Goal: Task Accomplishment & Management: Manage account settings

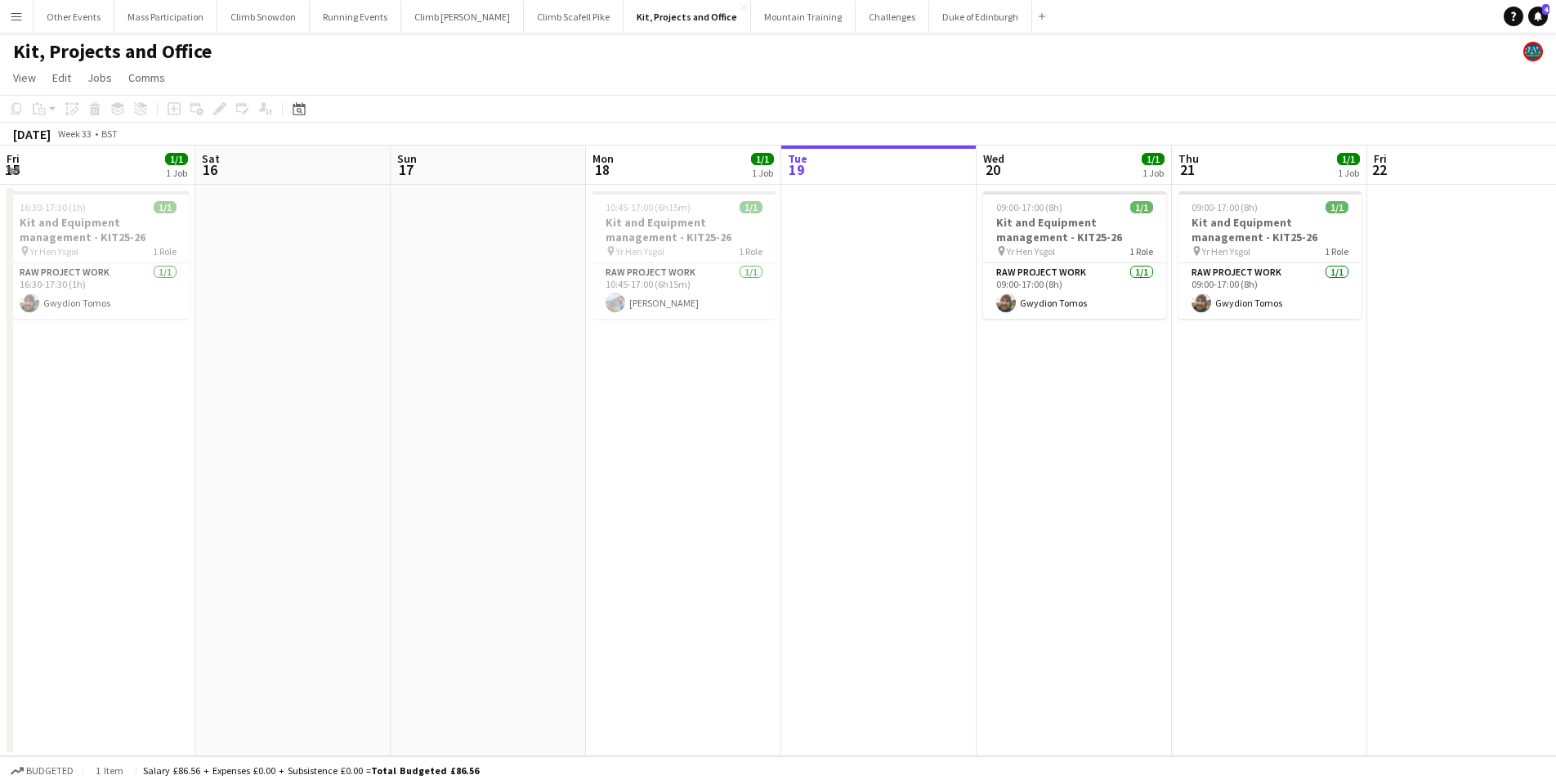
scroll to position [0, 391]
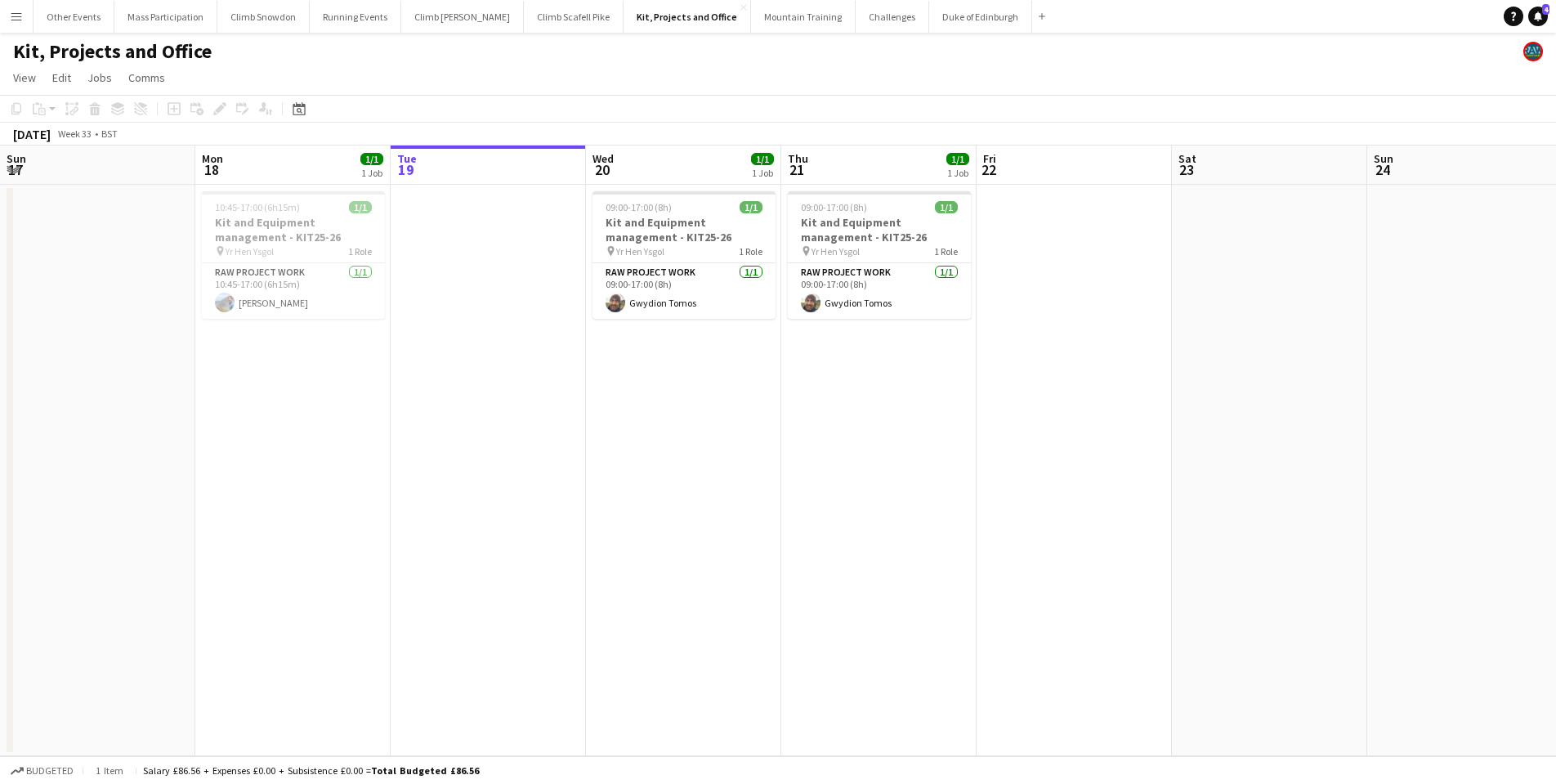
click at [19, 15] on app-icon "Menu" at bounding box center [16, 16] width 13 height 13
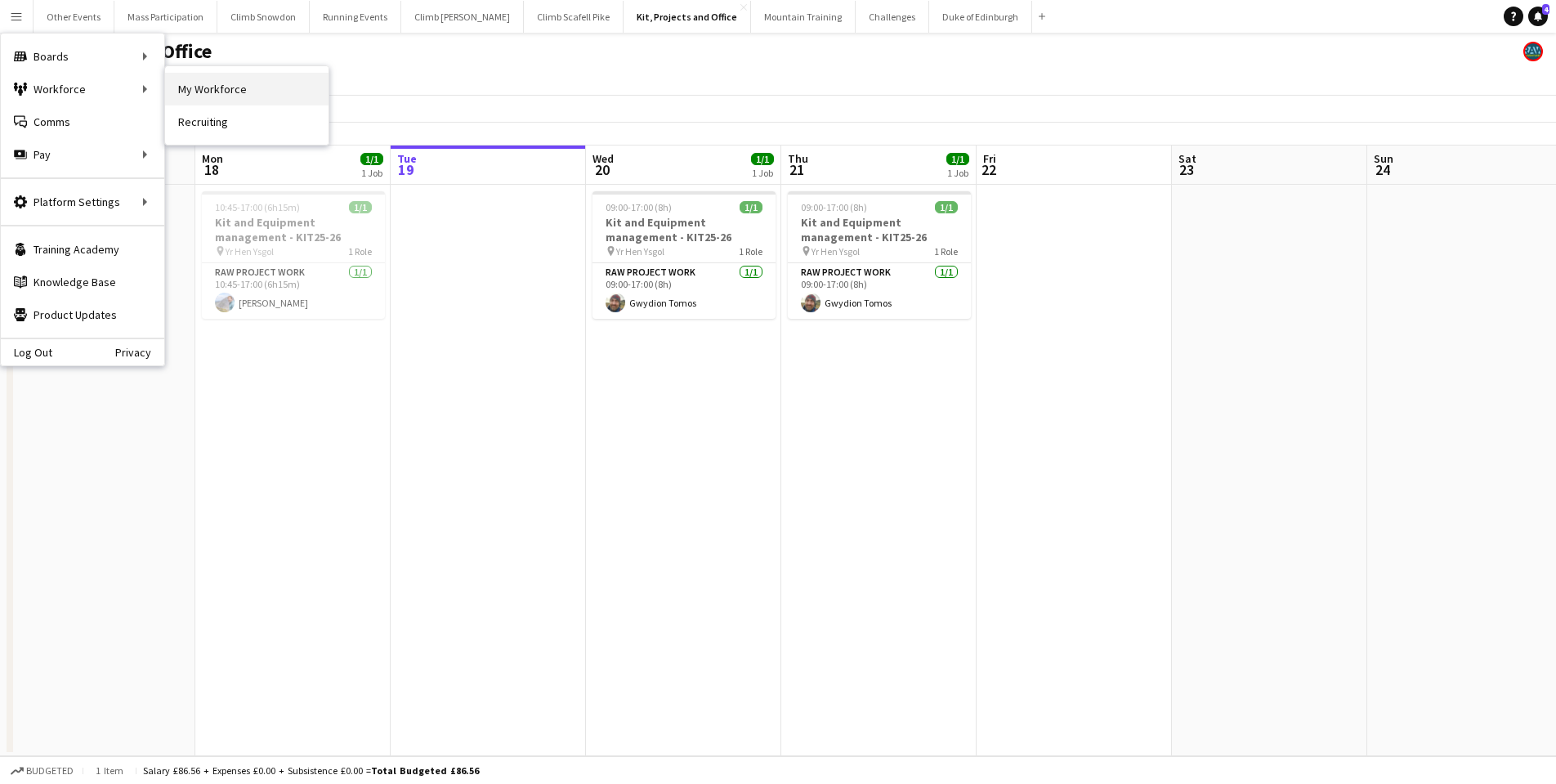
click at [204, 91] on link "My Workforce" at bounding box center [247, 88] width 163 height 32
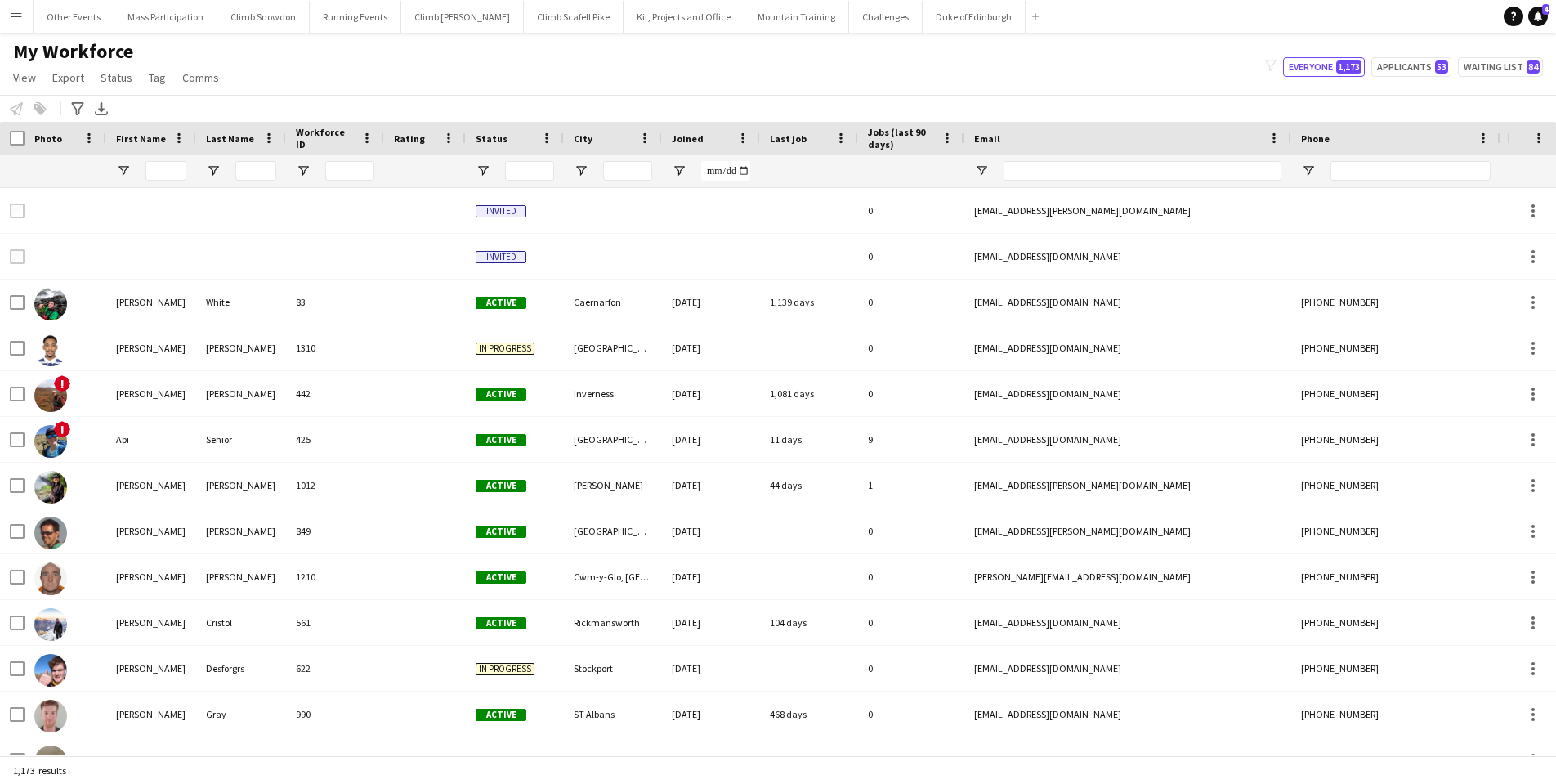
type input "****"
type input "**********"
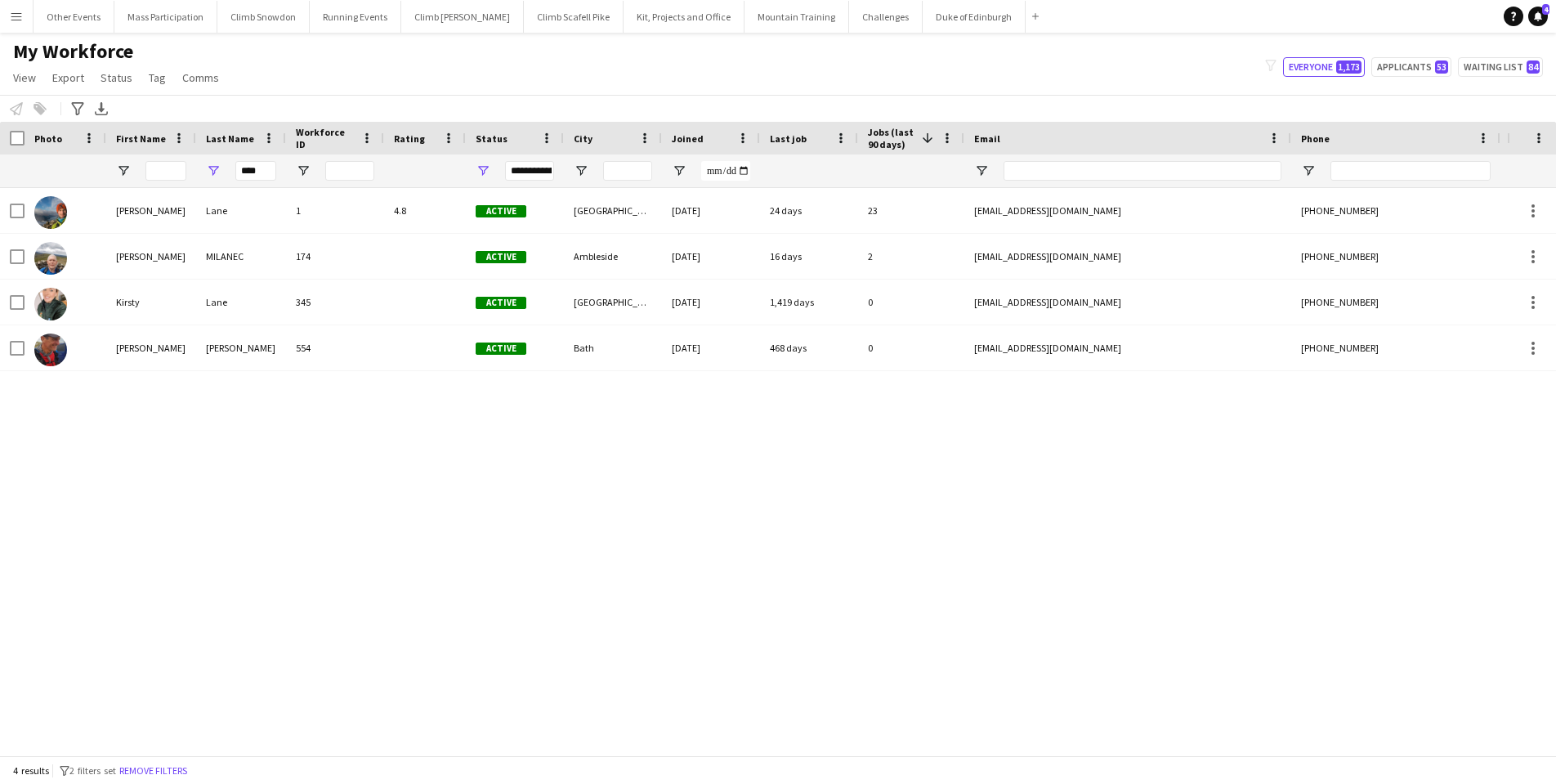
click at [15, 19] on app-icon "Menu" at bounding box center [16, 16] width 13 height 13
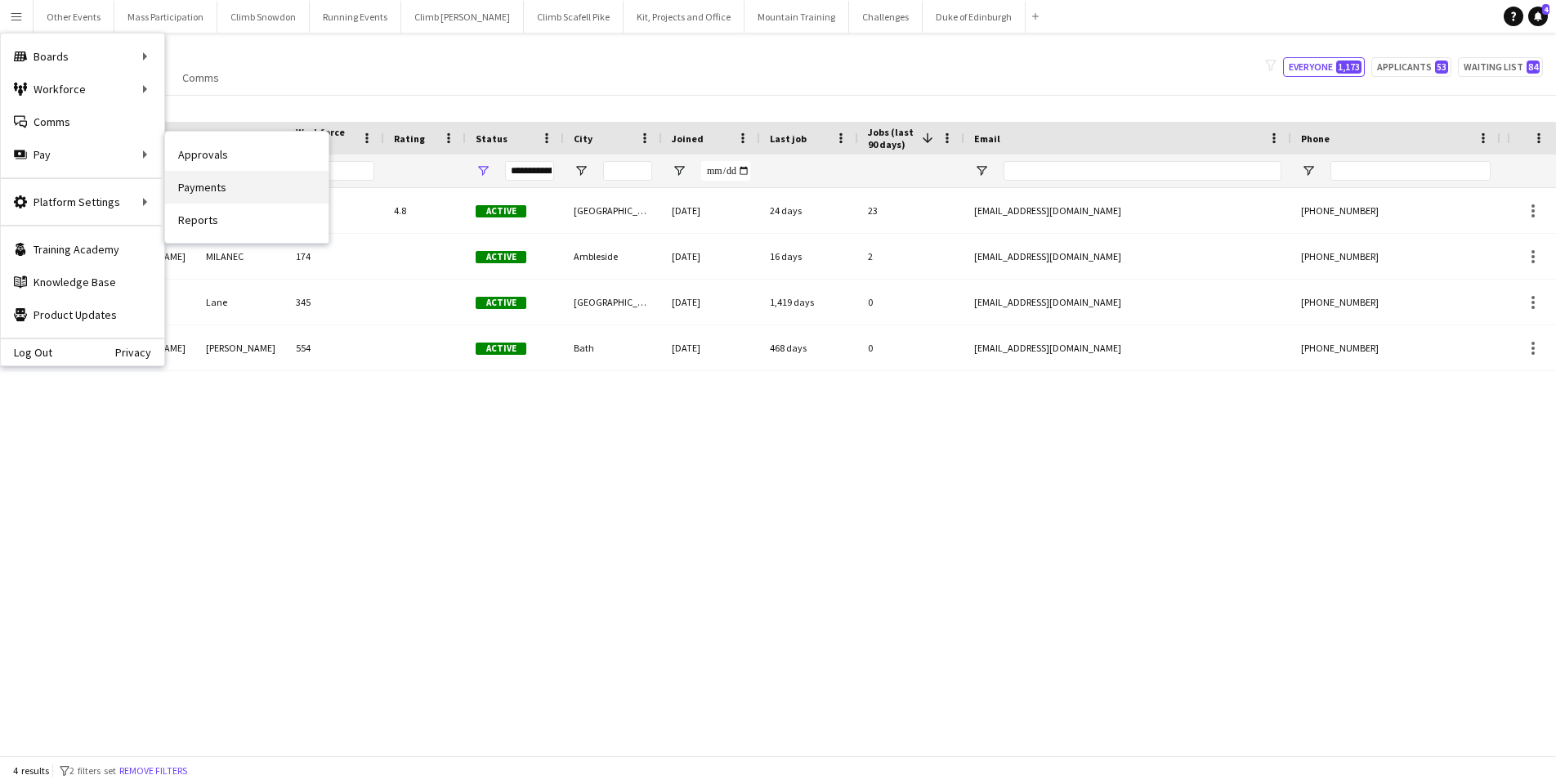
click at [212, 184] on link "Payments" at bounding box center [247, 186] width 163 height 32
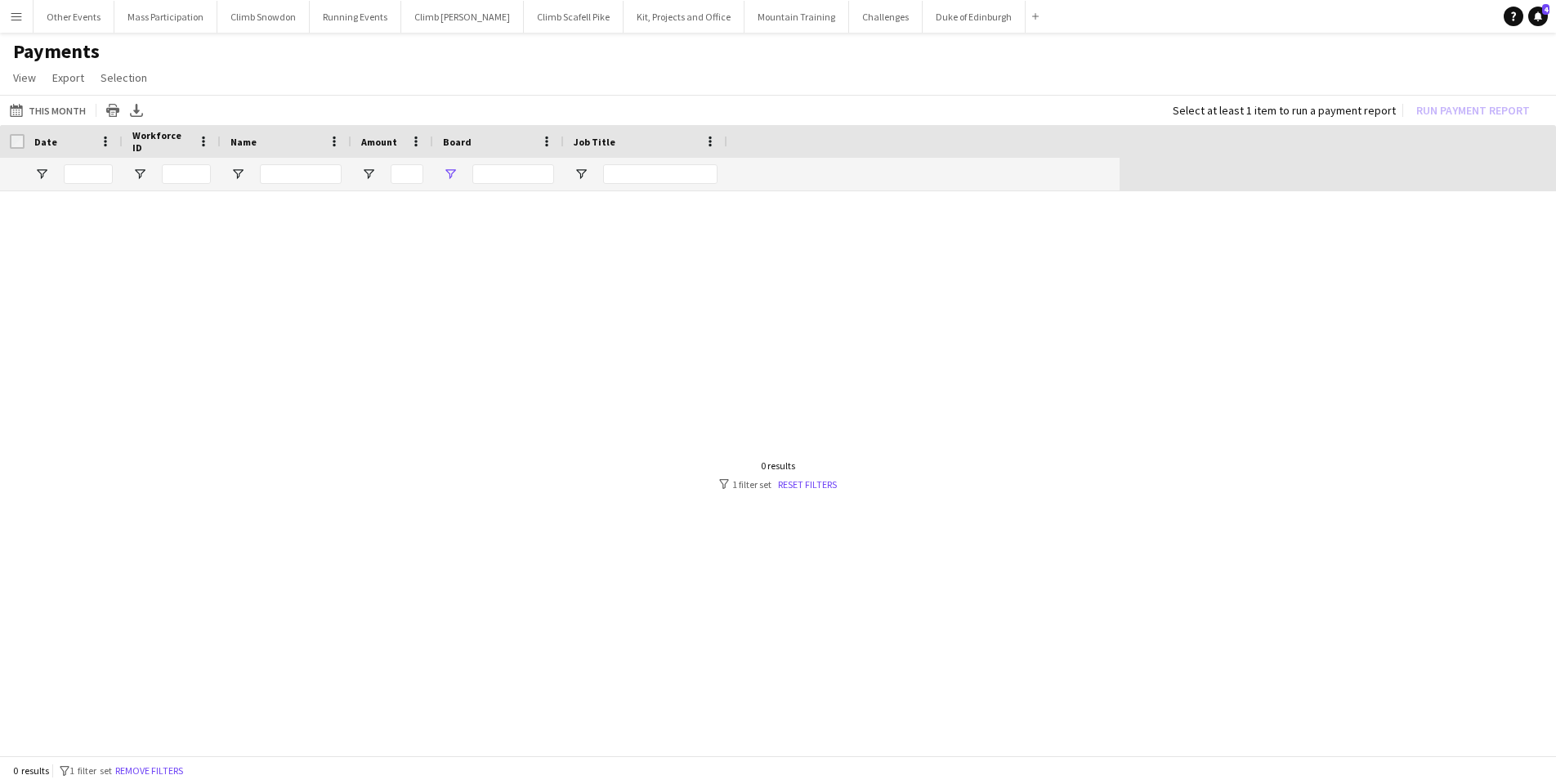
type input "********"
click at [518, 175] on input "********" at bounding box center [513, 174] width 82 height 19
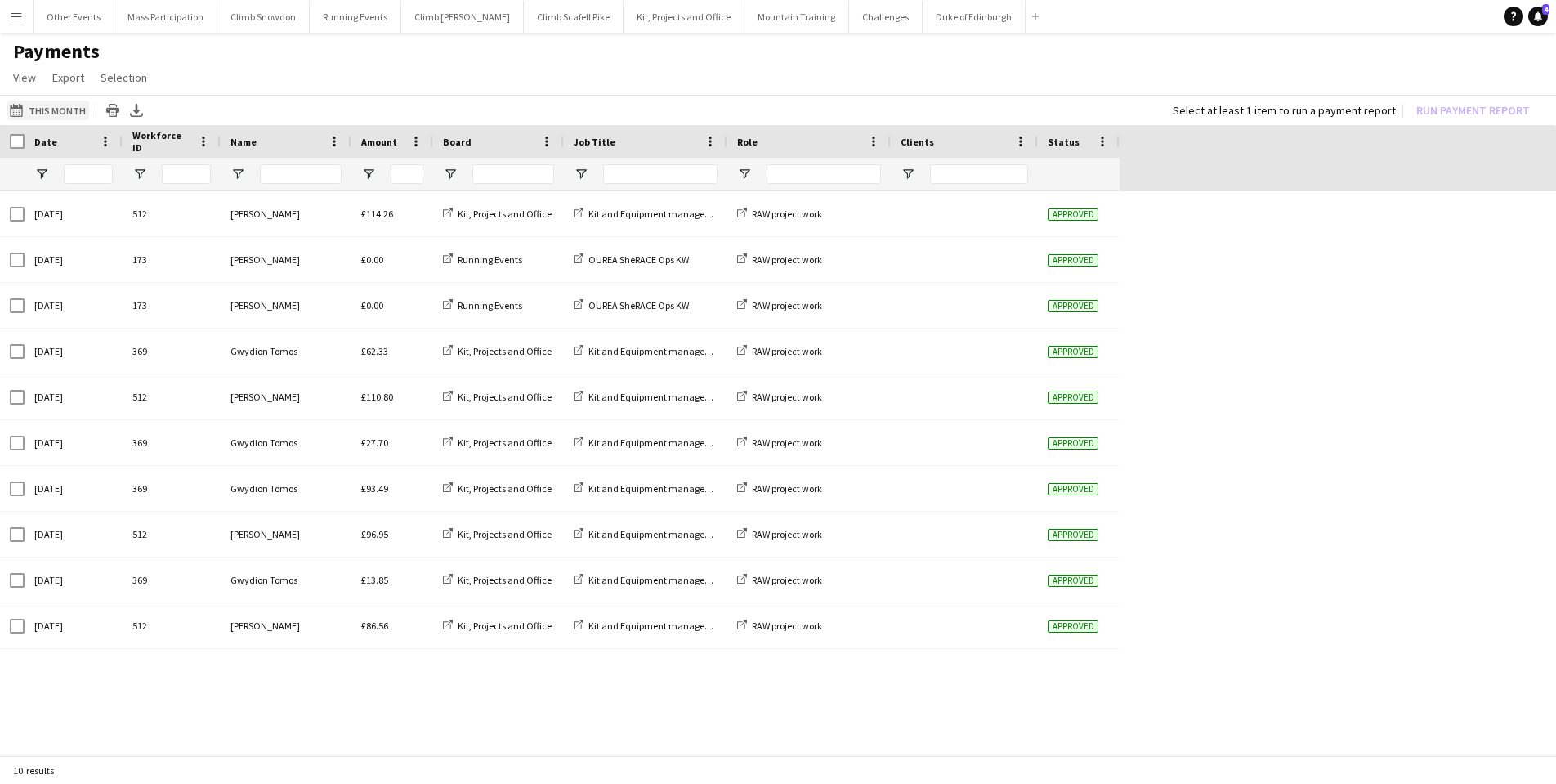
click at [40, 111] on button "This Month This Month" at bounding box center [47, 110] width 82 height 19
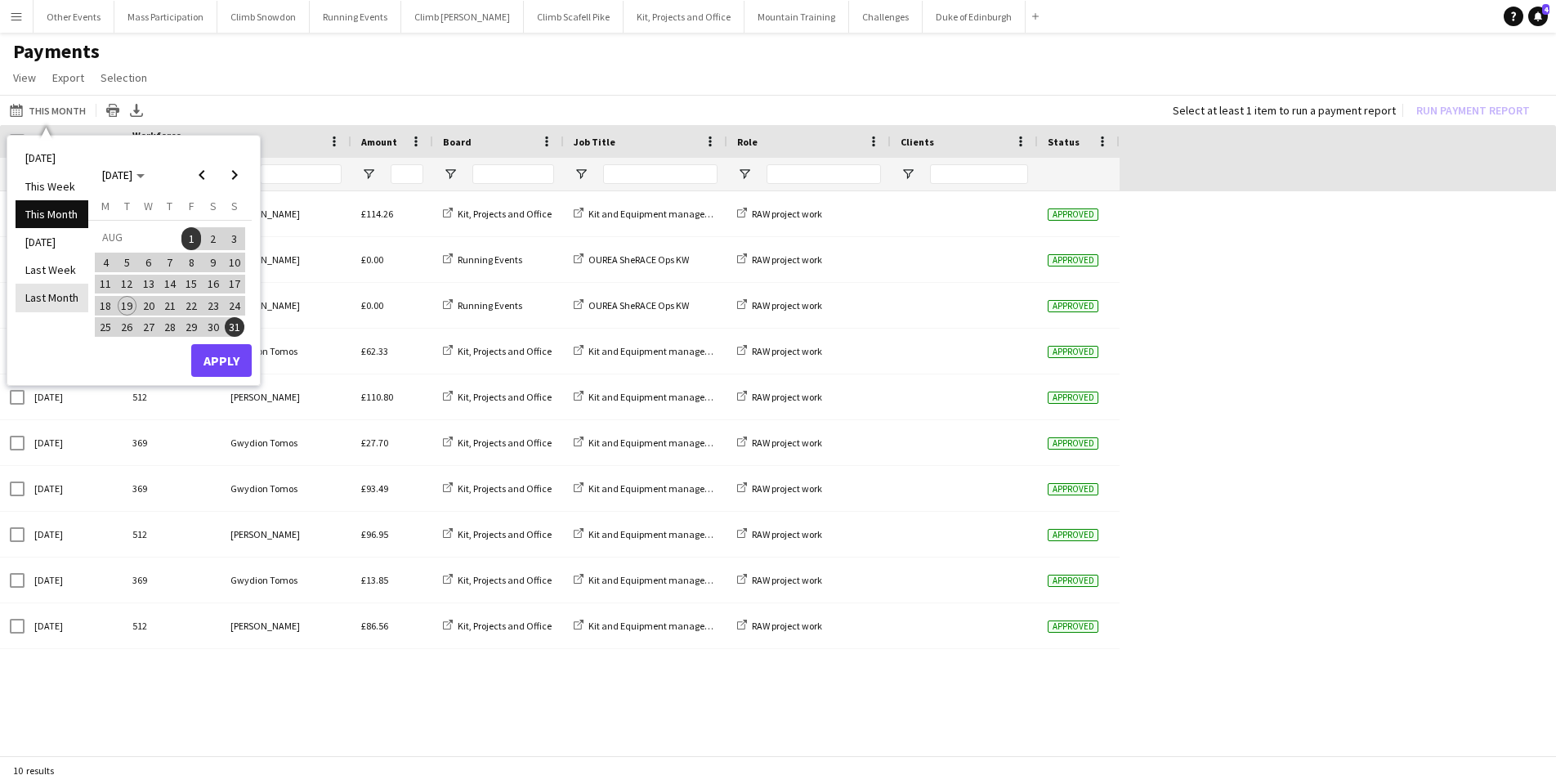
click at [43, 296] on li "Last Month" at bounding box center [52, 297] width 73 height 28
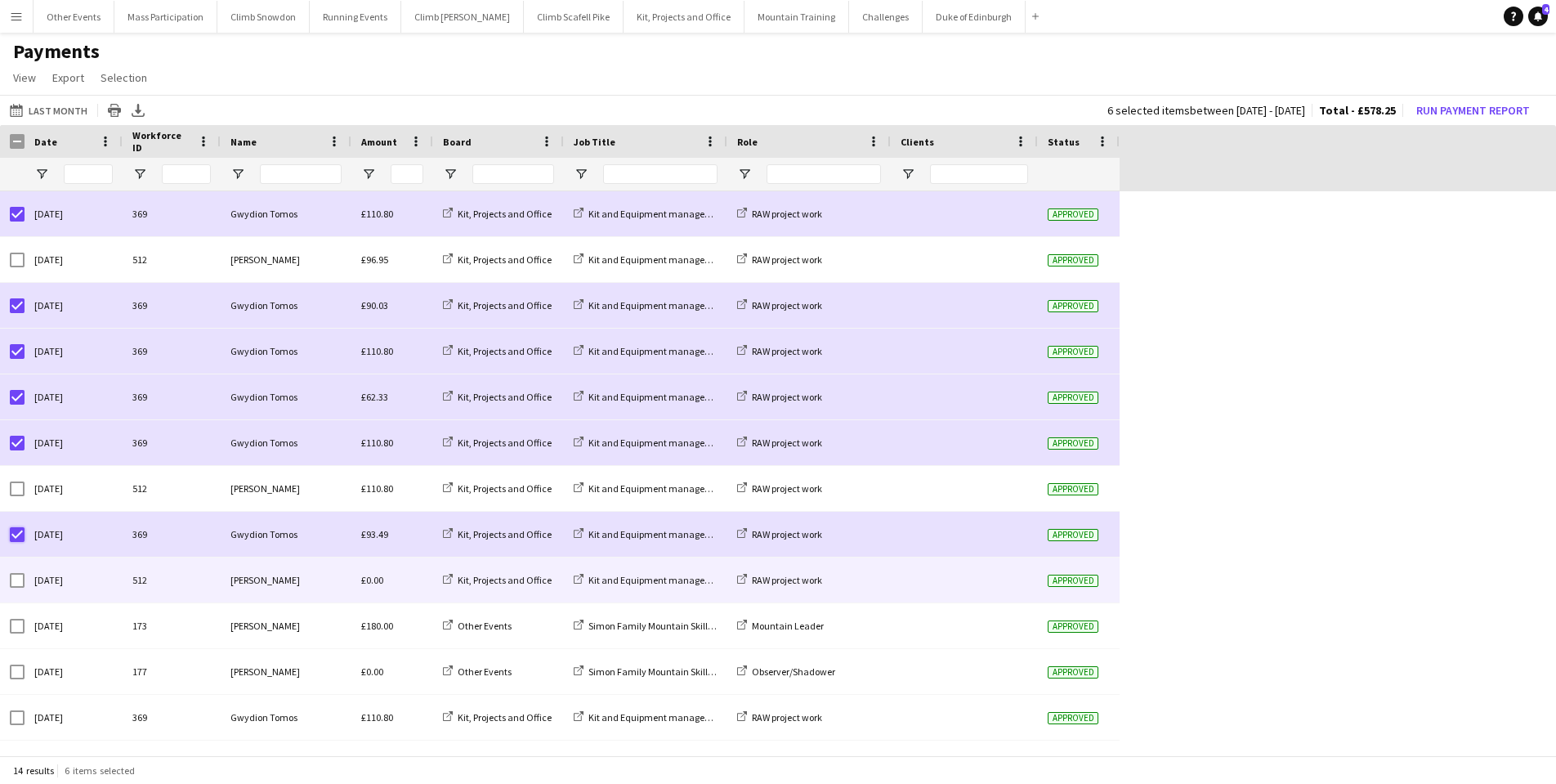
scroll to position [73, 0]
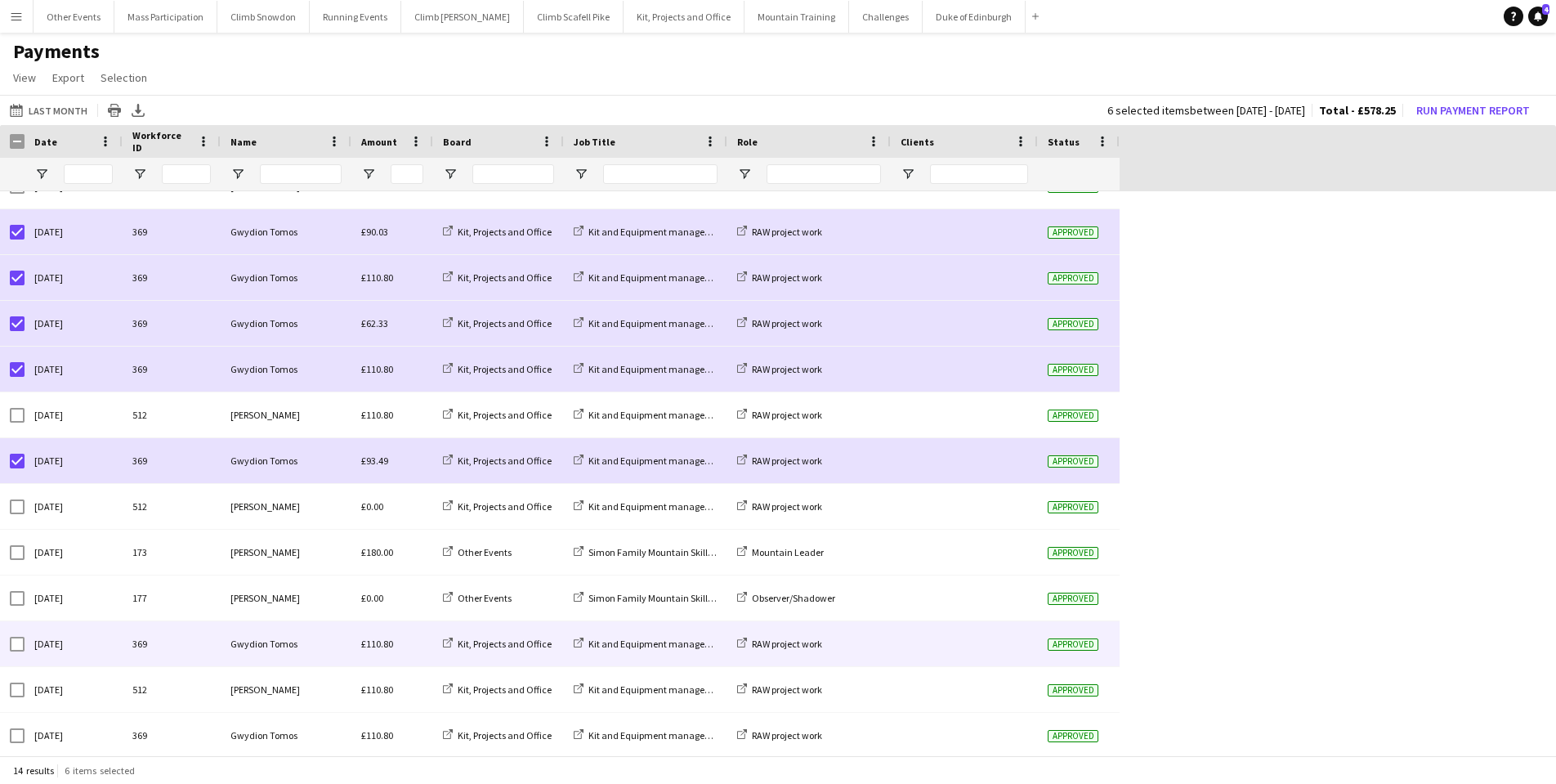
click at [12, 652] on div at bounding box center [17, 644] width 15 height 45
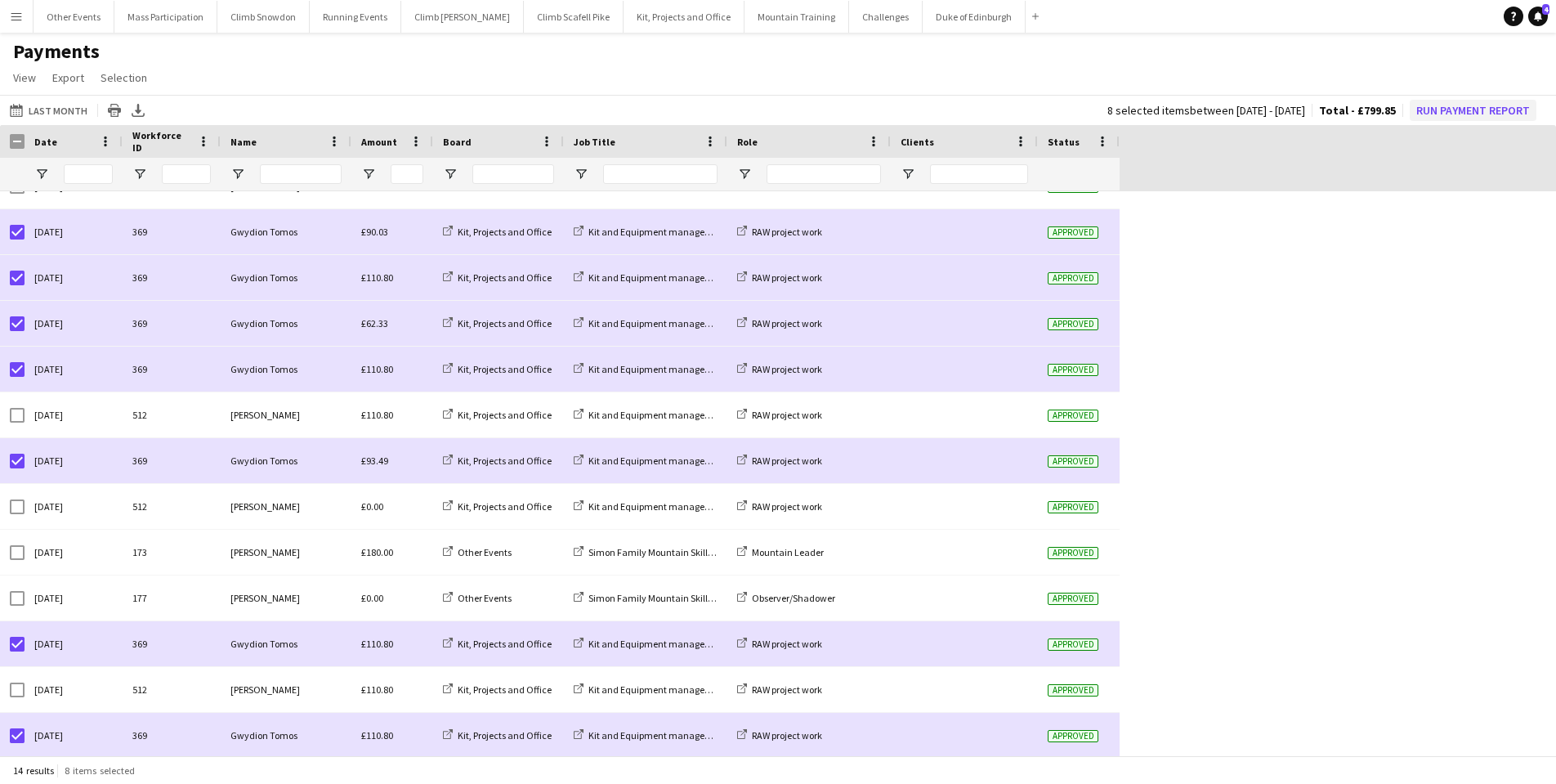
click at [1441, 107] on button "Run Payment Report" at bounding box center [1473, 110] width 127 height 21
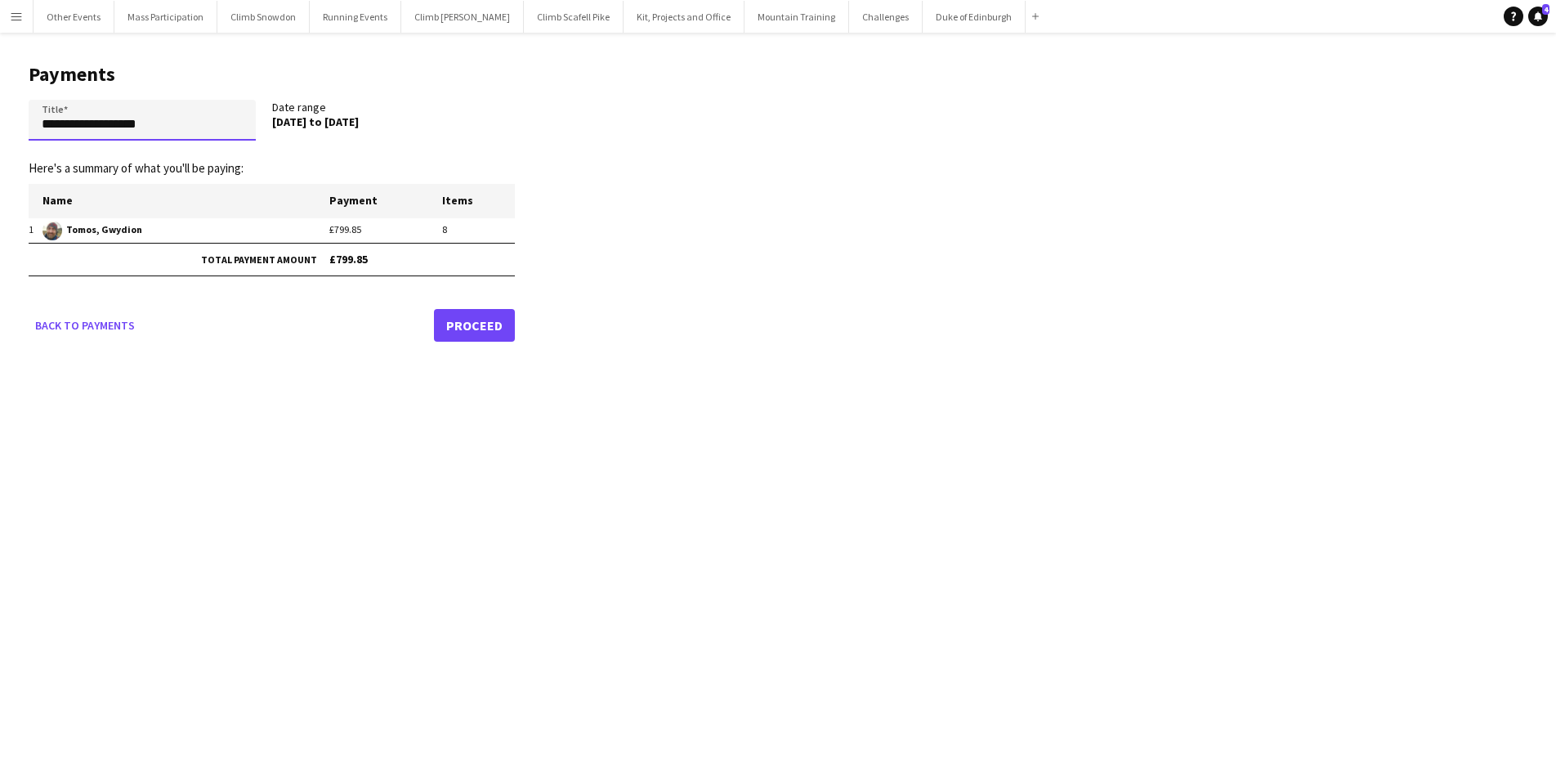
click at [164, 109] on input "**********" at bounding box center [142, 120] width 227 height 41
type input "**********"
click at [469, 325] on link "Proceed" at bounding box center [475, 324] width 81 height 32
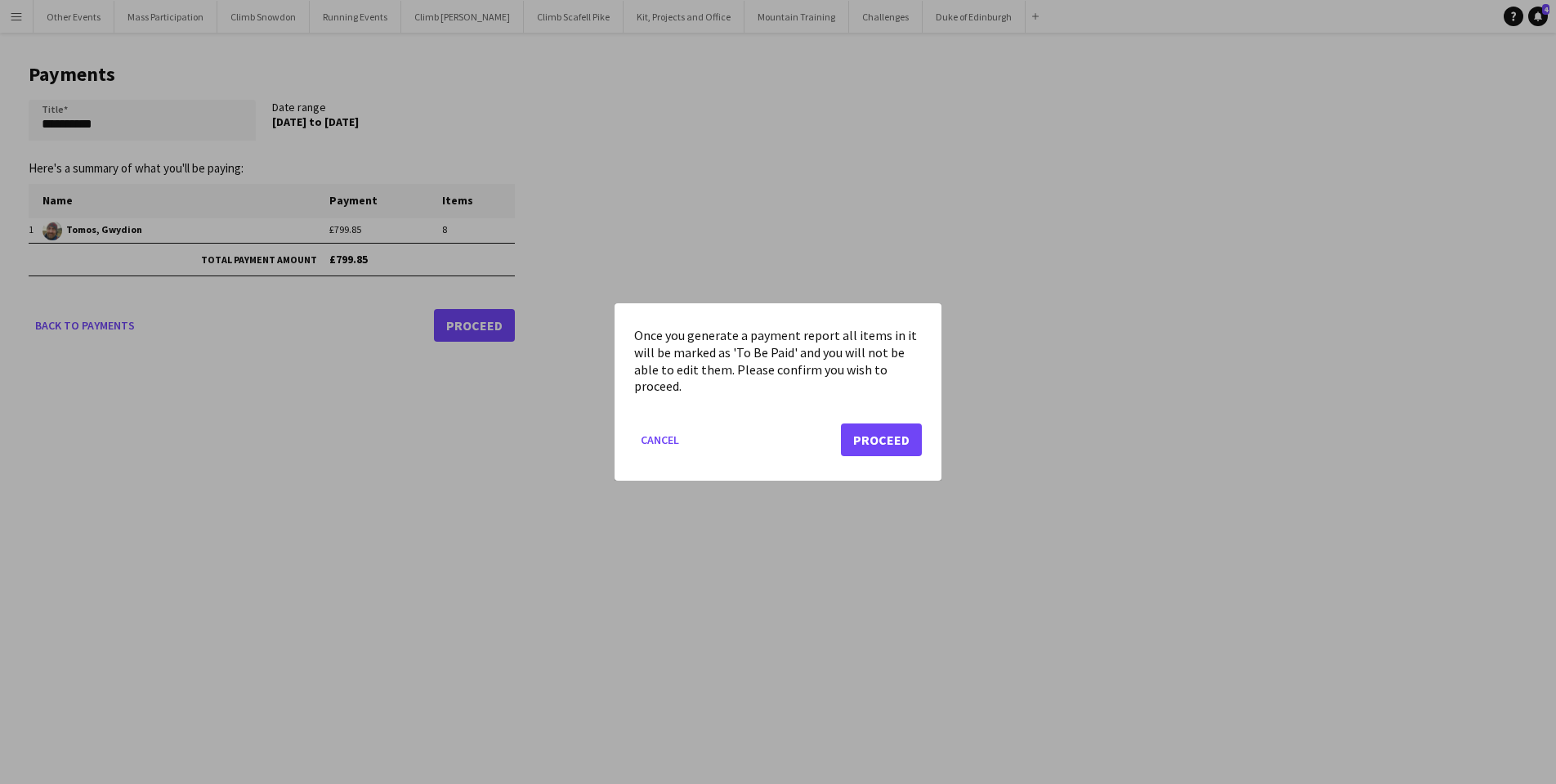
click at [879, 443] on button "Proceed" at bounding box center [881, 439] width 81 height 32
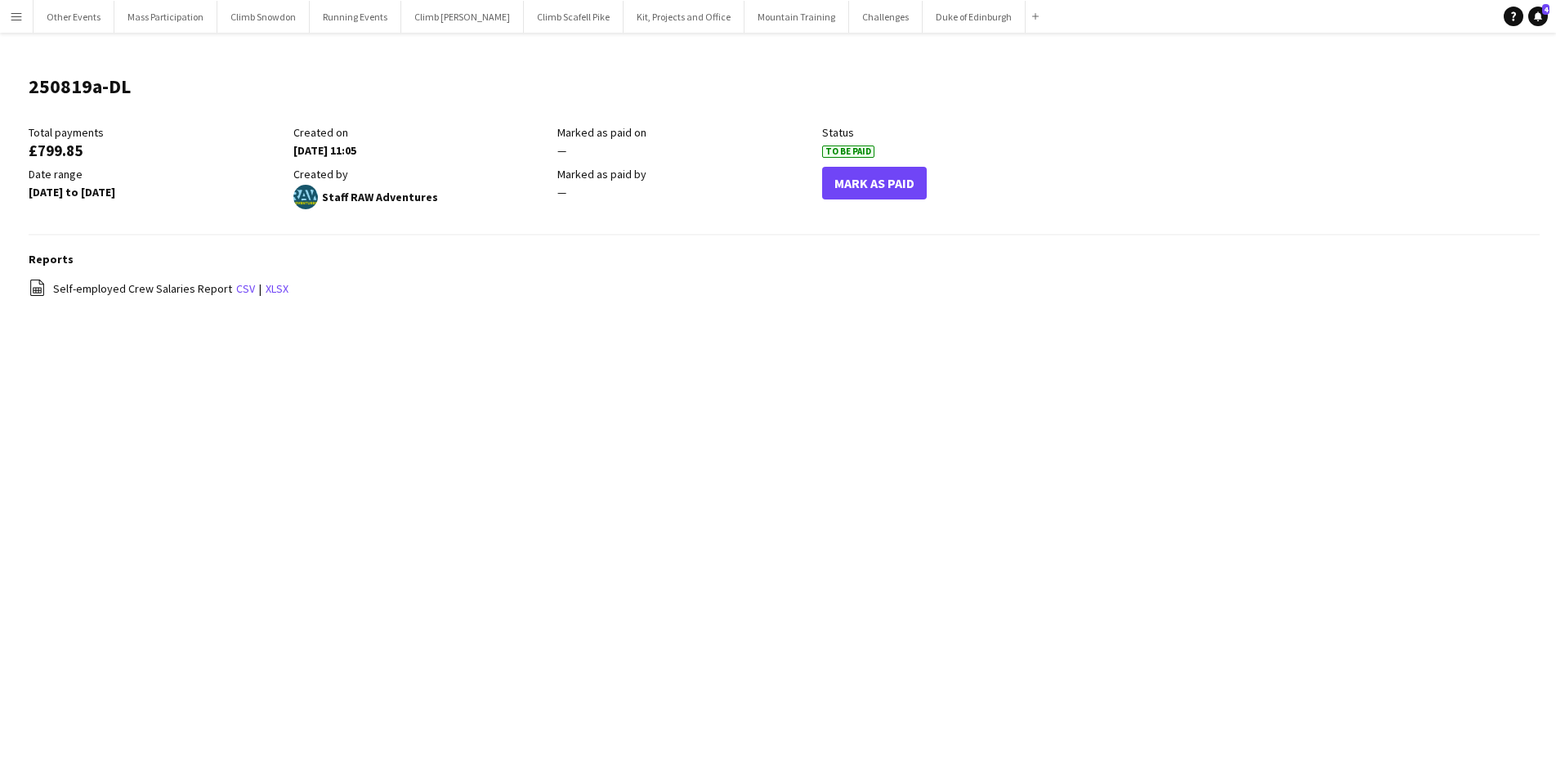
click at [19, 15] on app-icon "Menu" at bounding box center [16, 16] width 13 height 13
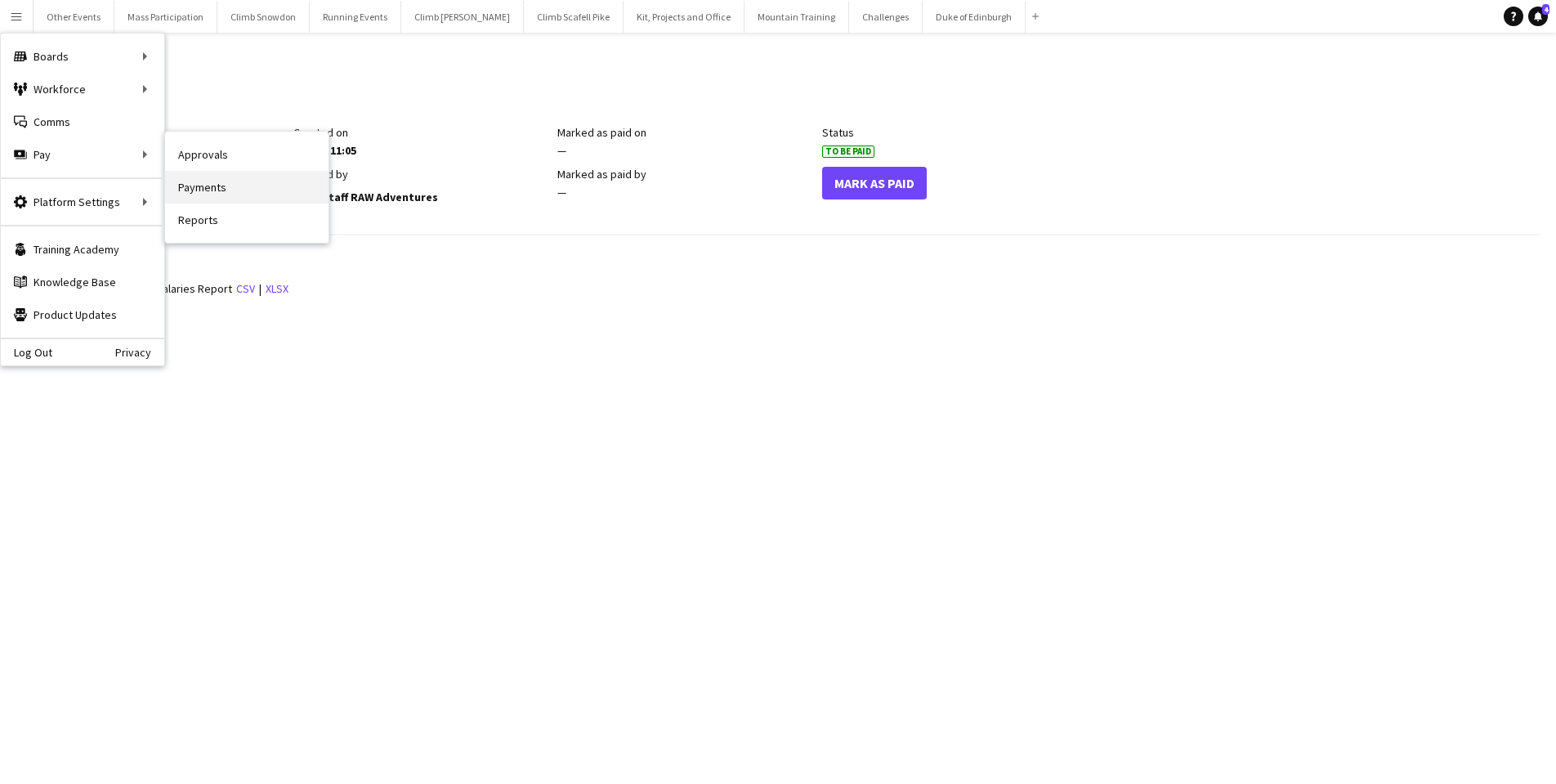
click at [181, 189] on link "Payments" at bounding box center [247, 186] width 163 height 32
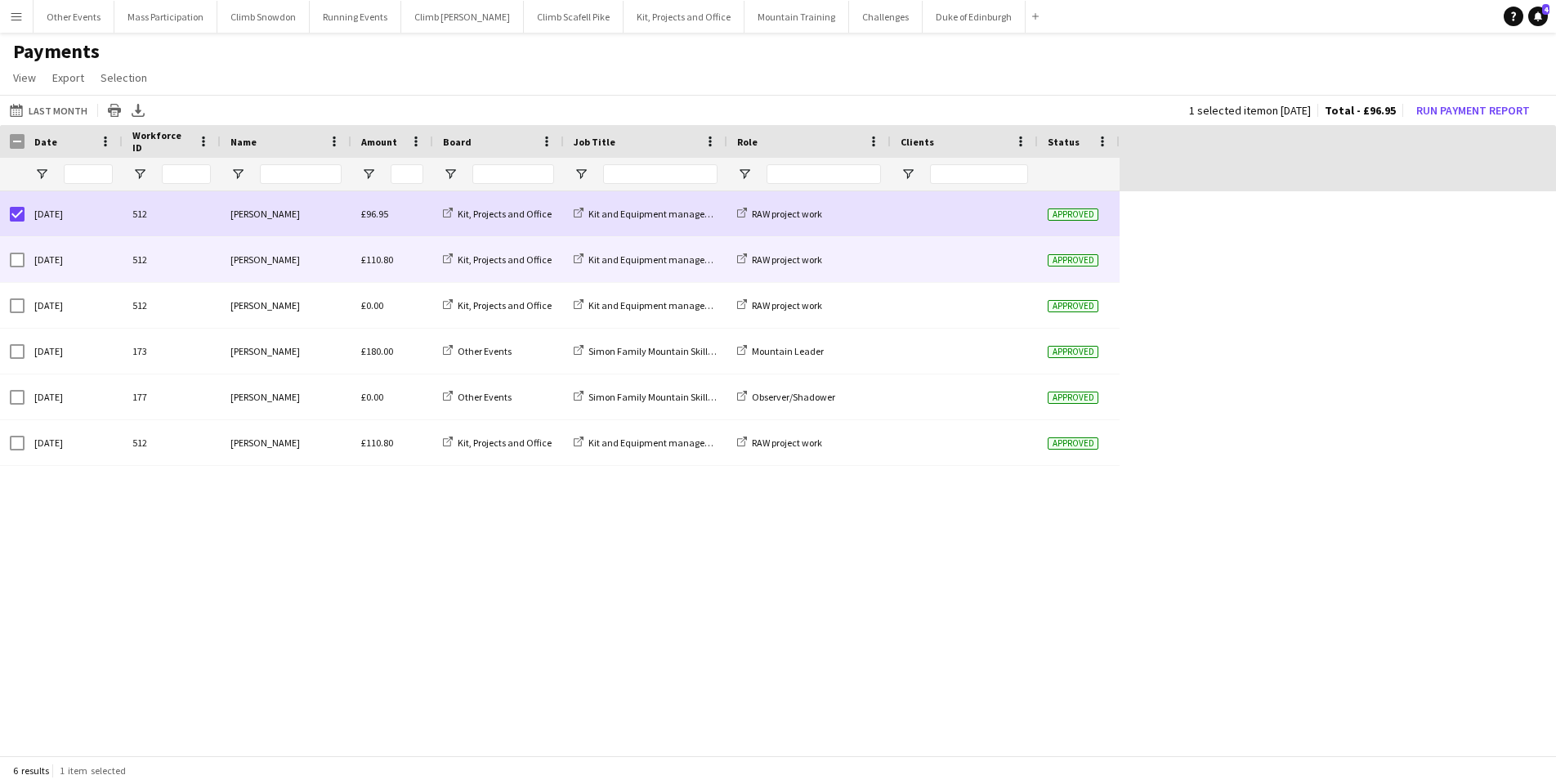
click at [17, 268] on div at bounding box center [17, 260] width 15 height 45
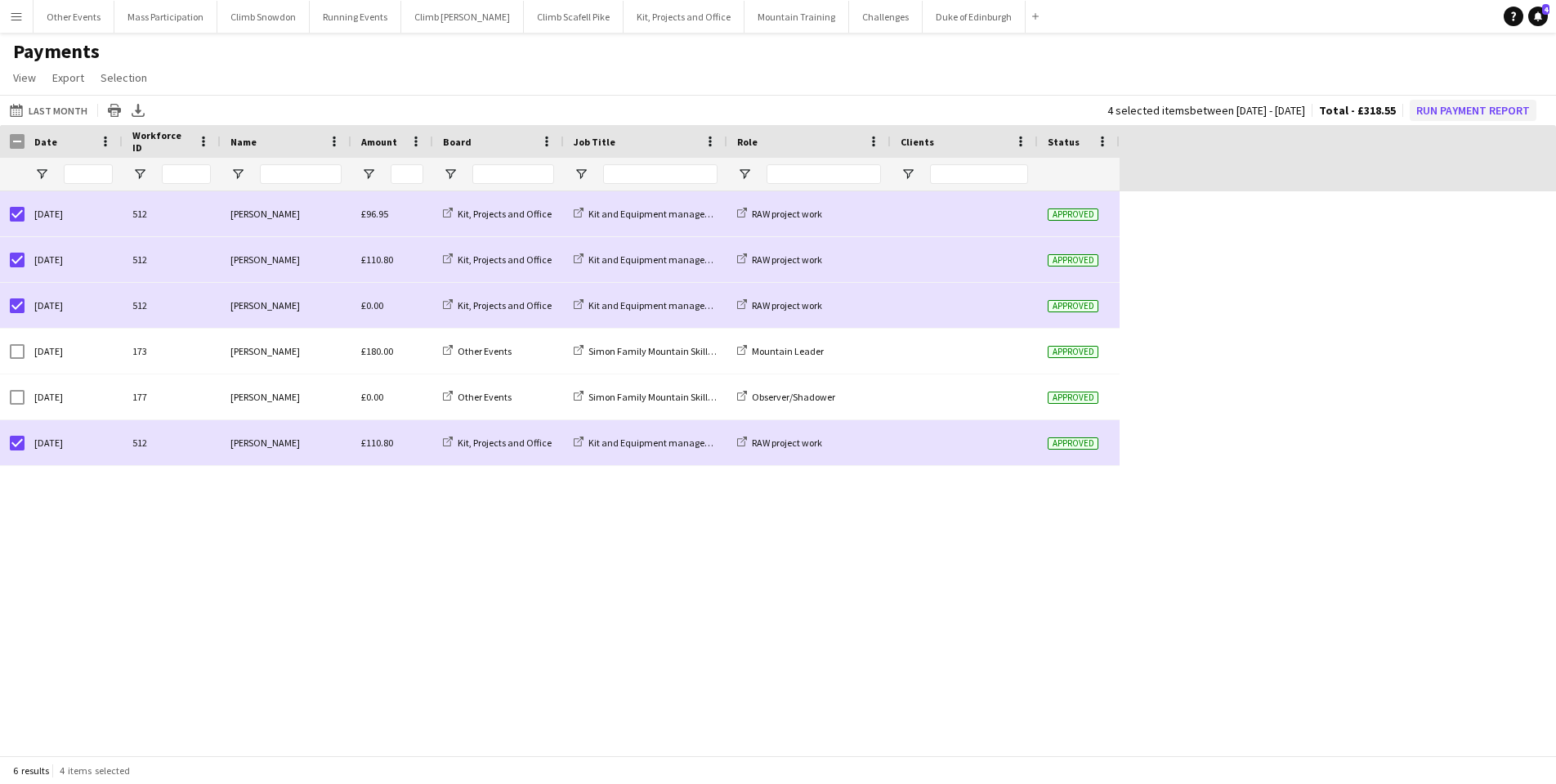
click at [1454, 120] on button "Run Payment Report" at bounding box center [1473, 110] width 127 height 21
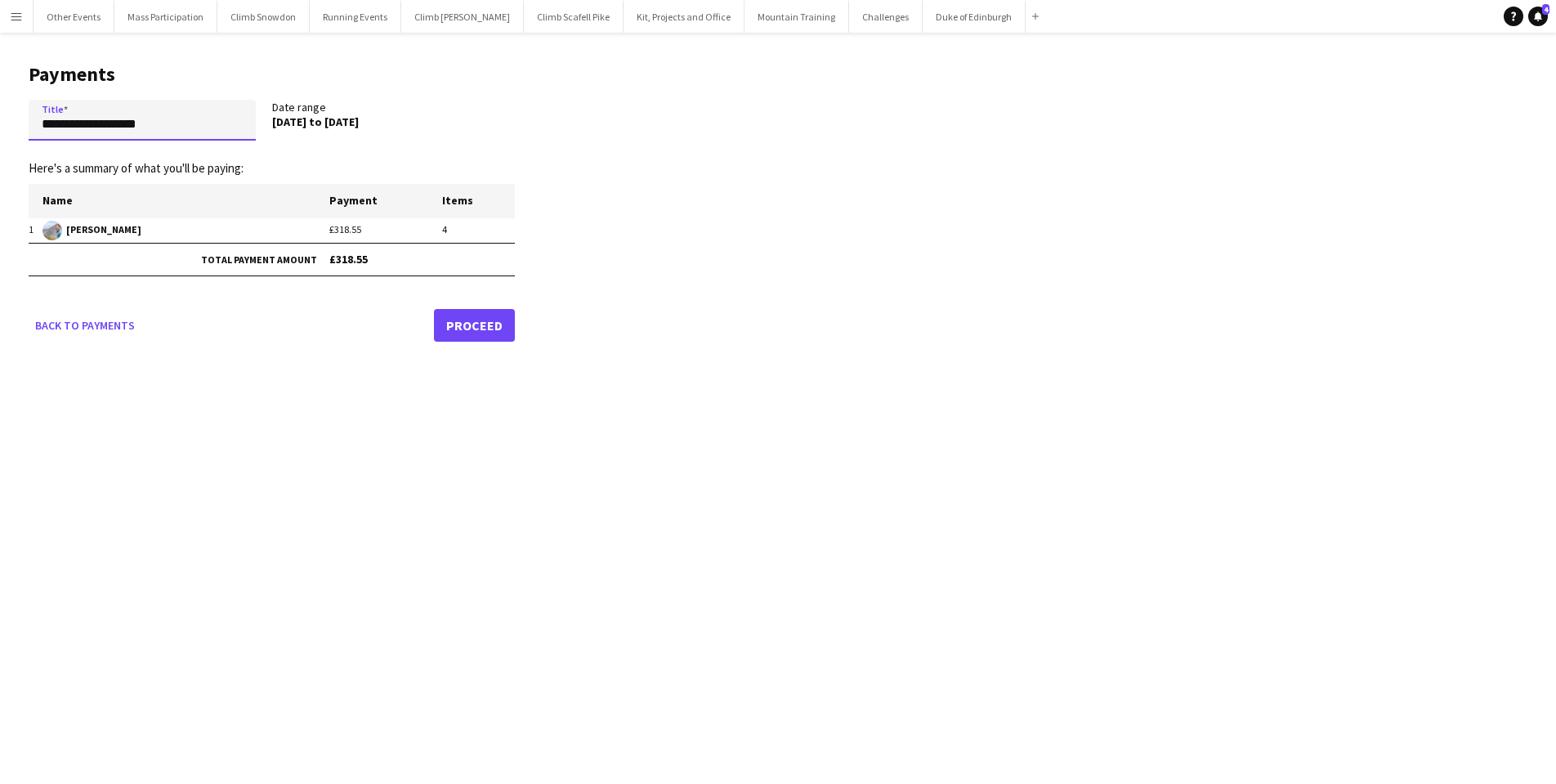
click at [205, 127] on input "**********" at bounding box center [142, 120] width 227 height 41
type input "**********"
click at [469, 312] on link "Proceed" at bounding box center [475, 324] width 81 height 32
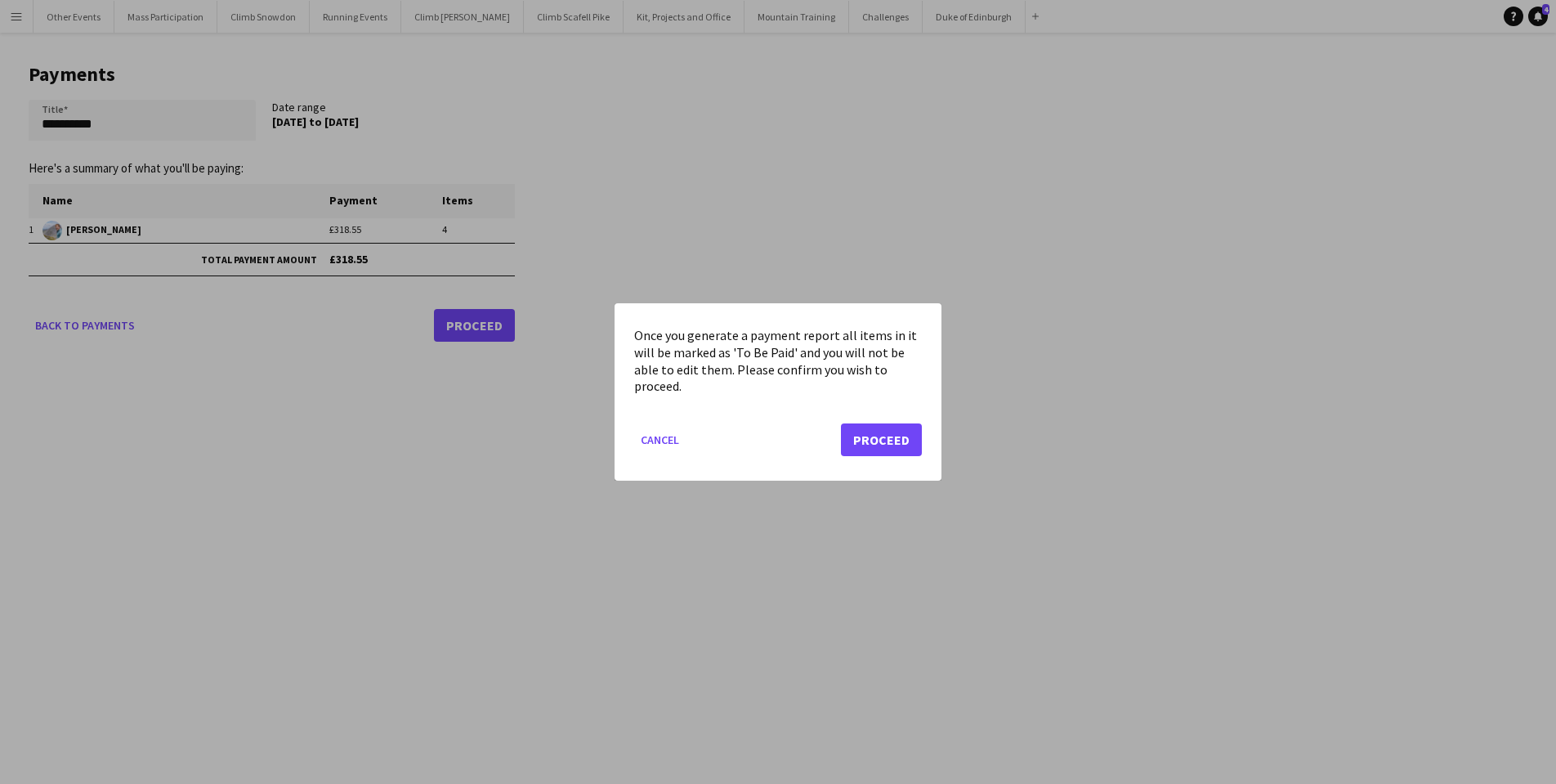
click at [886, 450] on button "Proceed" at bounding box center [881, 439] width 81 height 32
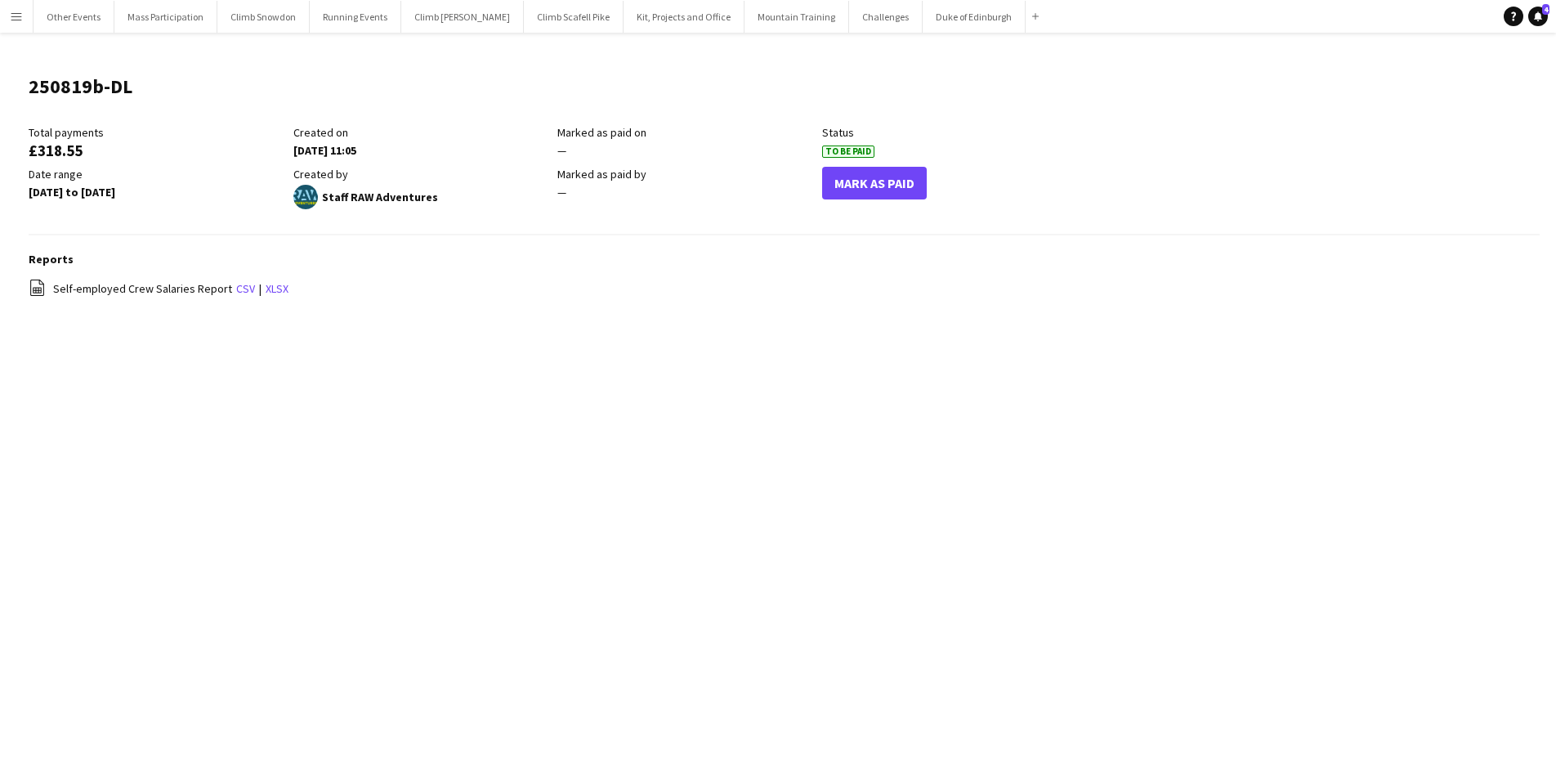
click at [19, 18] on app-icon "Menu" at bounding box center [16, 16] width 13 height 13
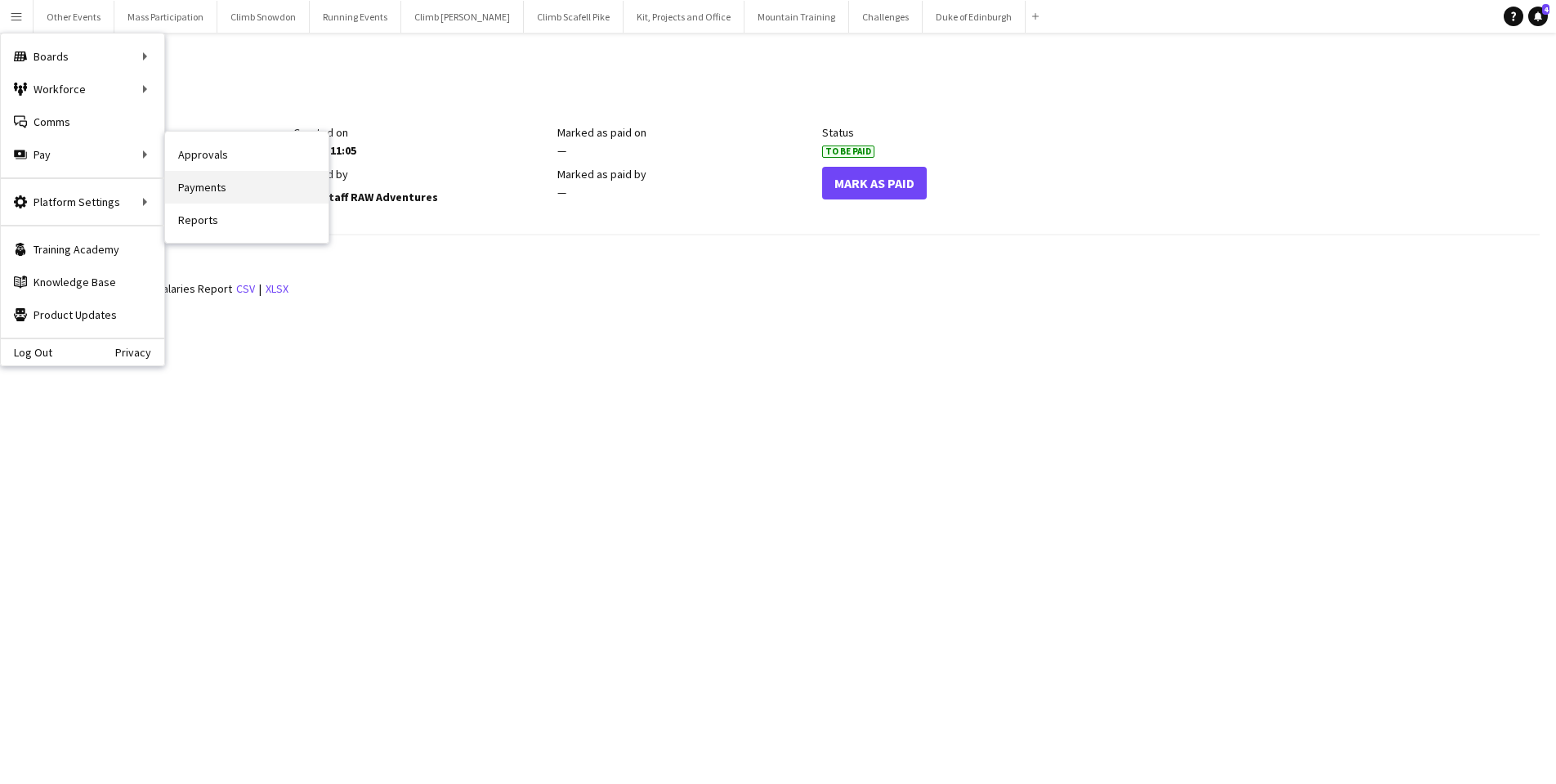
click at [199, 185] on link "Payments" at bounding box center [247, 186] width 163 height 32
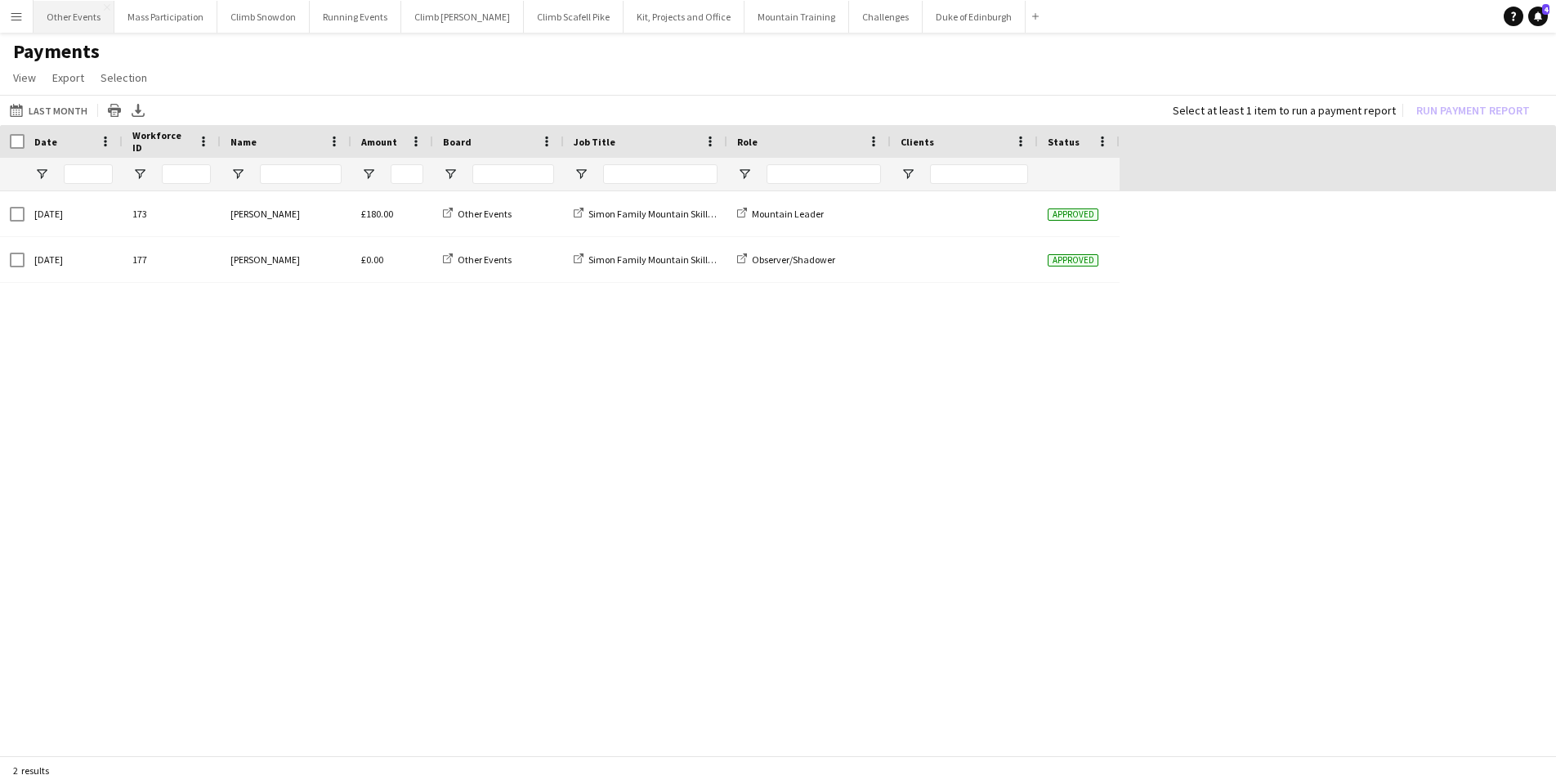
click at [75, 20] on button "Other Events Close" at bounding box center [73, 17] width 81 height 31
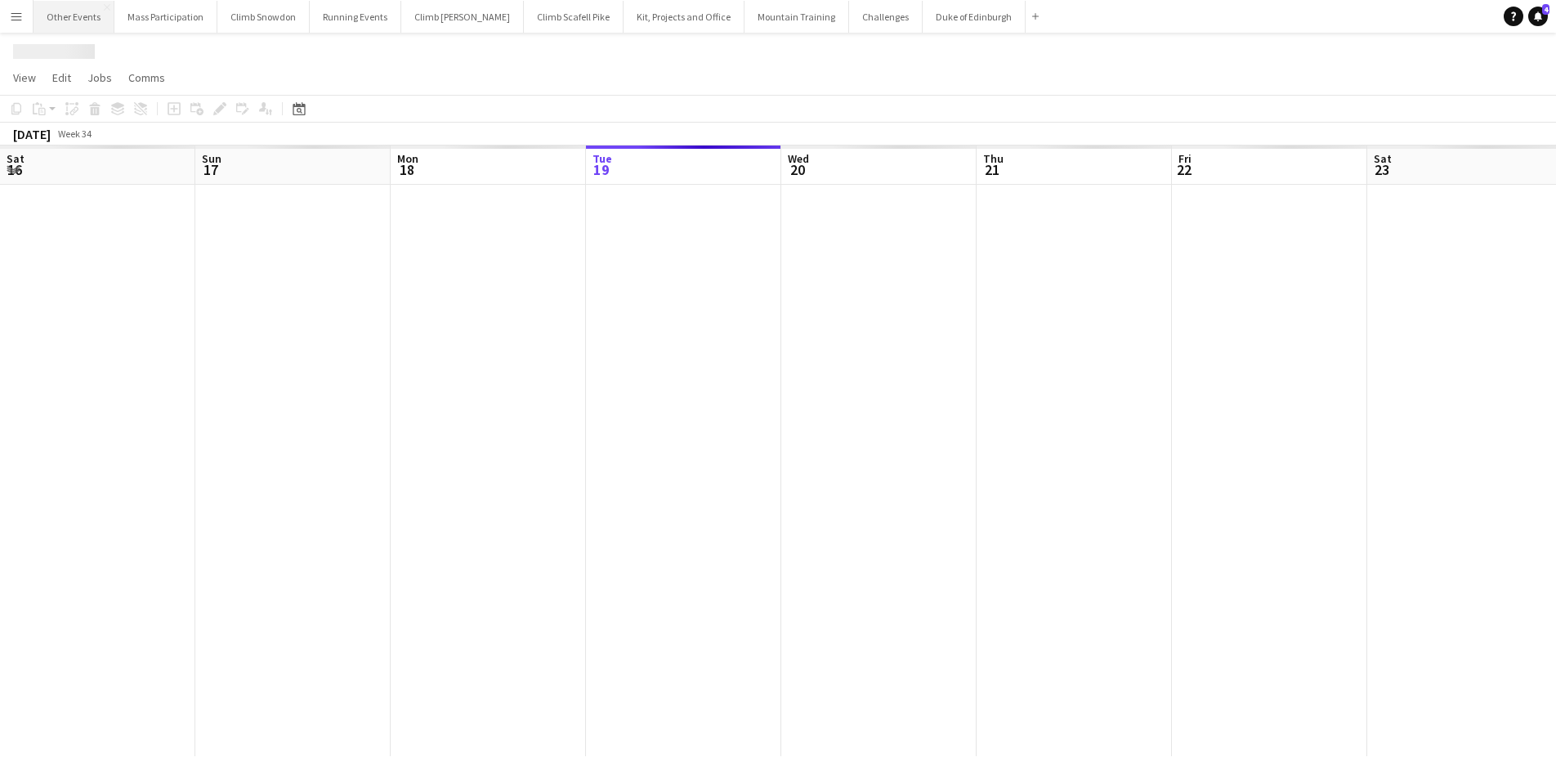
scroll to position [0, 391]
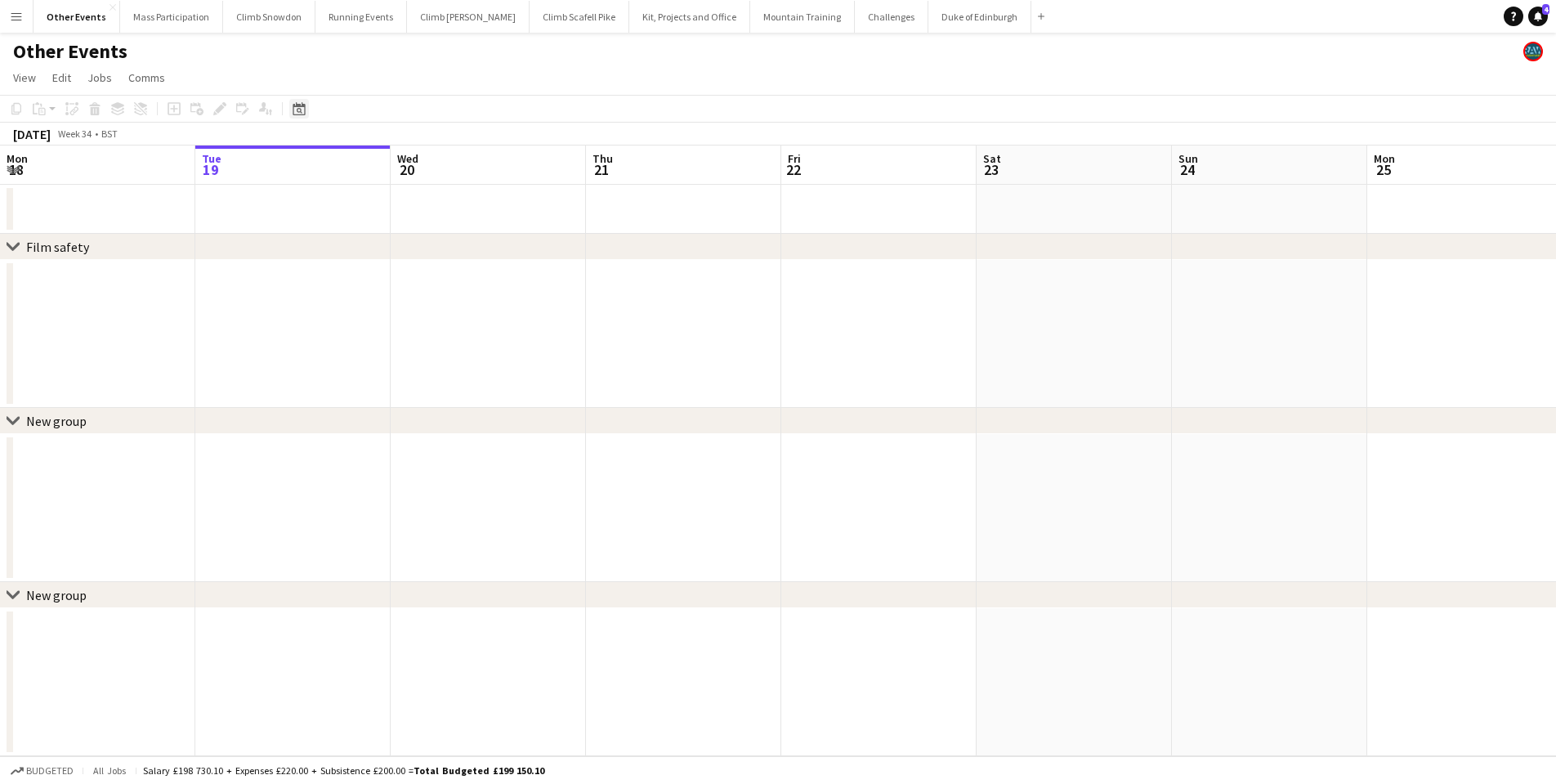
click at [300, 113] on icon "Date picker" at bounding box center [299, 108] width 13 height 13
click at [399, 165] on span "Previous month" at bounding box center [399, 164] width 32 height 32
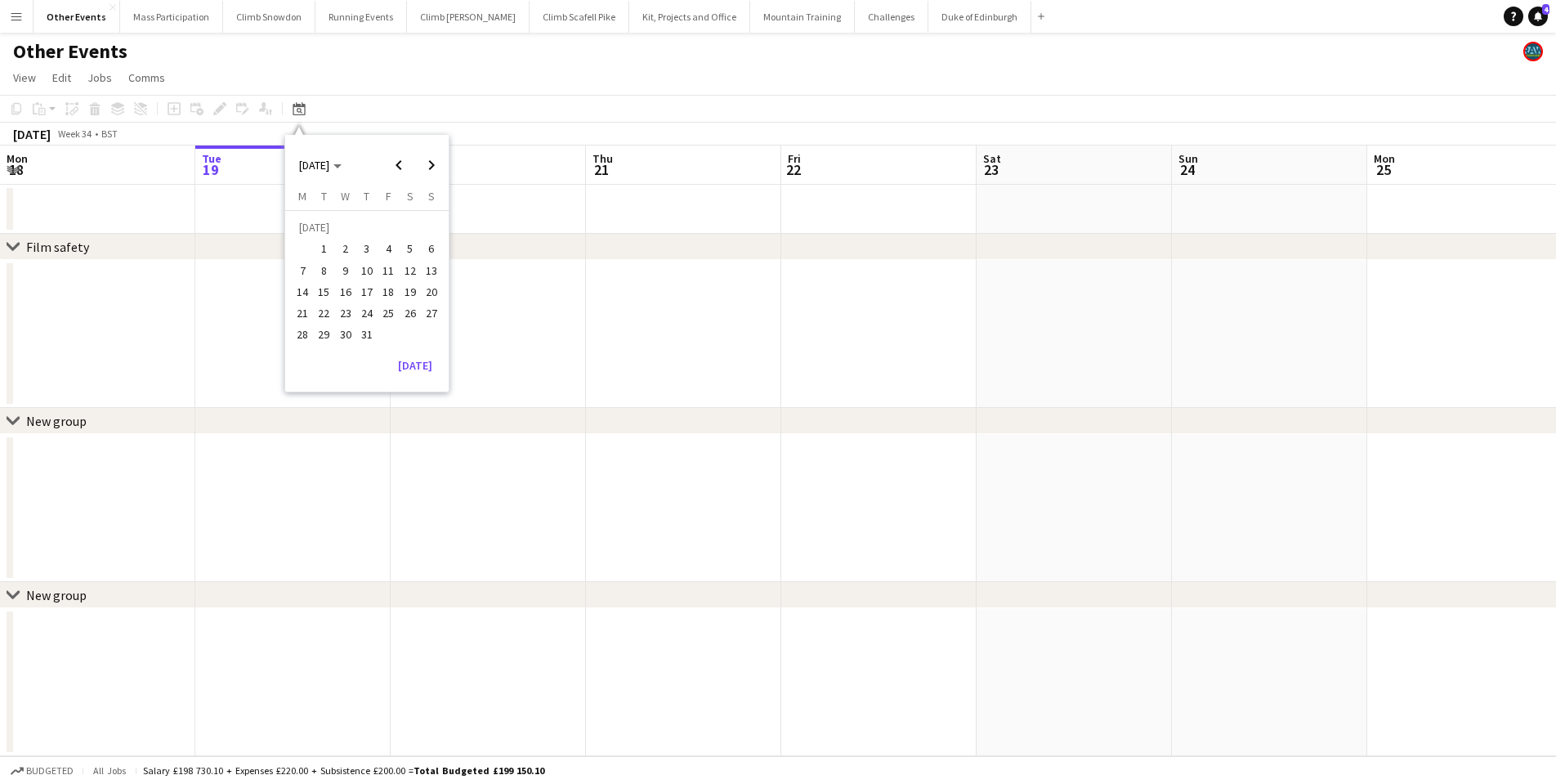
click at [310, 333] on span "28" at bounding box center [302, 335] width 19 height 19
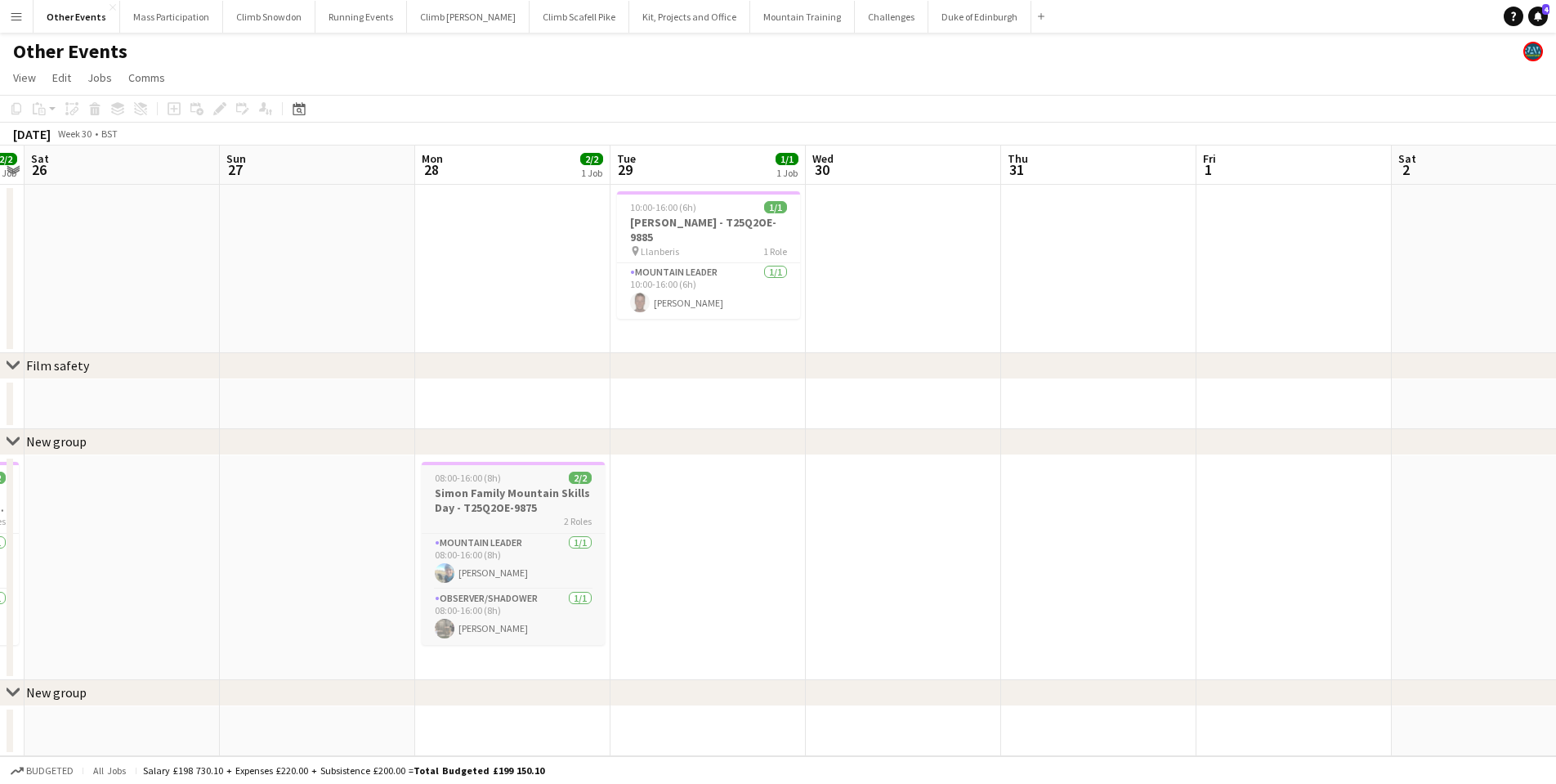
click at [517, 500] on h3 "Simon Family Mountain Skills Day - T25Q2OE-9875" at bounding box center [512, 500] width 183 height 30
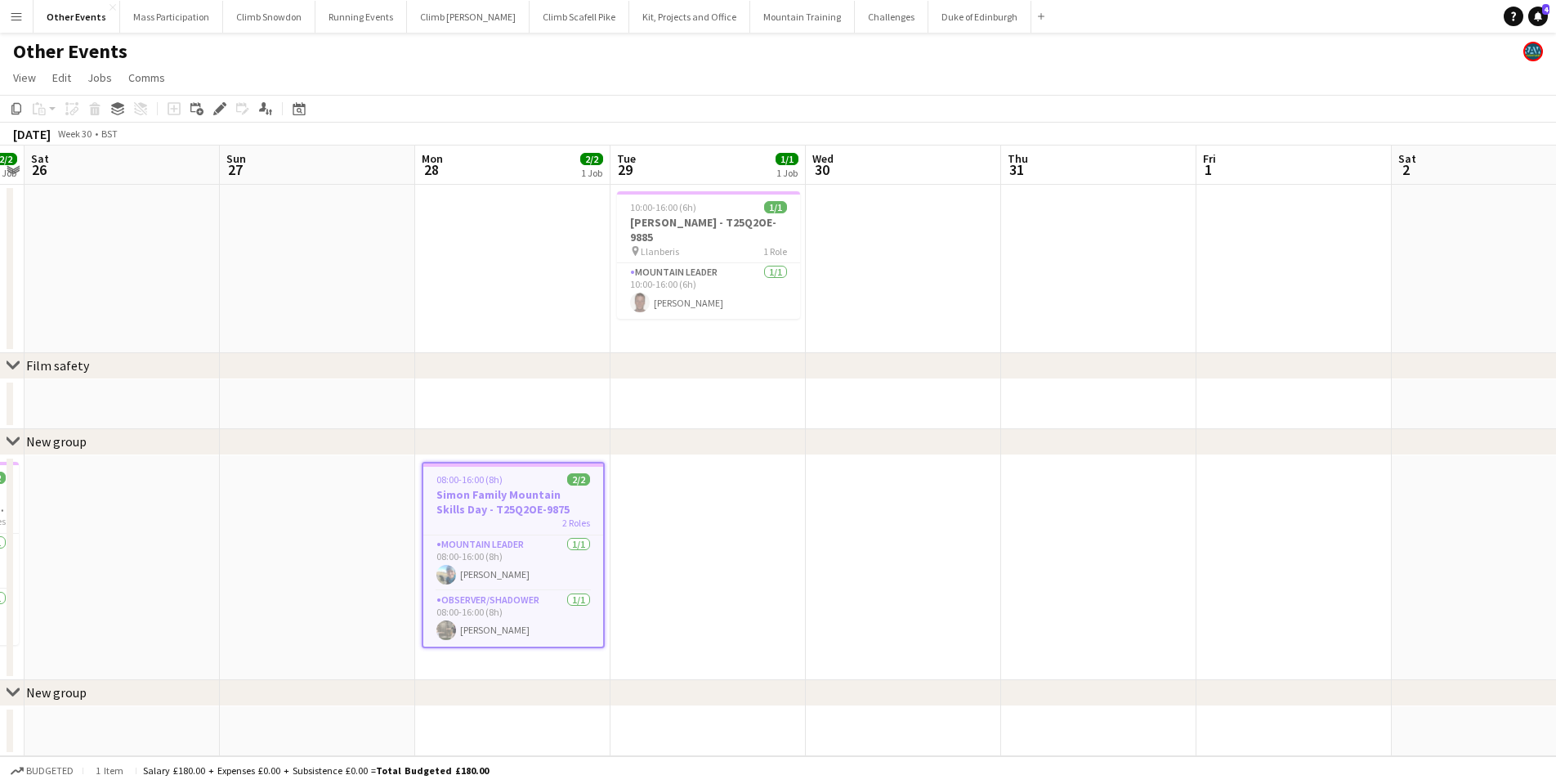
click at [488, 510] on h3 "Simon Family Mountain Skills Day - T25Q2OE-9875" at bounding box center [513, 502] width 180 height 30
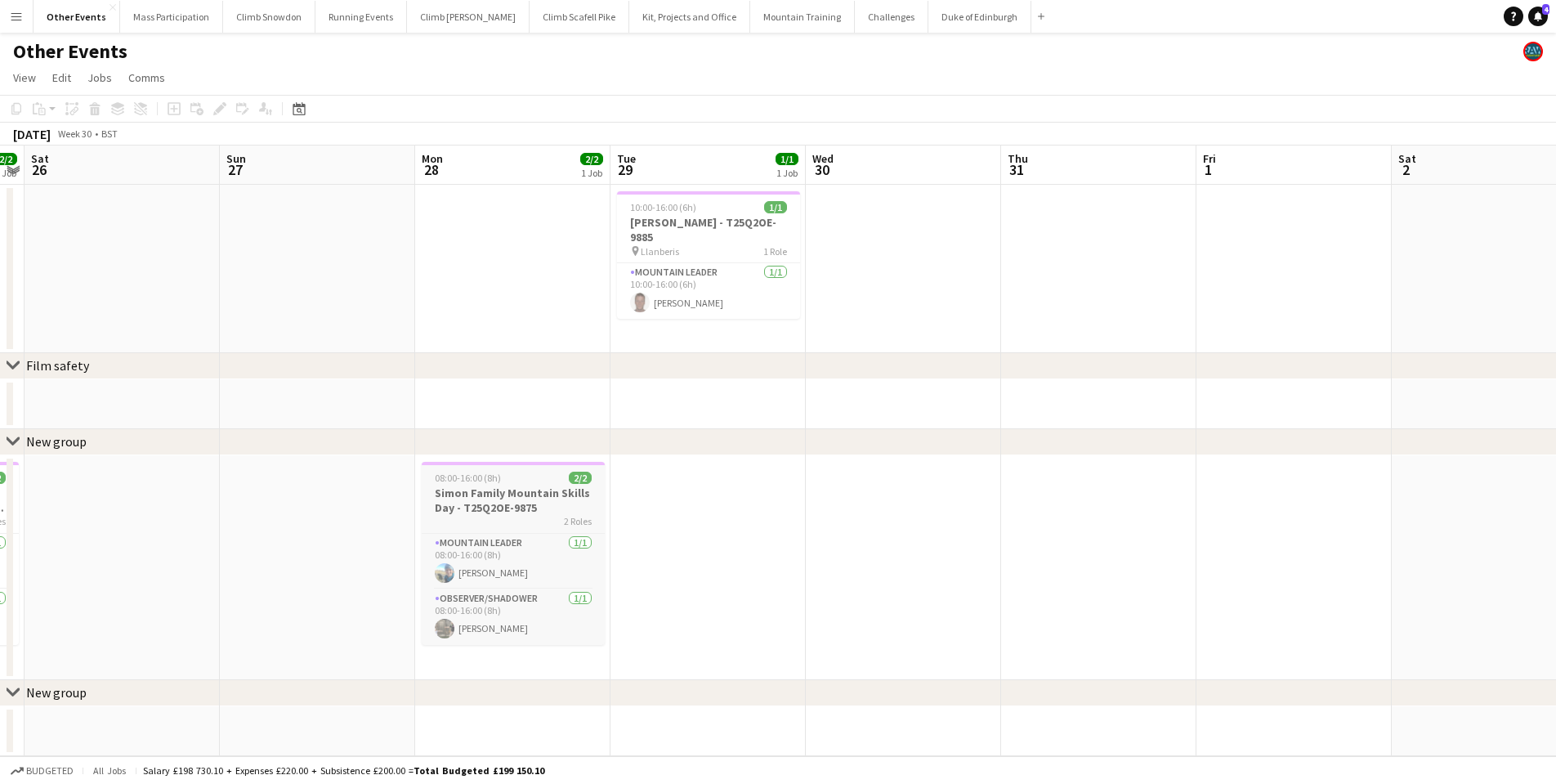
click at [488, 510] on h3 "Simon Family Mountain Skills Day - T25Q2OE-9875" at bounding box center [512, 500] width 183 height 30
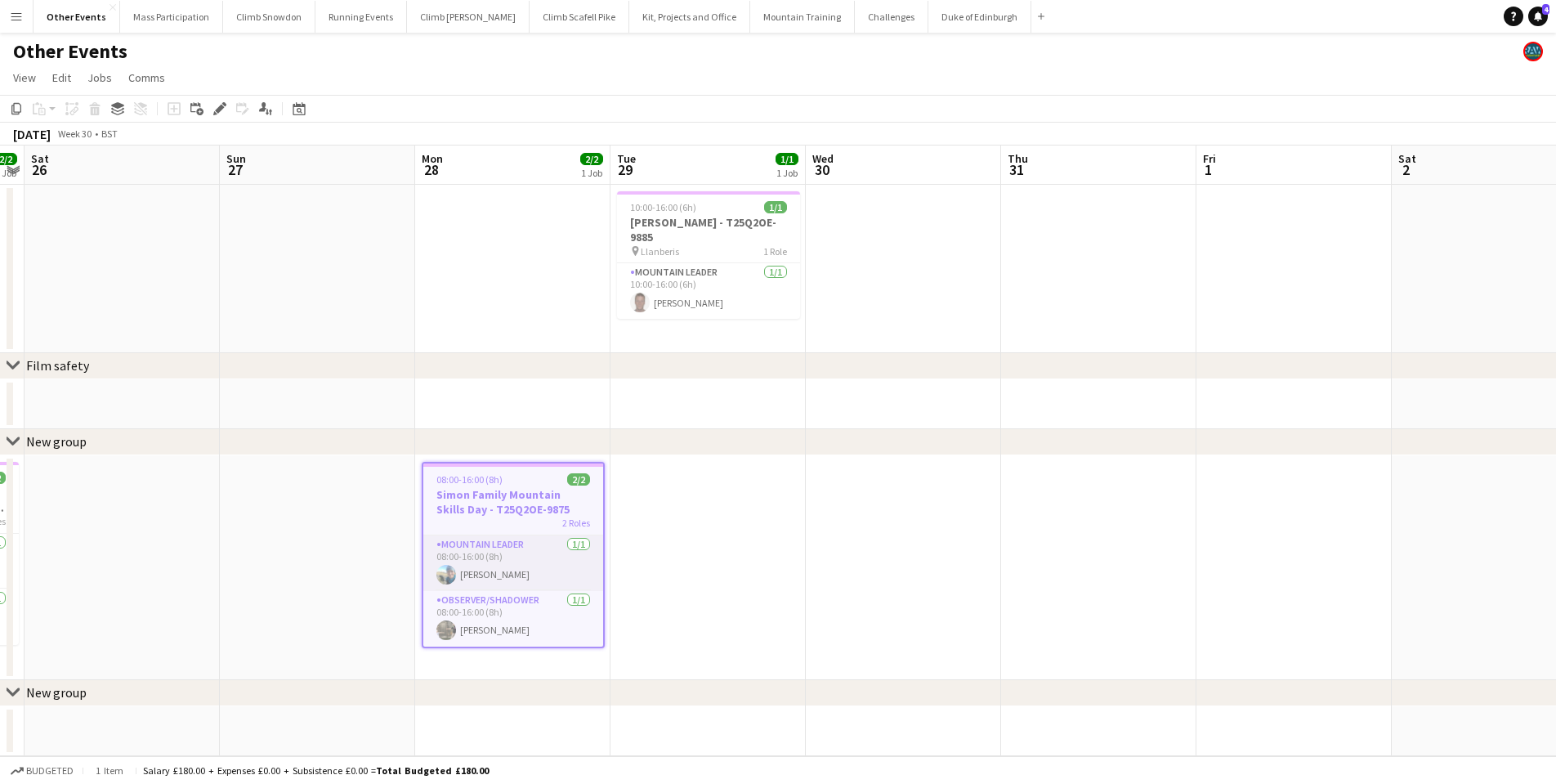
click at [484, 559] on app-card-role "Mountain Leader [DATE] 08:00-16:00 (8h) [PERSON_NAME]" at bounding box center [513, 563] width 180 height 56
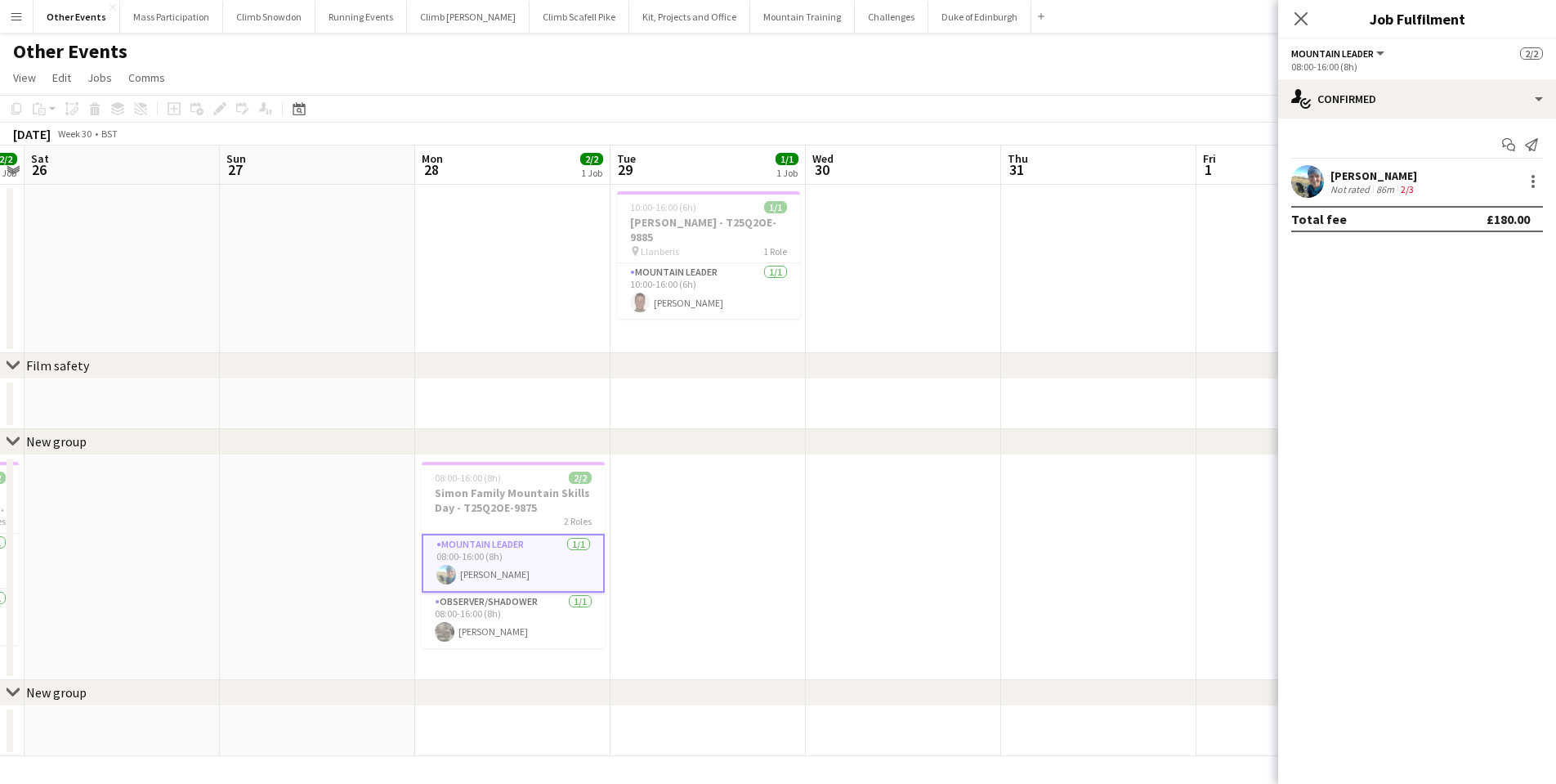
click at [1352, 170] on div "[PERSON_NAME]" at bounding box center [1373, 176] width 87 height 15
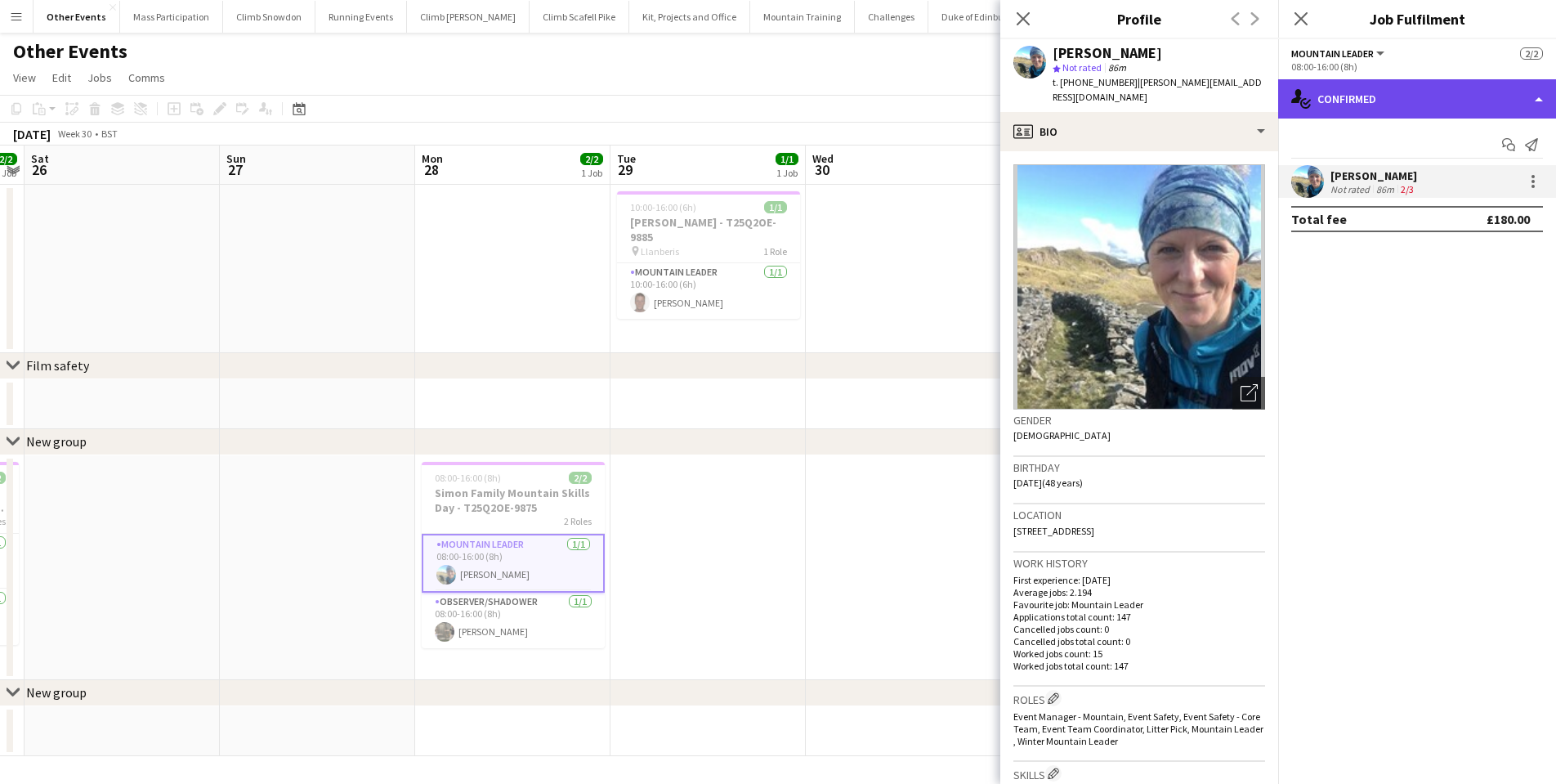
click at [1341, 101] on div "single-neutral-actions-check-2 Confirmed" at bounding box center [1417, 99] width 278 height 39
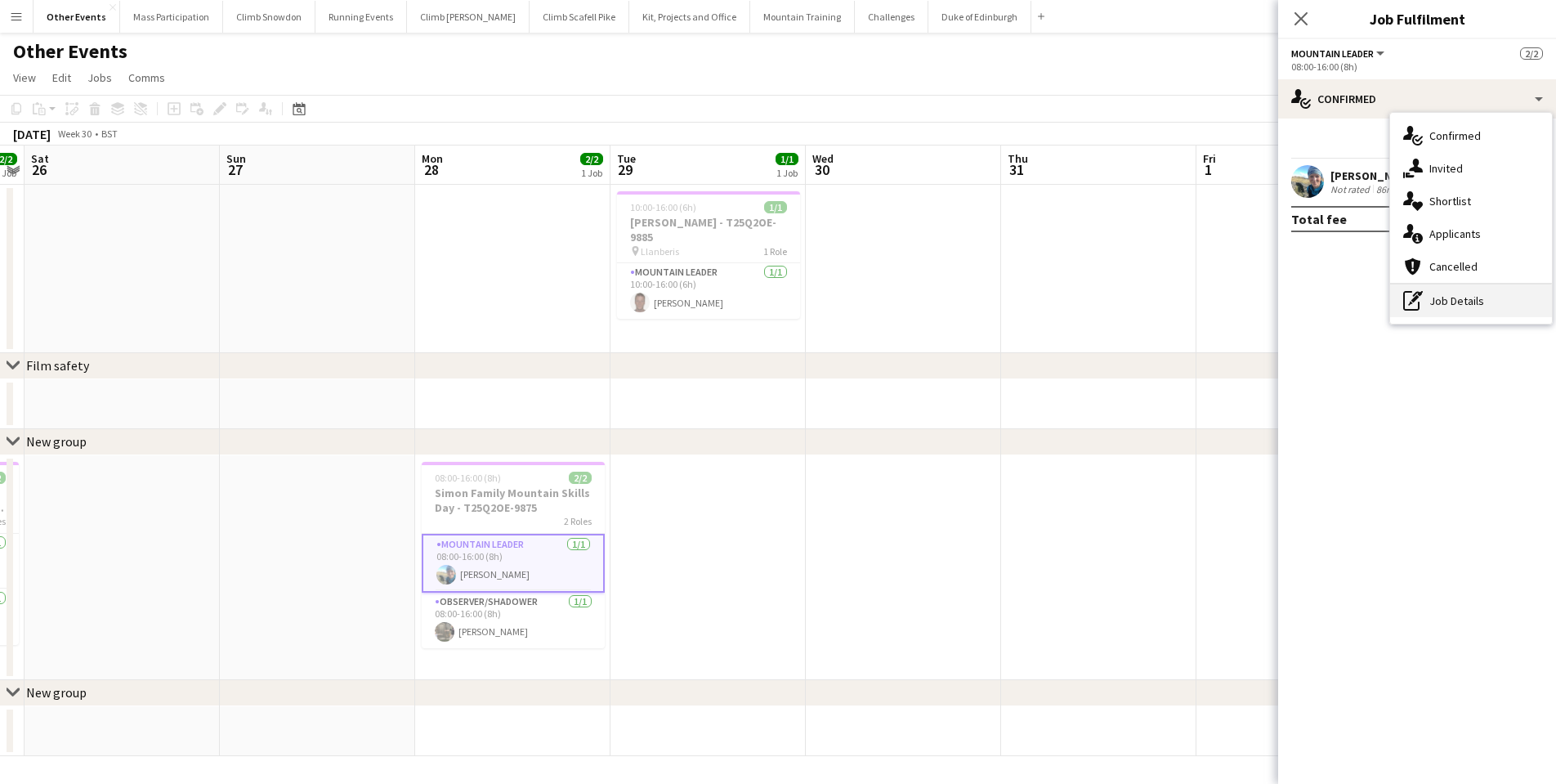
click at [1442, 304] on div "pen-write Job Details" at bounding box center [1471, 300] width 162 height 32
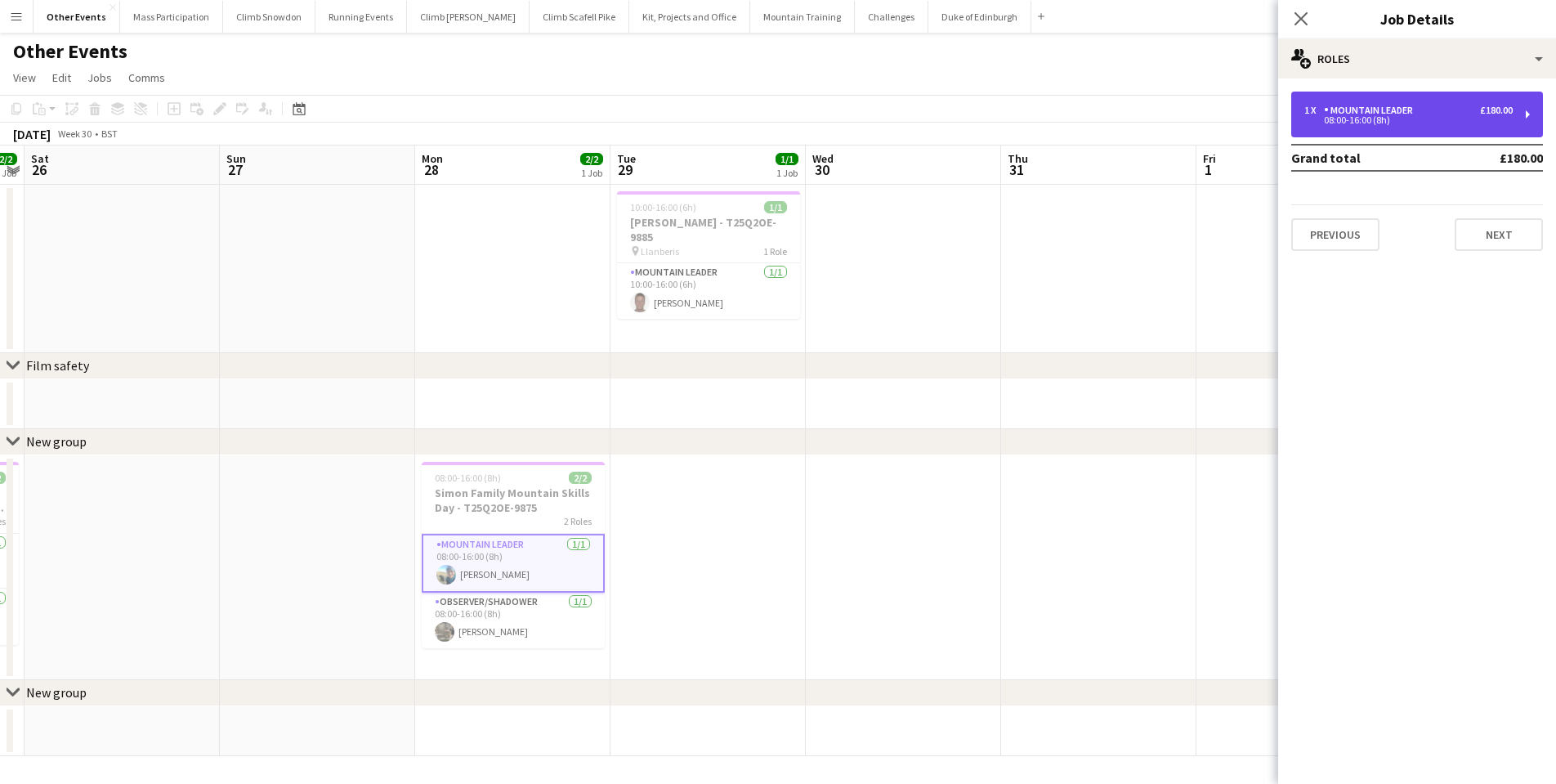
click at [1386, 123] on div "08:00-16:00 (8h)" at bounding box center [1408, 120] width 208 height 8
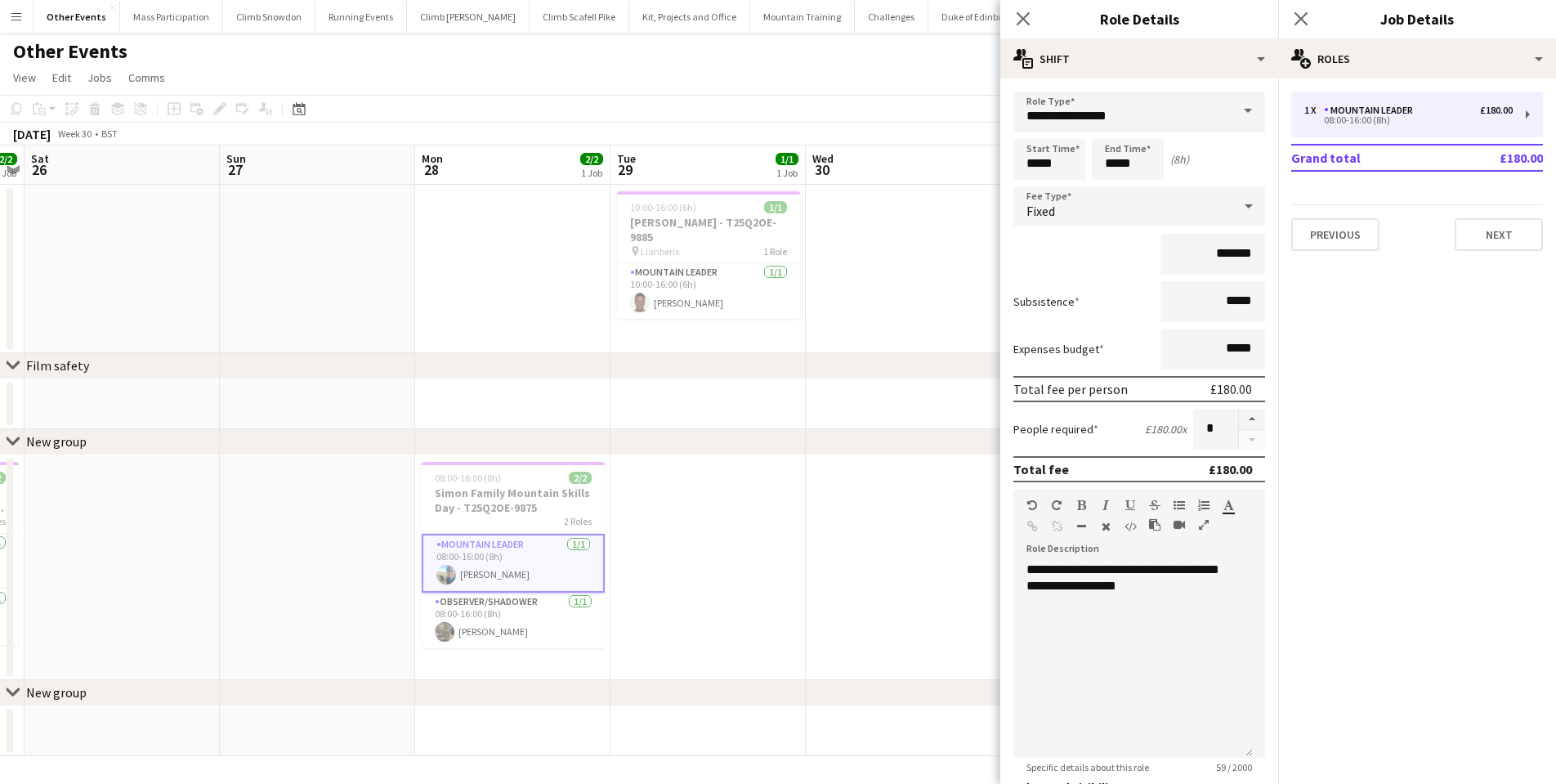
click at [1238, 109] on span at bounding box center [1247, 111] width 34 height 39
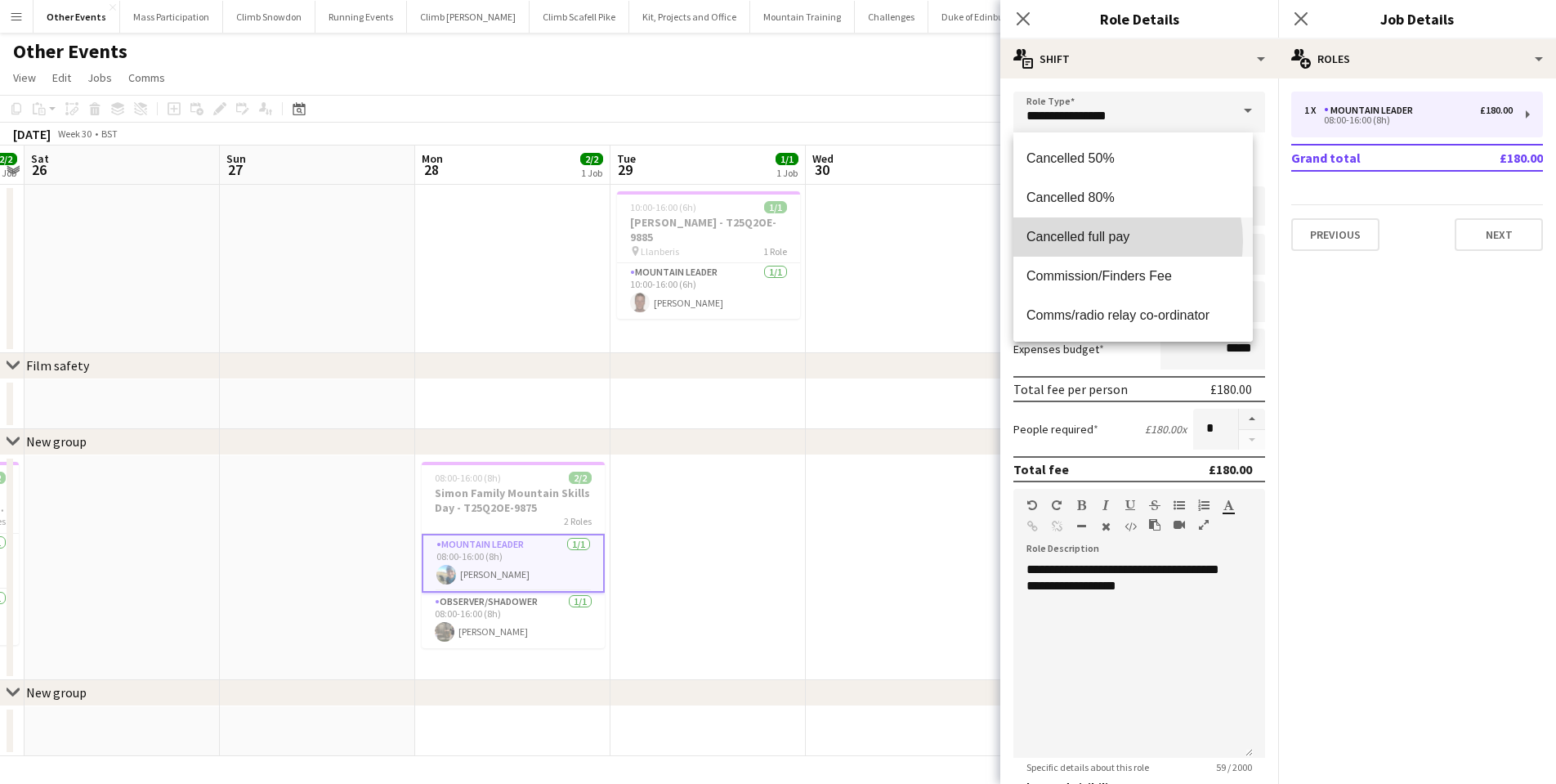
click at [1110, 241] on span "Cancelled full pay" at bounding box center [1133, 237] width 213 height 16
type input "**********"
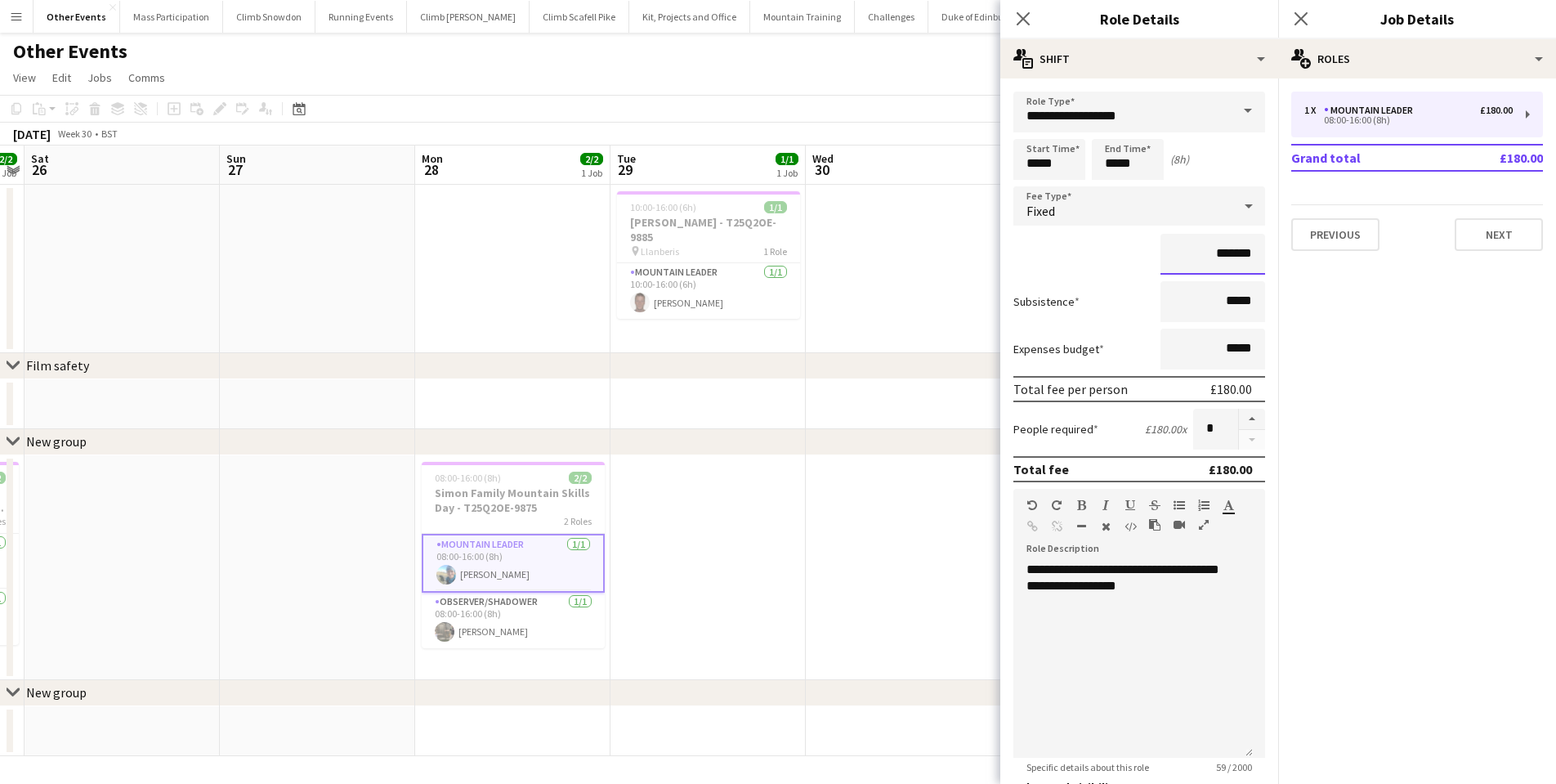
click at [1216, 255] on input "*******" at bounding box center [1213, 253] width 105 height 41
type input "*****"
click at [1095, 257] on div "*****" at bounding box center [1139, 253] width 252 height 41
click at [1300, 24] on icon "Close pop-in" at bounding box center [1301, 18] width 16 height 16
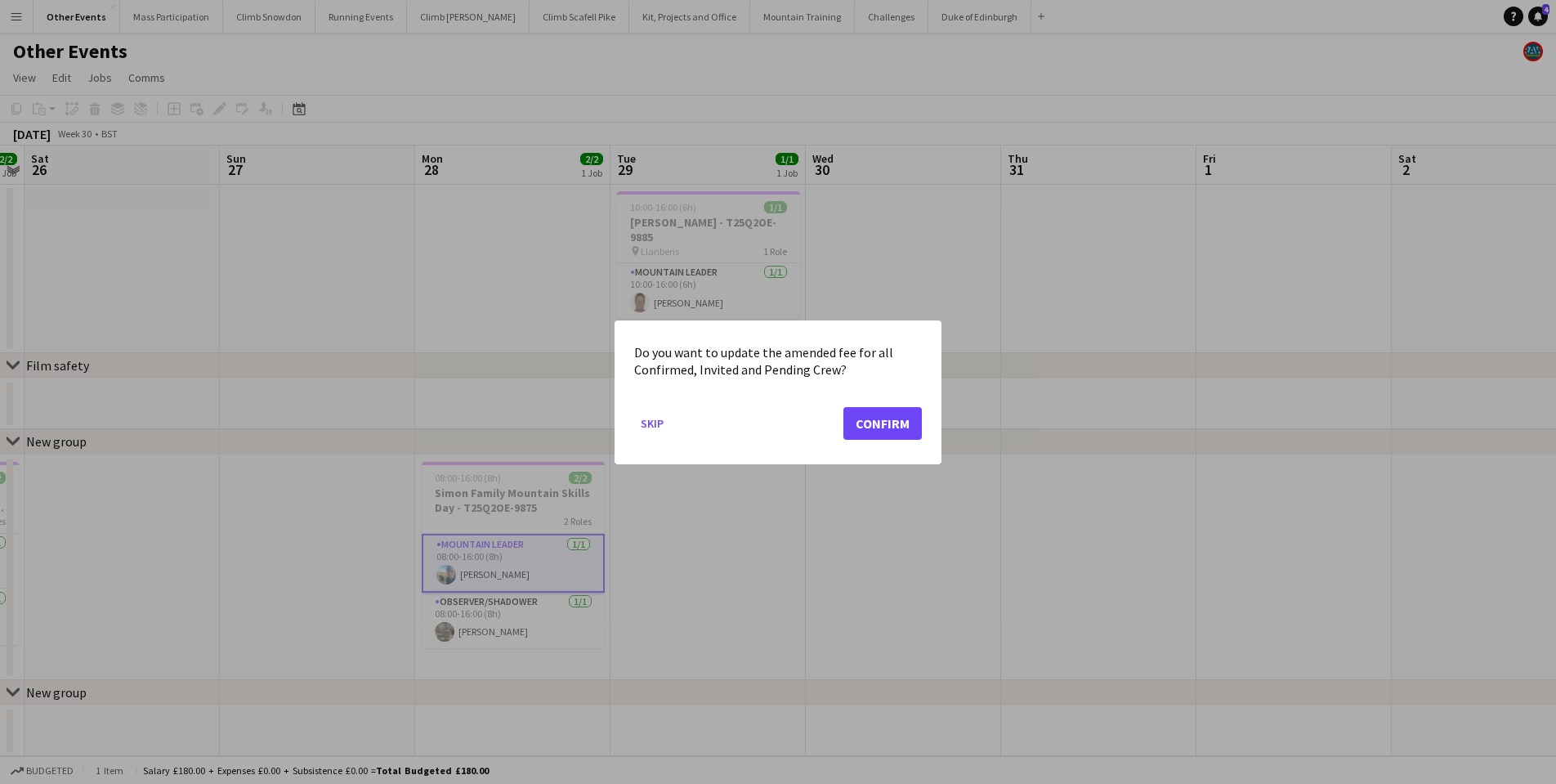
click at [880, 416] on button "Confirm" at bounding box center [883, 422] width 79 height 32
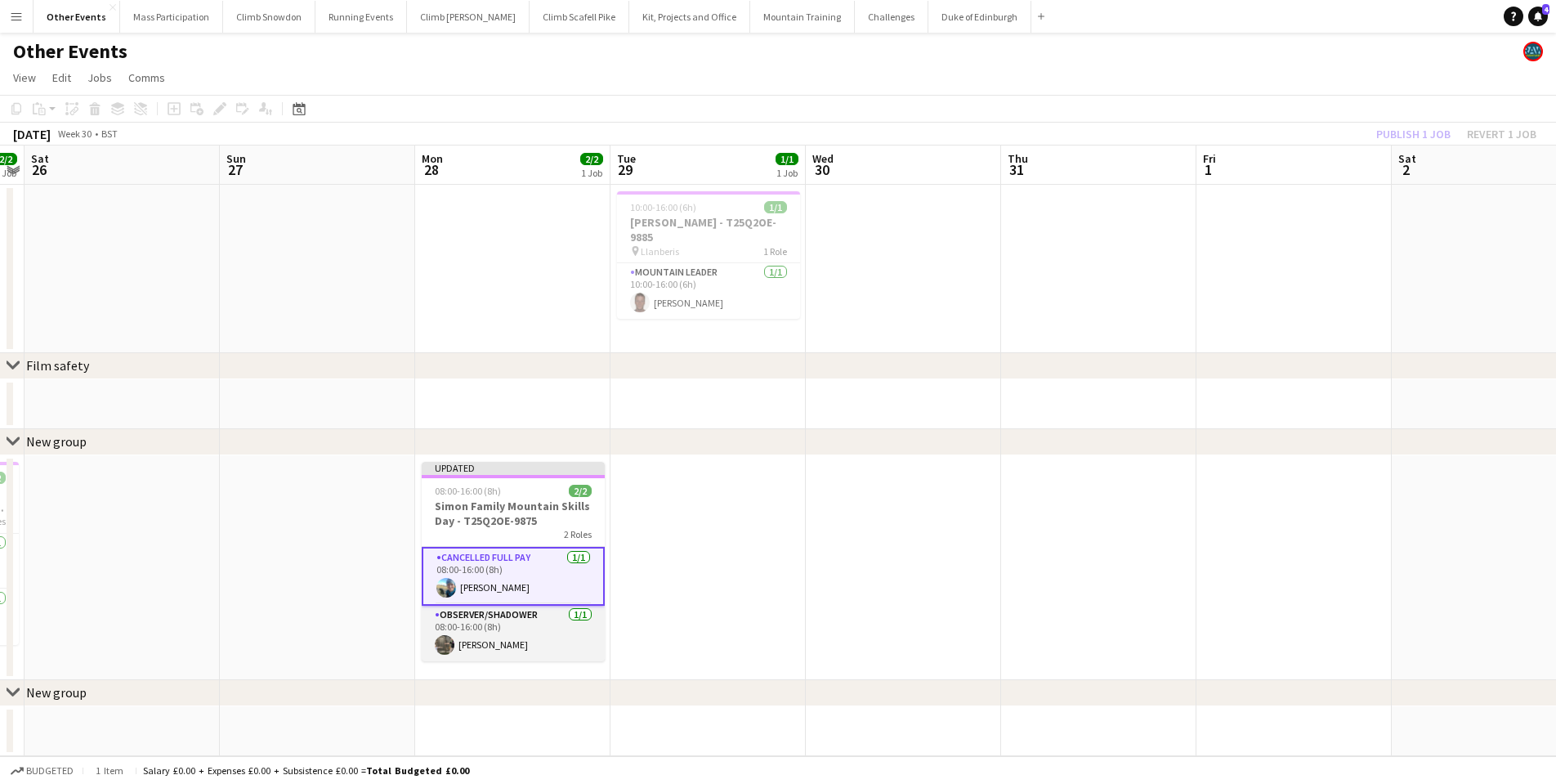
click at [483, 635] on app-card-role "Observer/Shadower [DATE] 08:00-16:00 (8h) [PERSON_NAME]" at bounding box center [512, 634] width 183 height 56
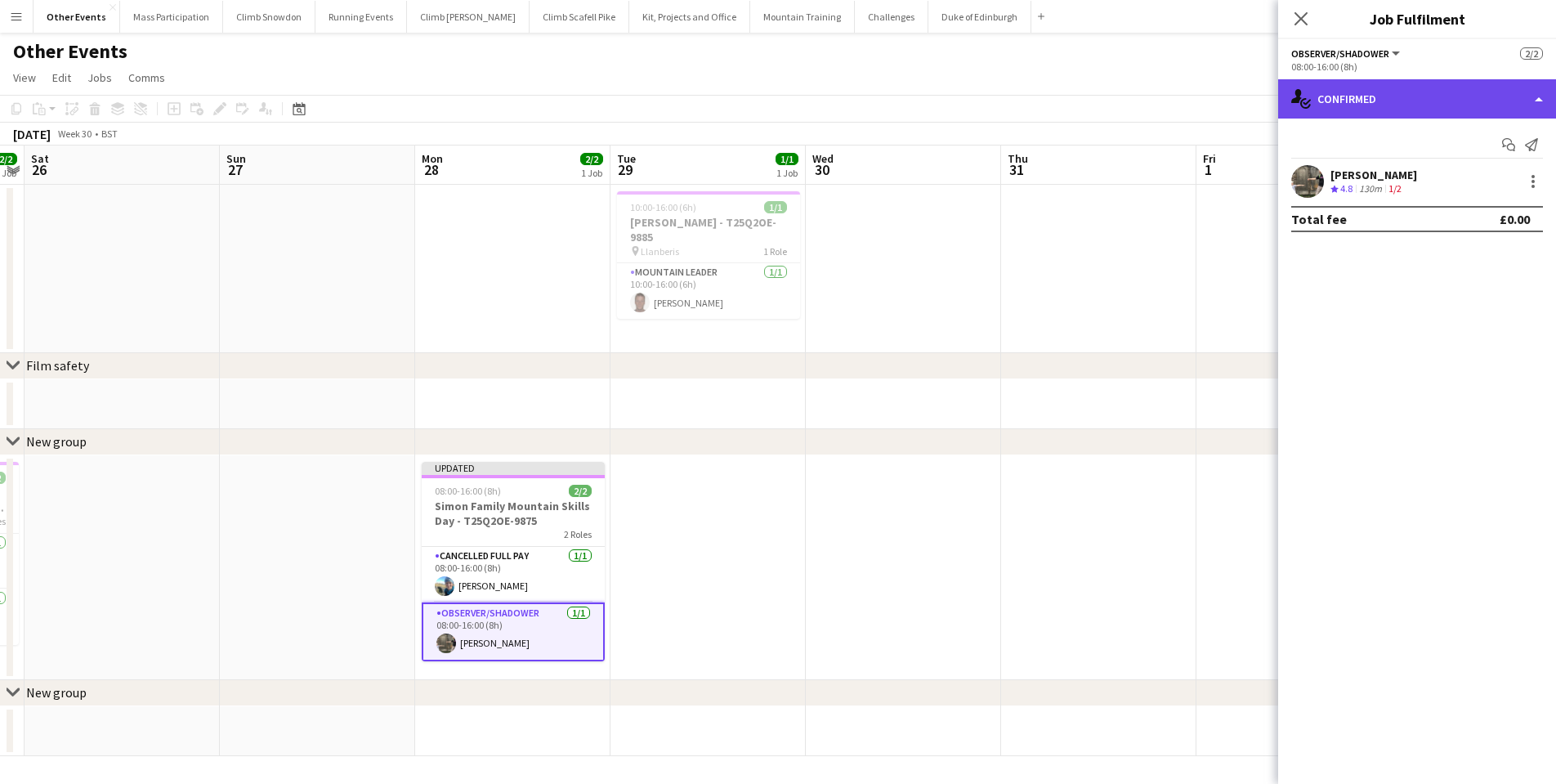
click at [1370, 105] on div "single-neutral-actions-check-2 Confirmed" at bounding box center [1417, 99] width 278 height 39
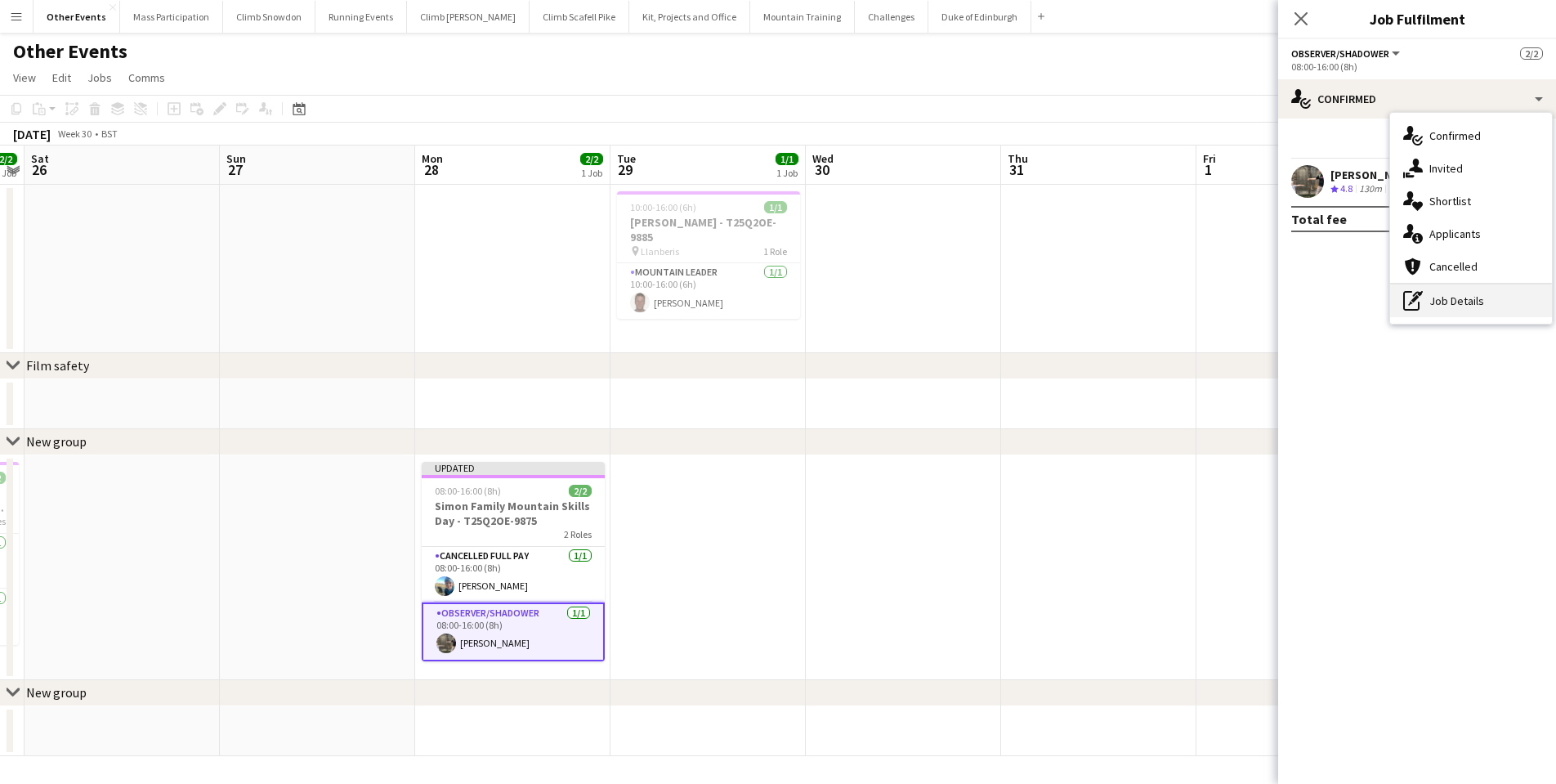
click at [1421, 302] on icon "pen-write" at bounding box center [1413, 301] width 19 height 19
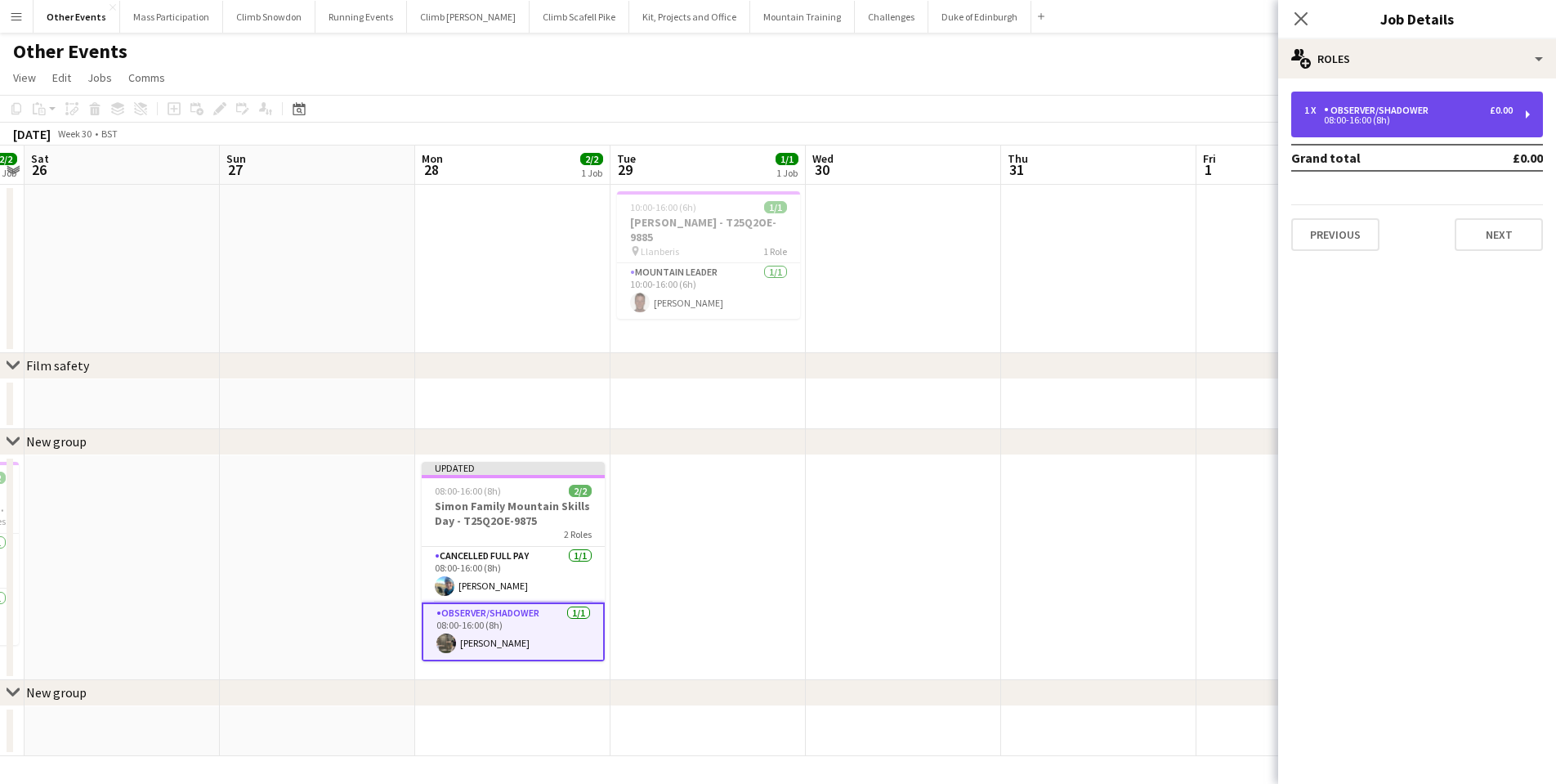
click at [1407, 108] on div "Observer/Shadower" at bounding box center [1379, 110] width 111 height 11
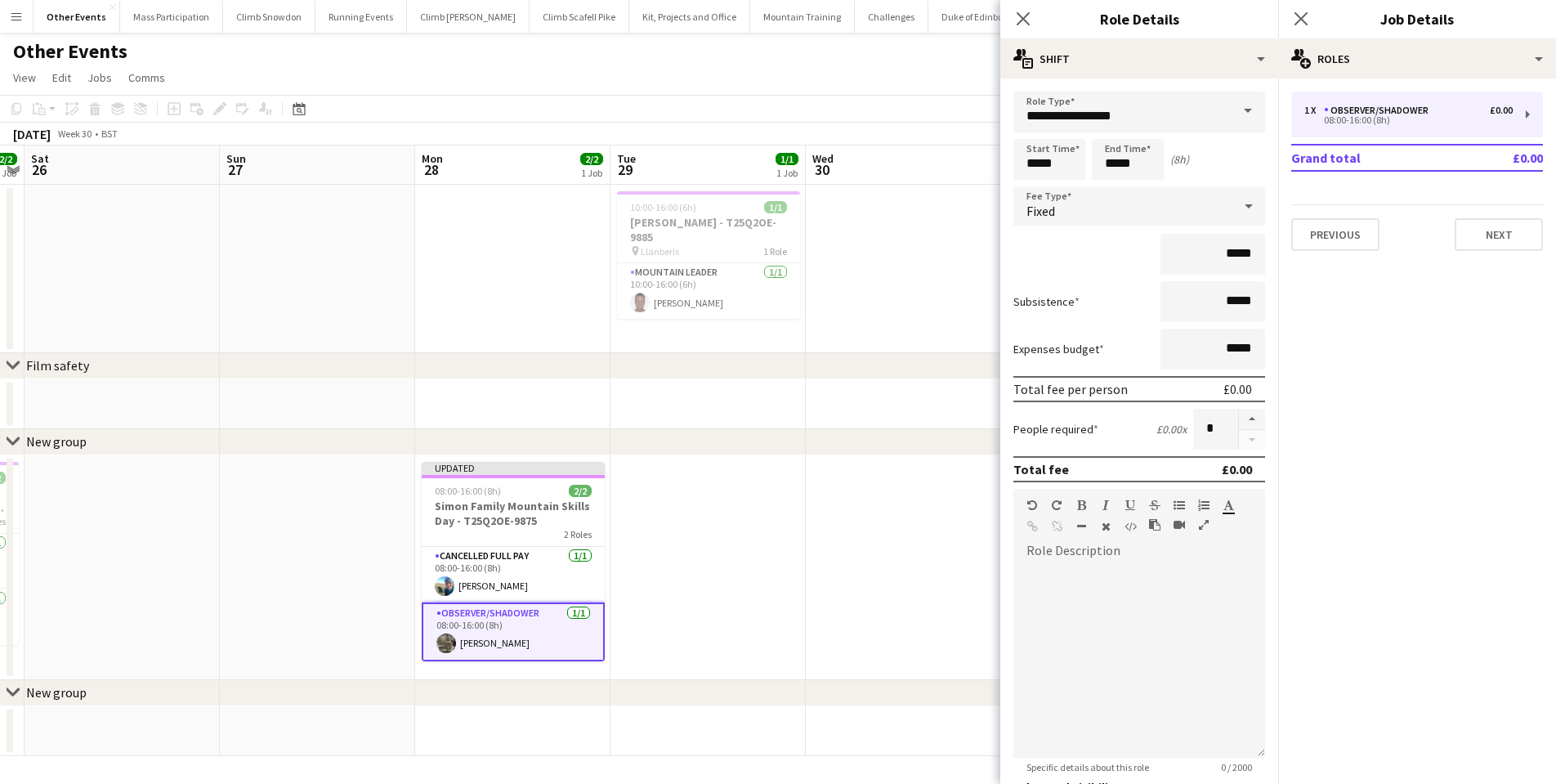
click at [1239, 113] on span at bounding box center [1247, 111] width 34 height 39
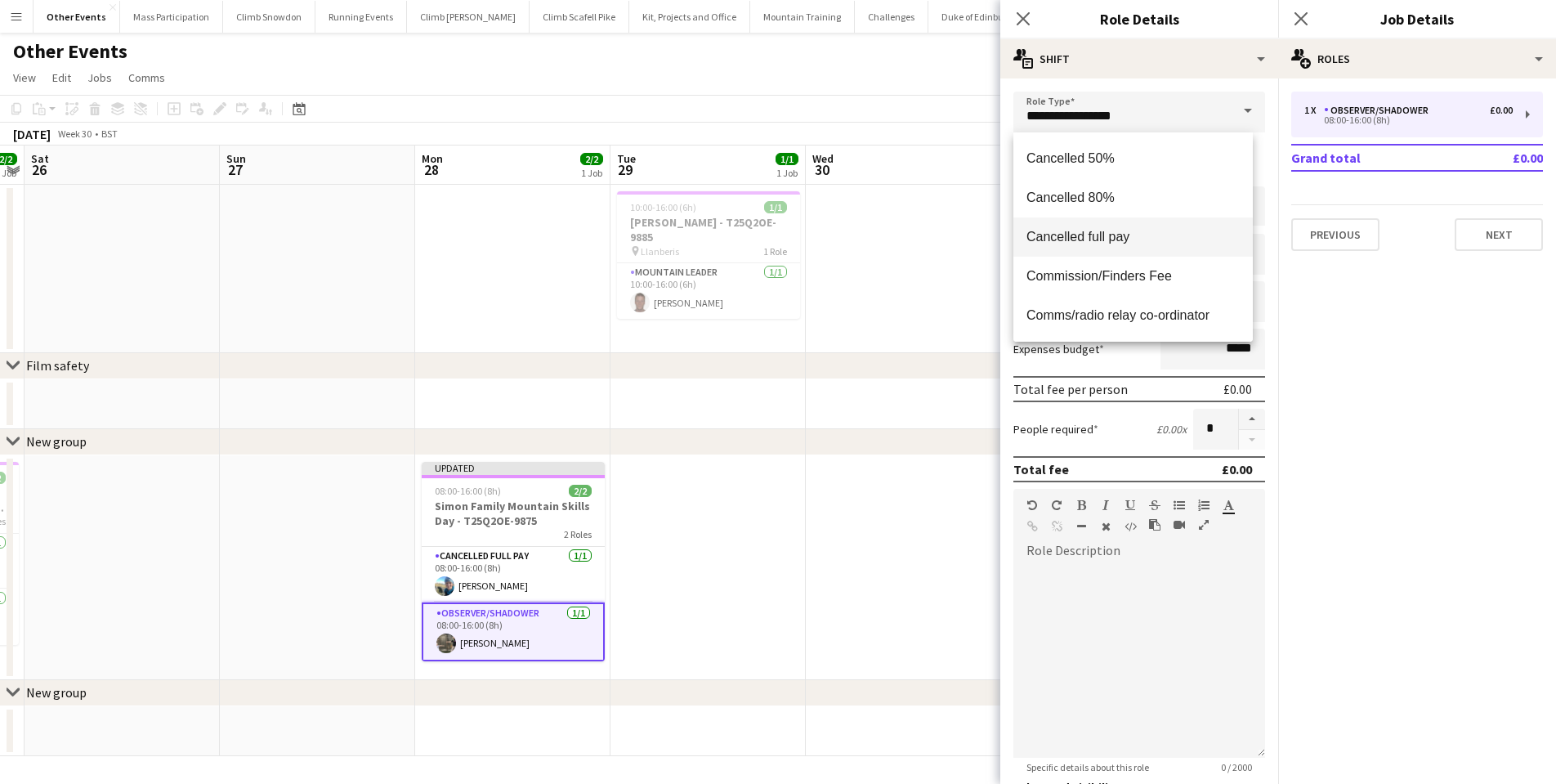
click at [1122, 244] on span "Cancelled full pay" at bounding box center [1133, 237] width 213 height 16
type input "**********"
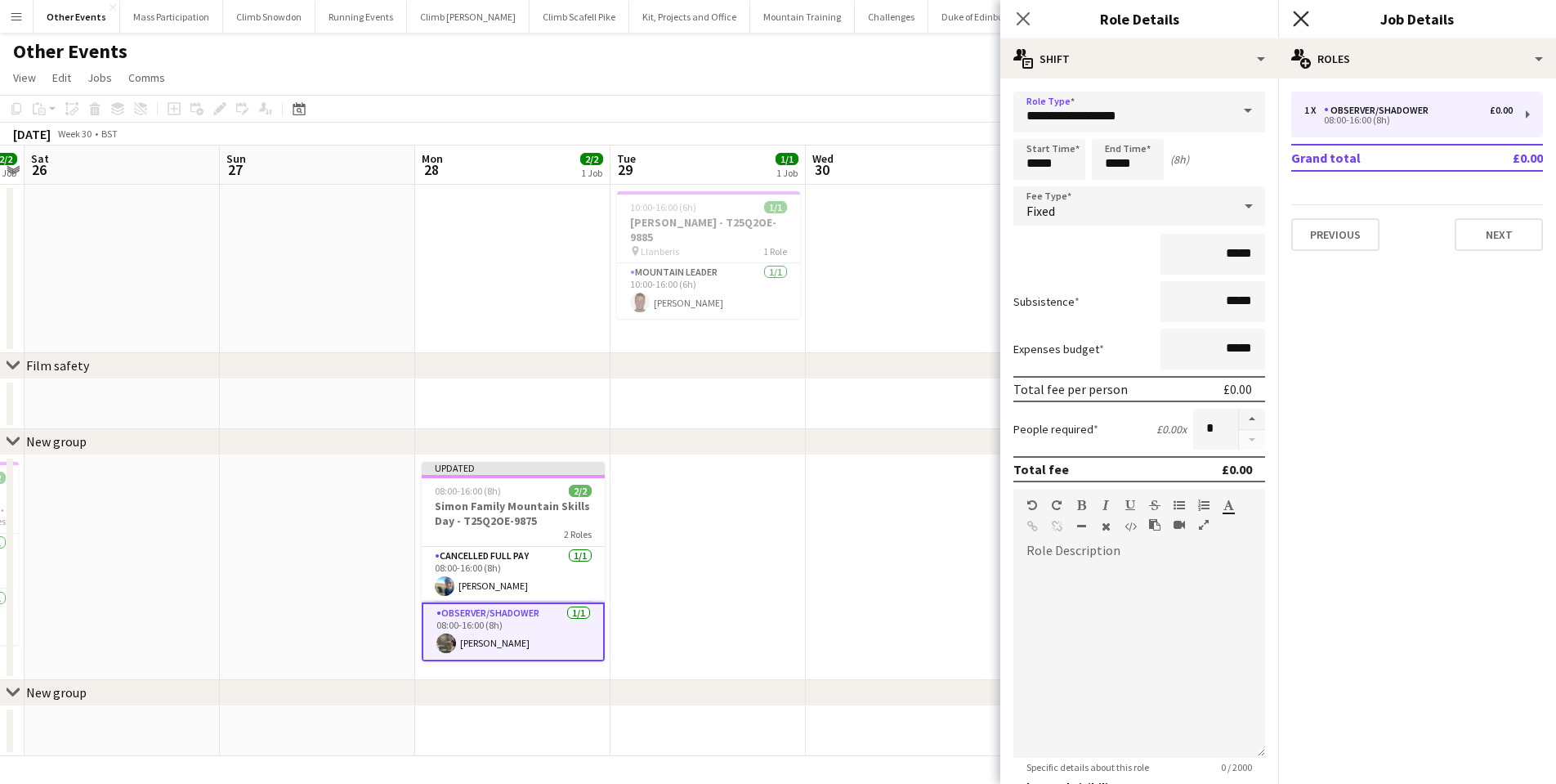
click at [1303, 21] on icon at bounding box center [1301, 18] width 16 height 16
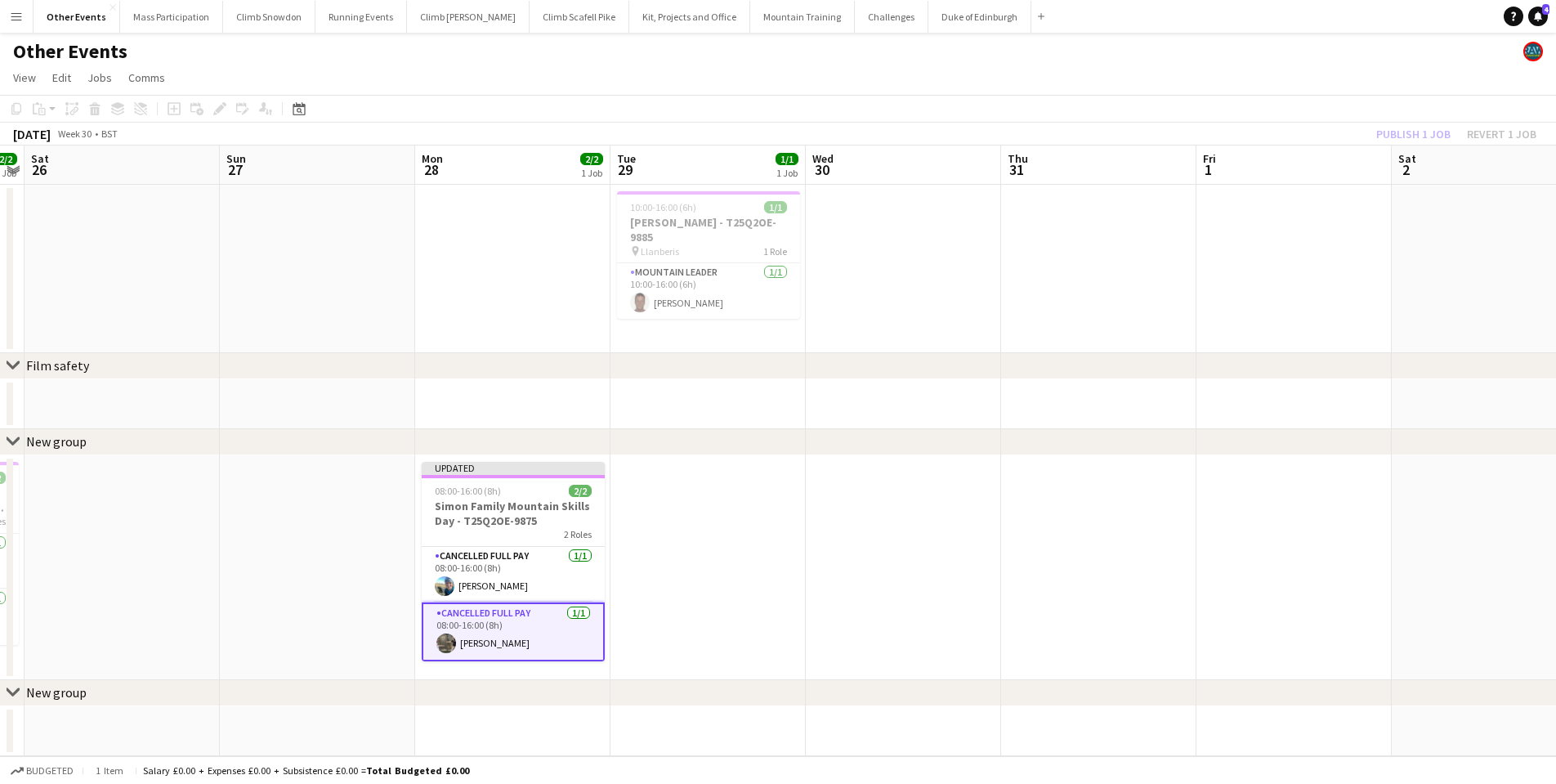
click at [896, 572] on app-date-cell at bounding box center [903, 567] width 195 height 225
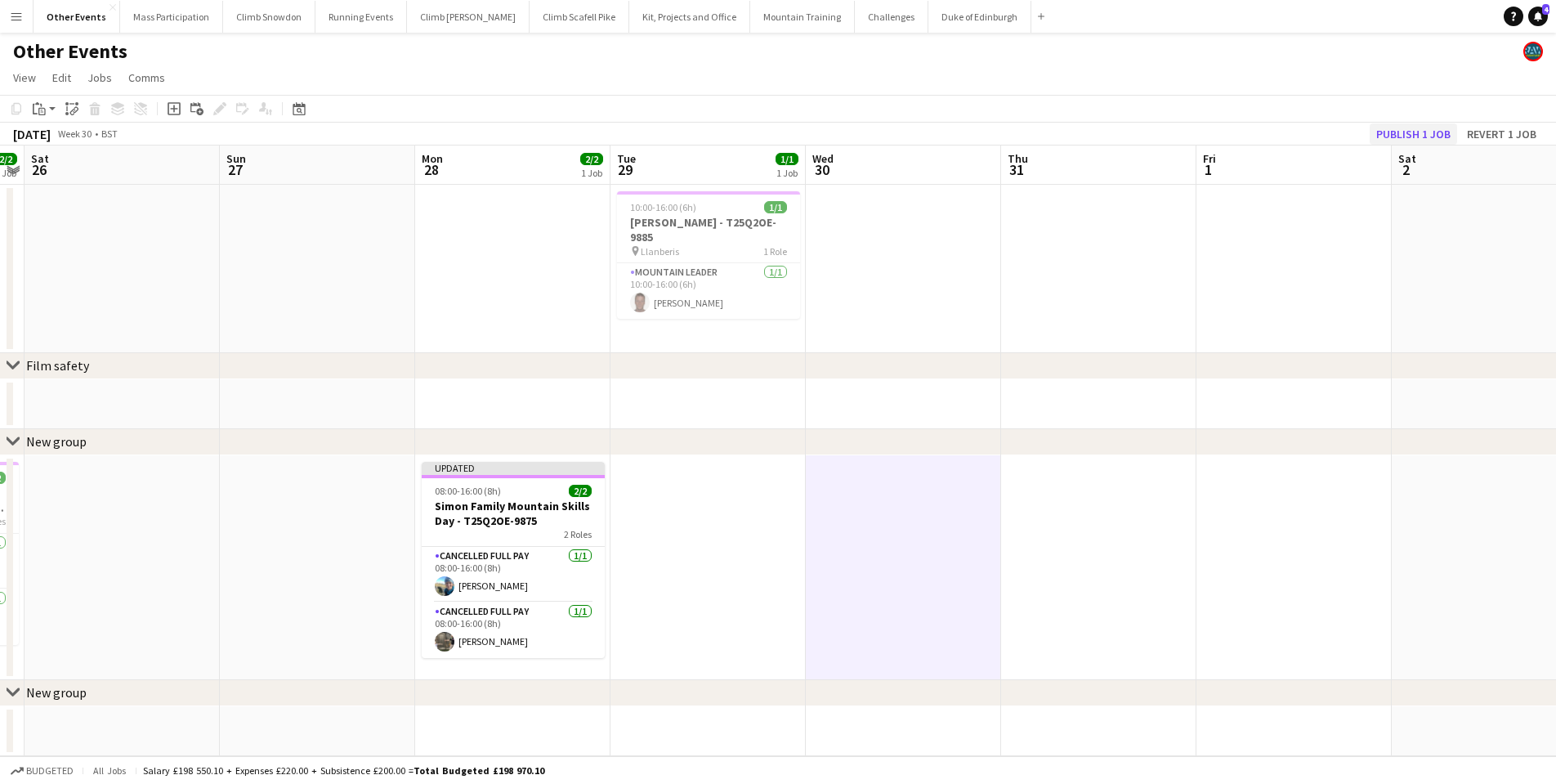
click at [1431, 132] on button "Publish 1 job" at bounding box center [1414, 134] width 87 height 21
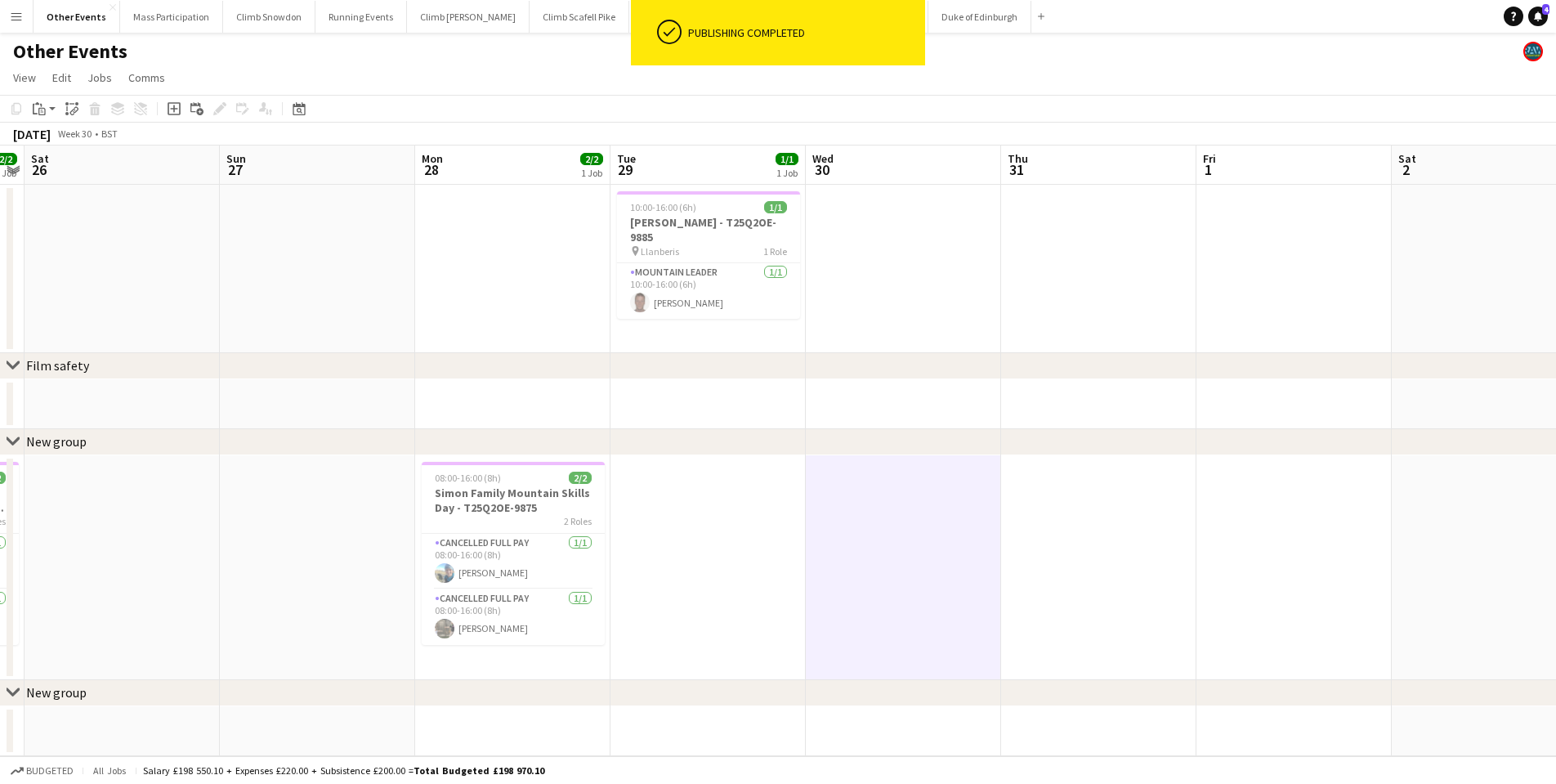
click at [16, 18] on app-icon "Menu" at bounding box center [16, 16] width 13 height 13
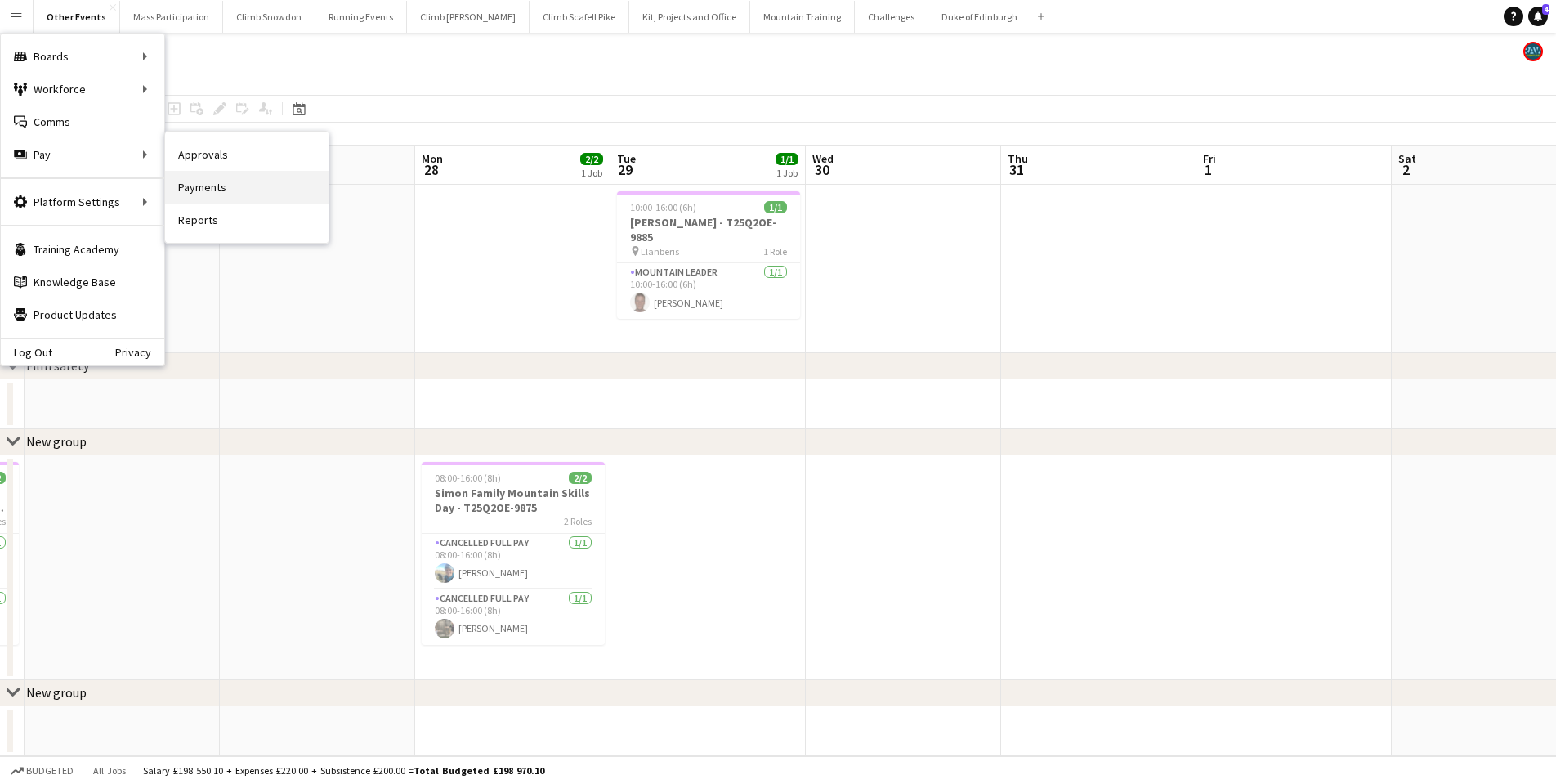
click at [209, 188] on link "Payments" at bounding box center [247, 186] width 163 height 32
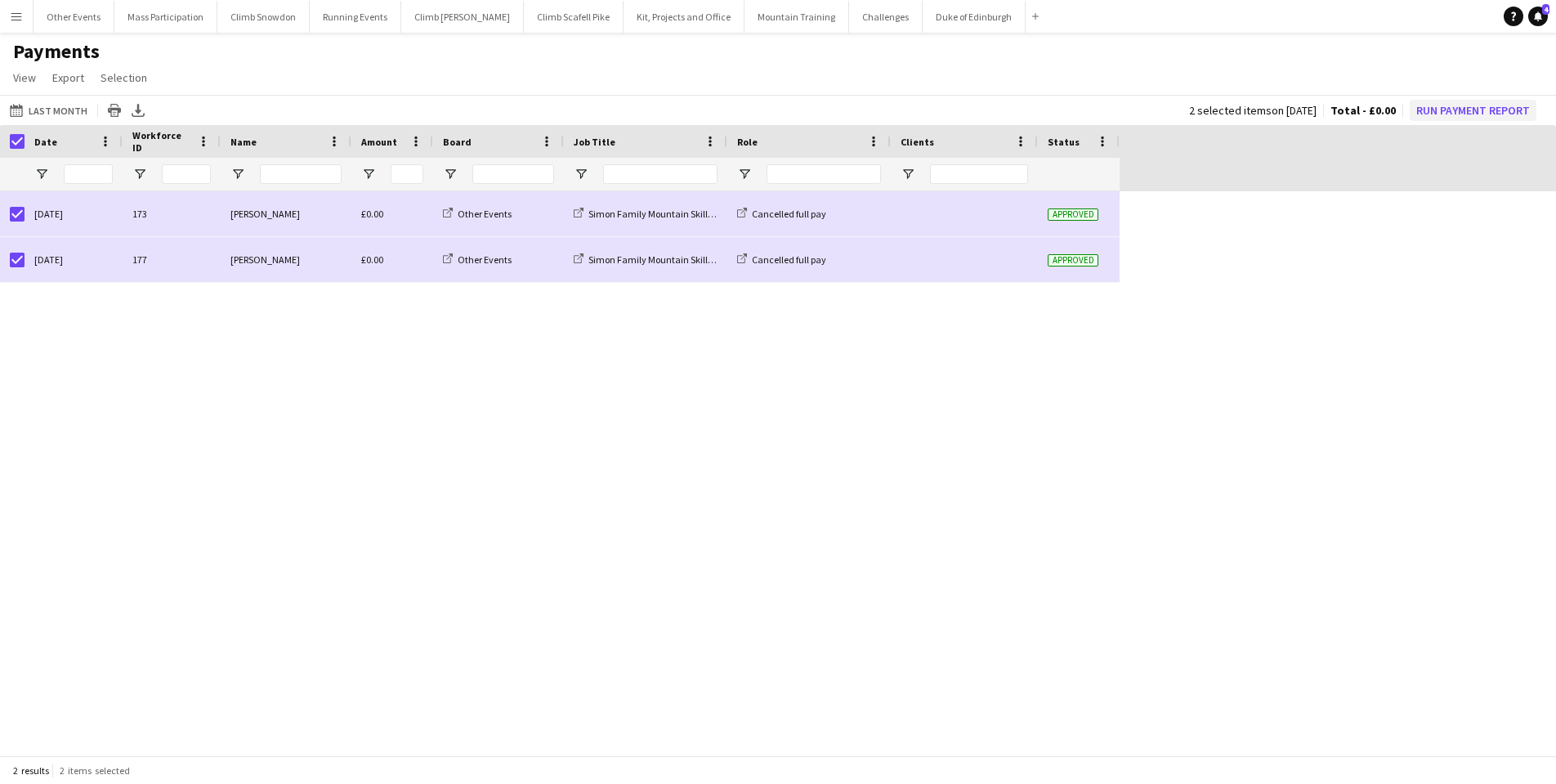
click at [1430, 112] on button "Run Payment Report" at bounding box center [1473, 110] width 127 height 21
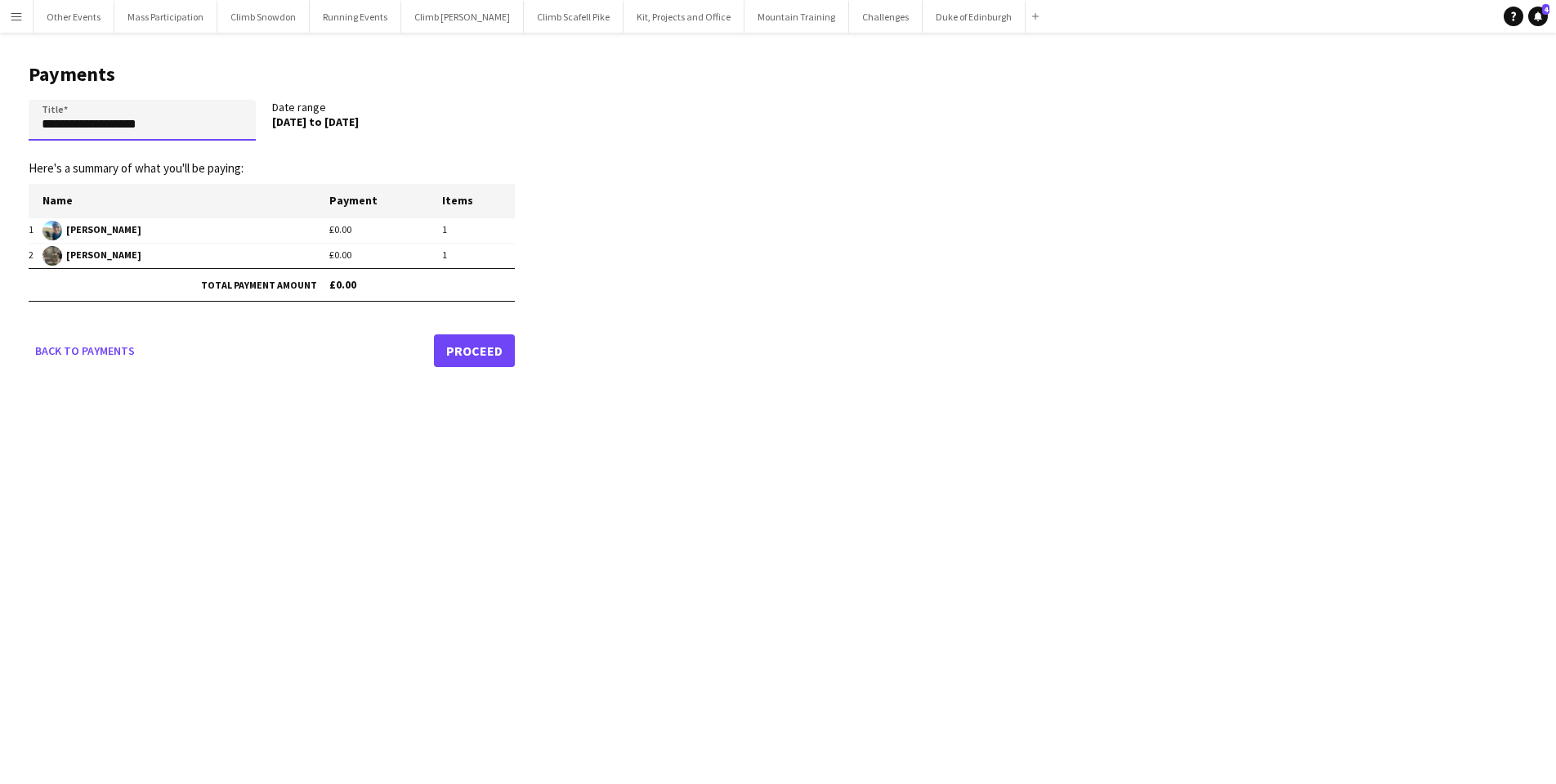
click at [157, 132] on input "**********" at bounding box center [142, 120] width 227 height 41
type input "**********"
click at [457, 345] on link "Proceed" at bounding box center [475, 350] width 81 height 32
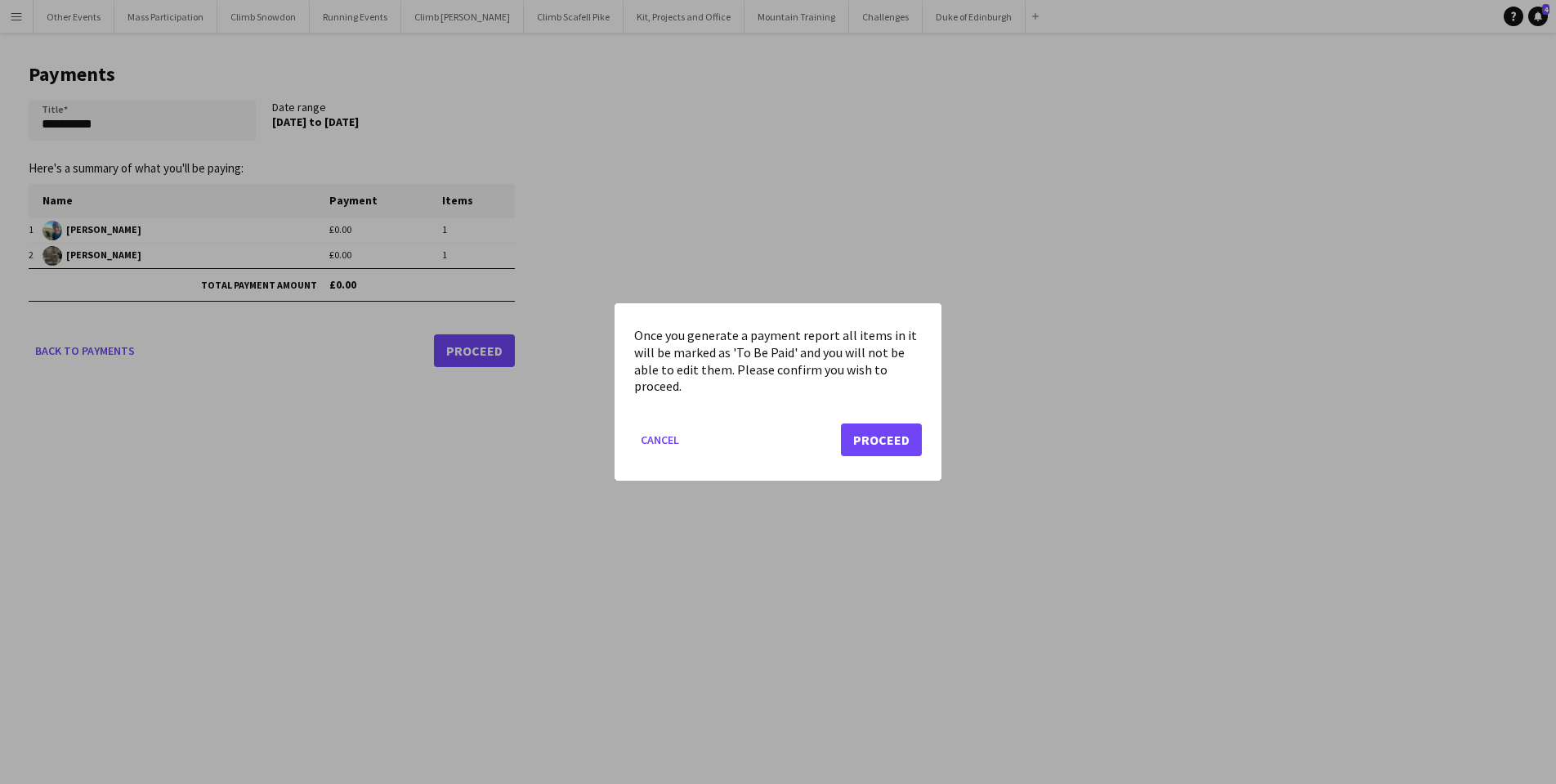
click at [872, 440] on button "Proceed" at bounding box center [881, 439] width 81 height 32
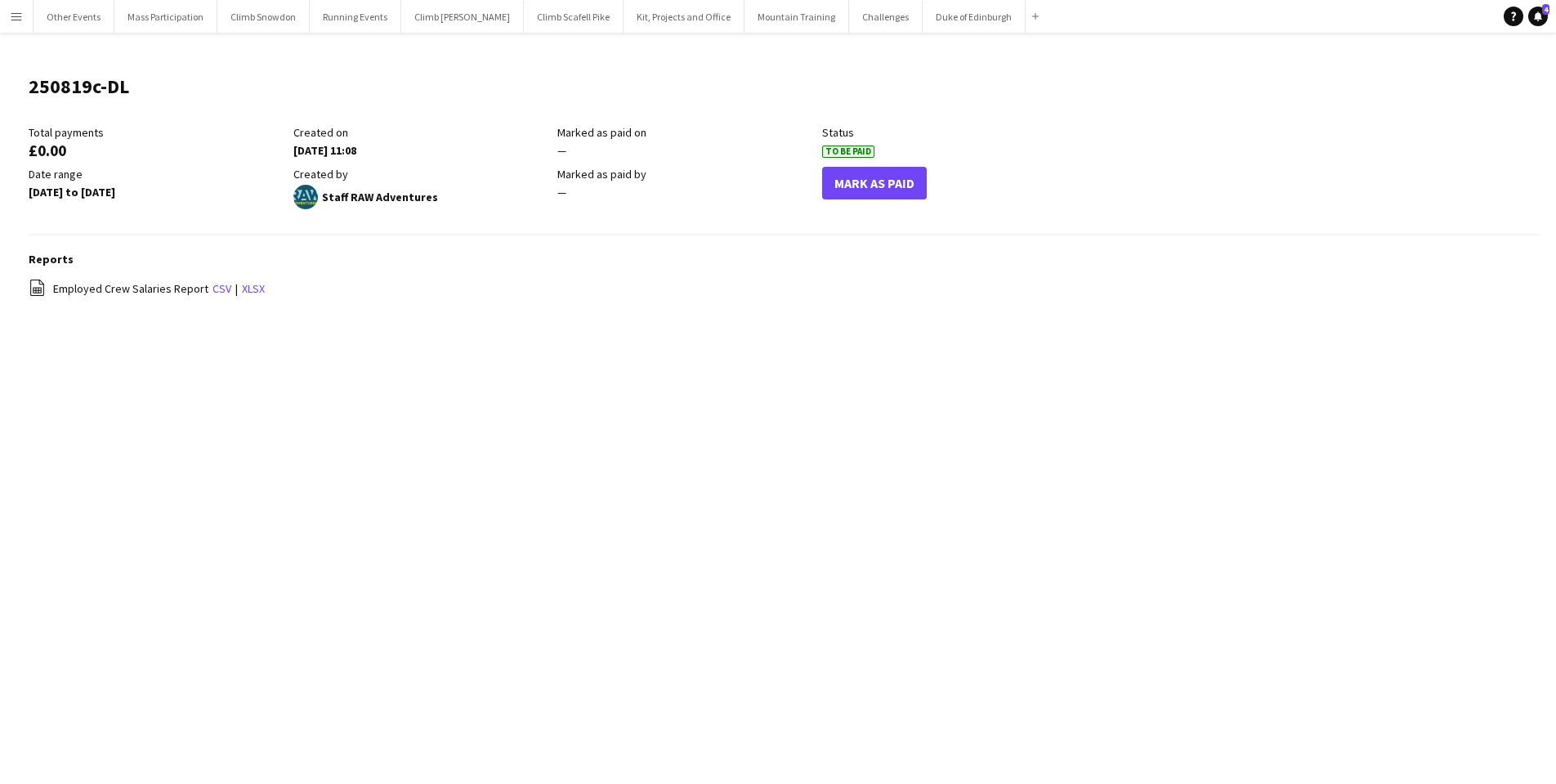
click at [13, 17] on app-icon "Menu" at bounding box center [16, 16] width 13 height 13
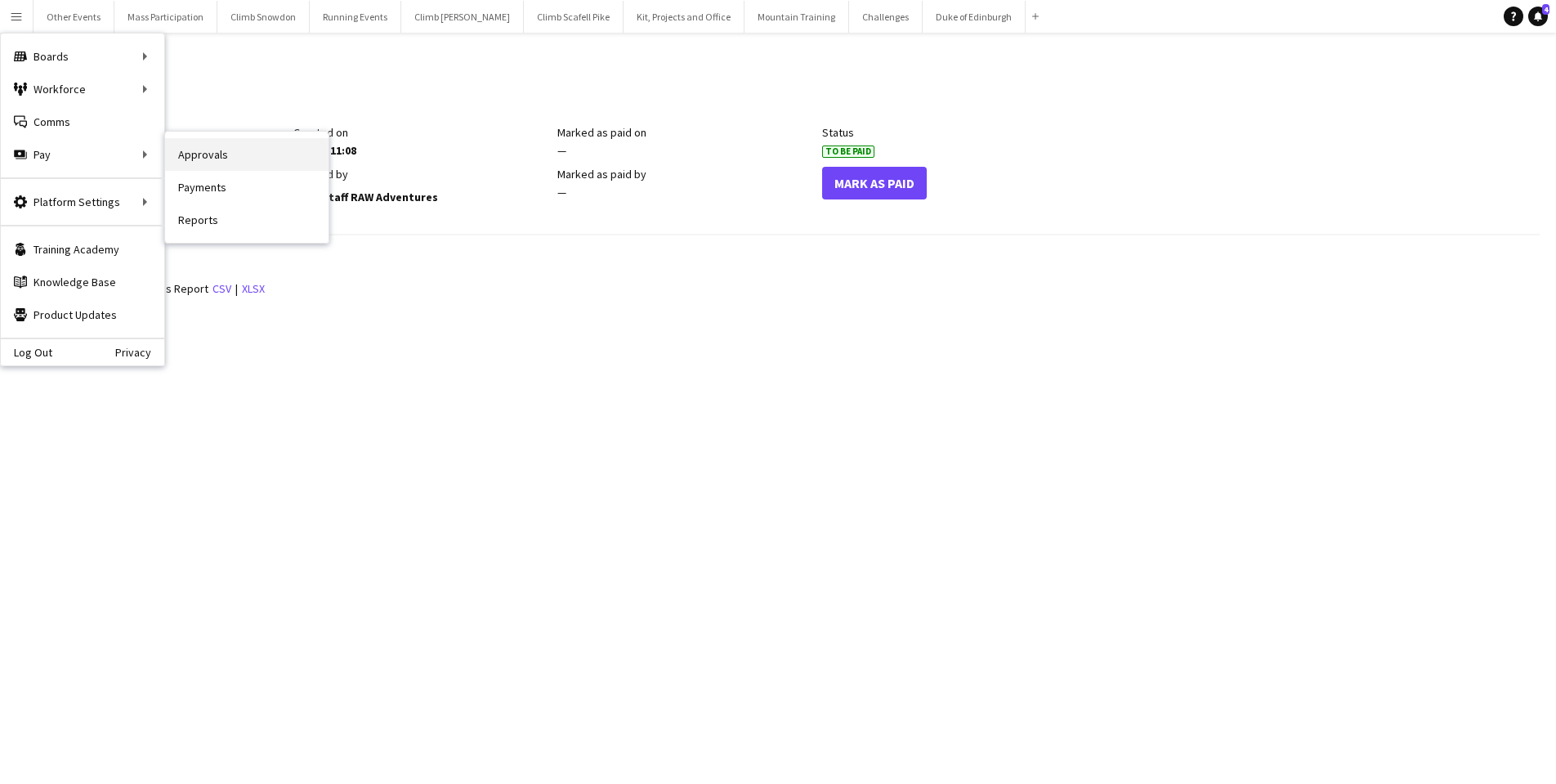
click at [201, 154] on link "Approvals" at bounding box center [247, 154] width 163 height 32
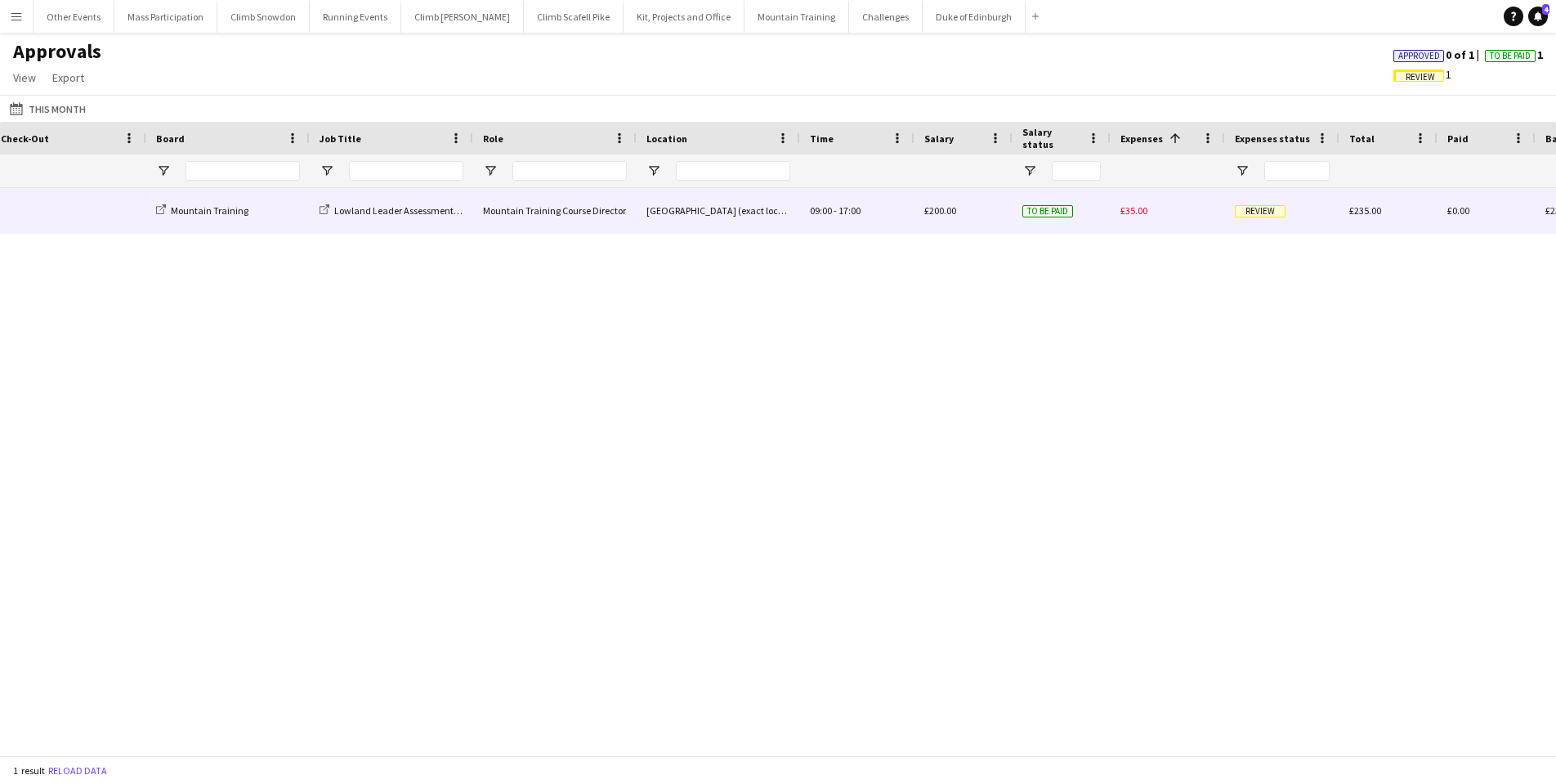
click at [1245, 212] on span "Review" at bounding box center [1261, 212] width 51 height 12
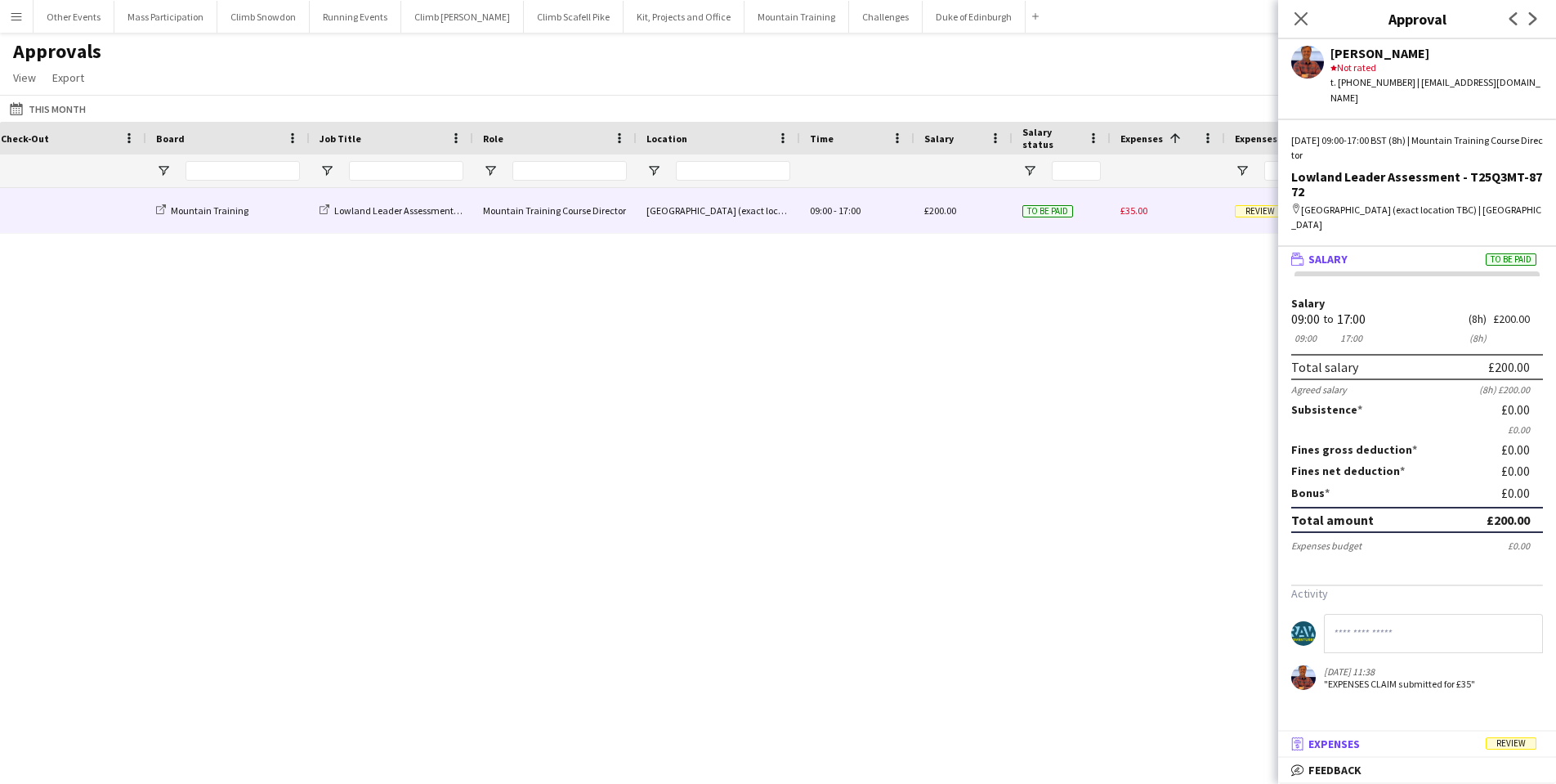
click at [1321, 748] on span "Expenses" at bounding box center [1334, 743] width 52 height 15
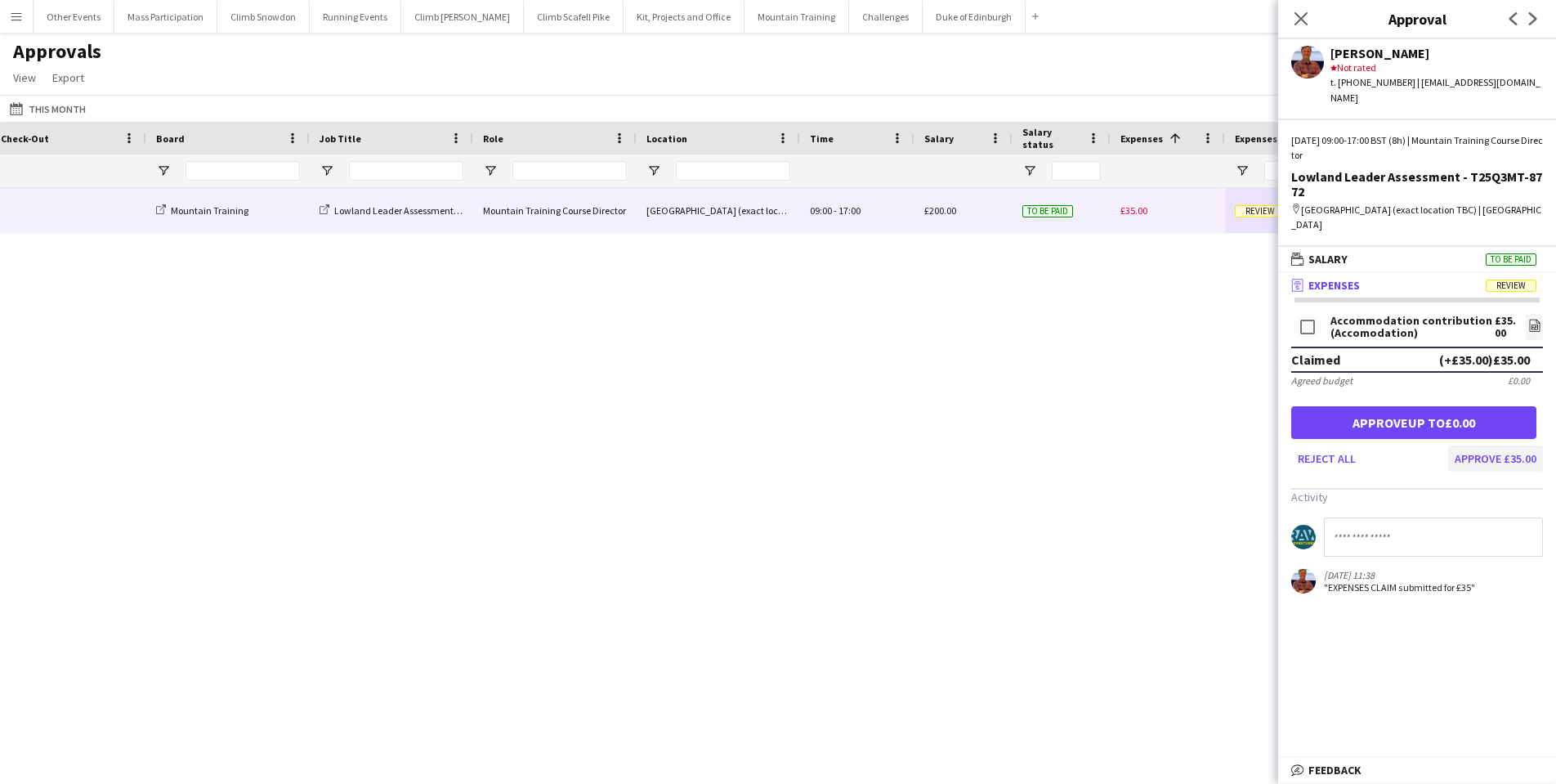
click at [1474, 446] on button "Approve £35.00" at bounding box center [1496, 459] width 94 height 26
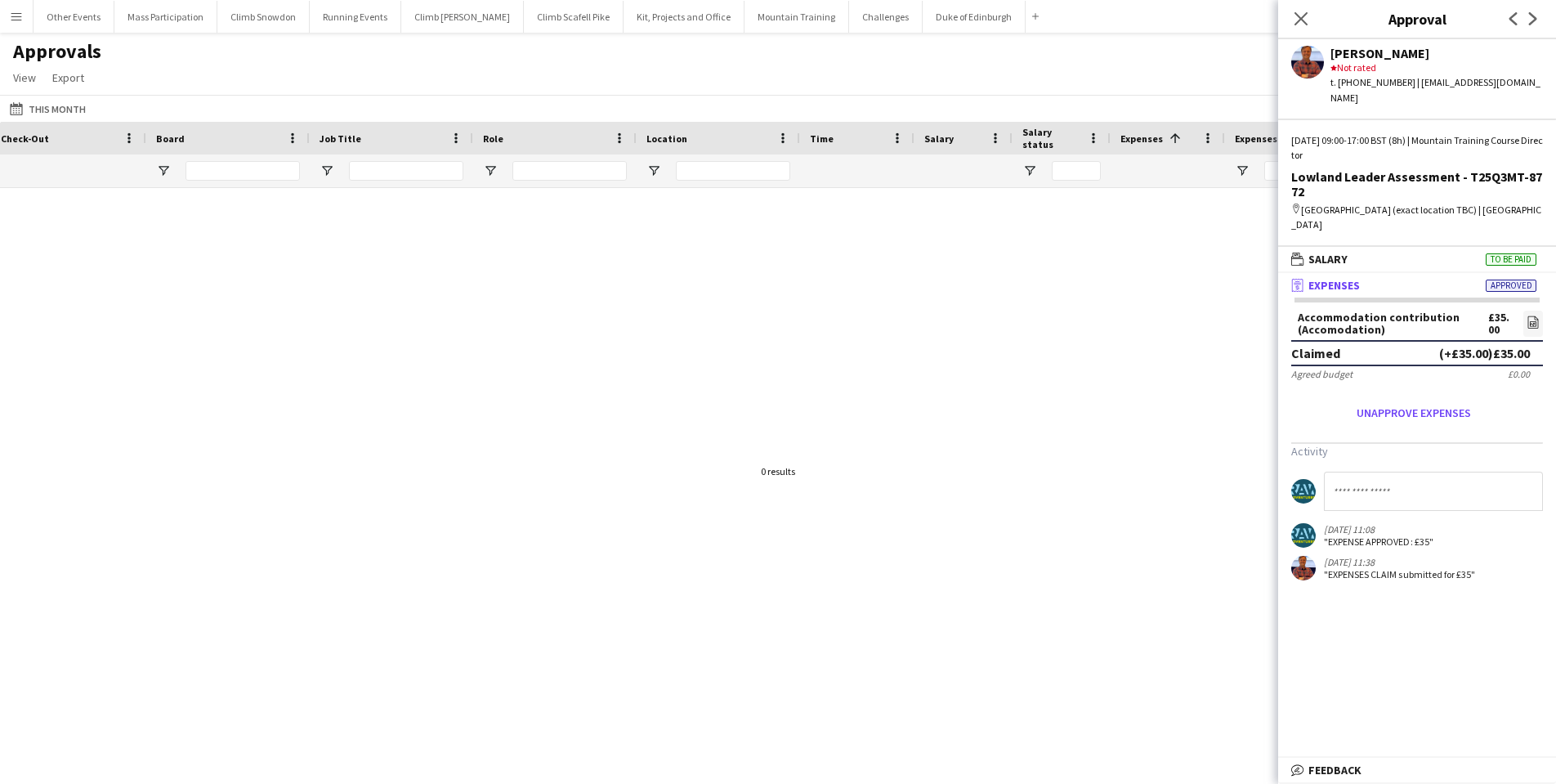
click at [13, 18] on app-icon "Menu" at bounding box center [16, 16] width 13 height 13
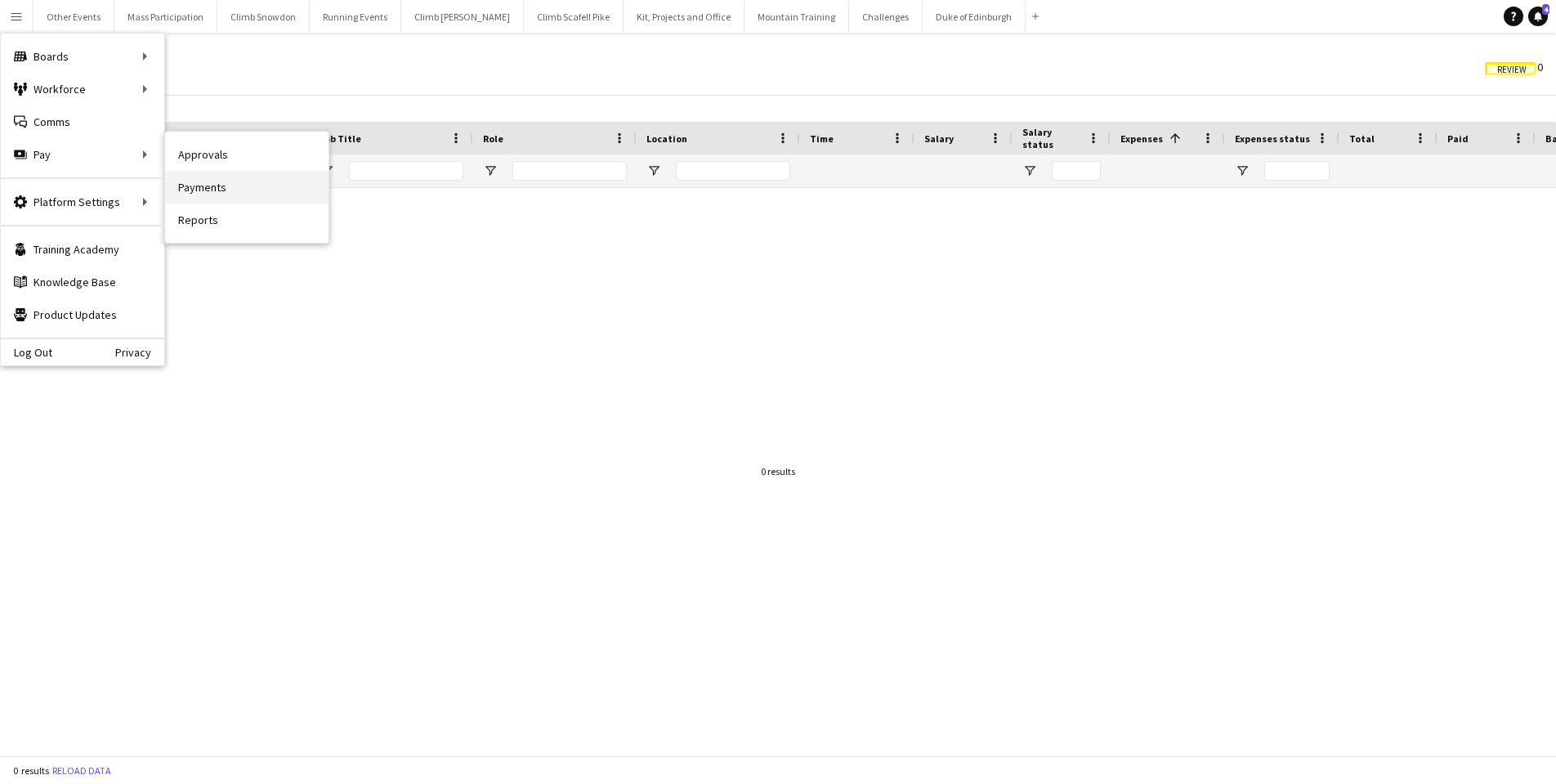
click at [185, 193] on link "Payments" at bounding box center [247, 186] width 163 height 32
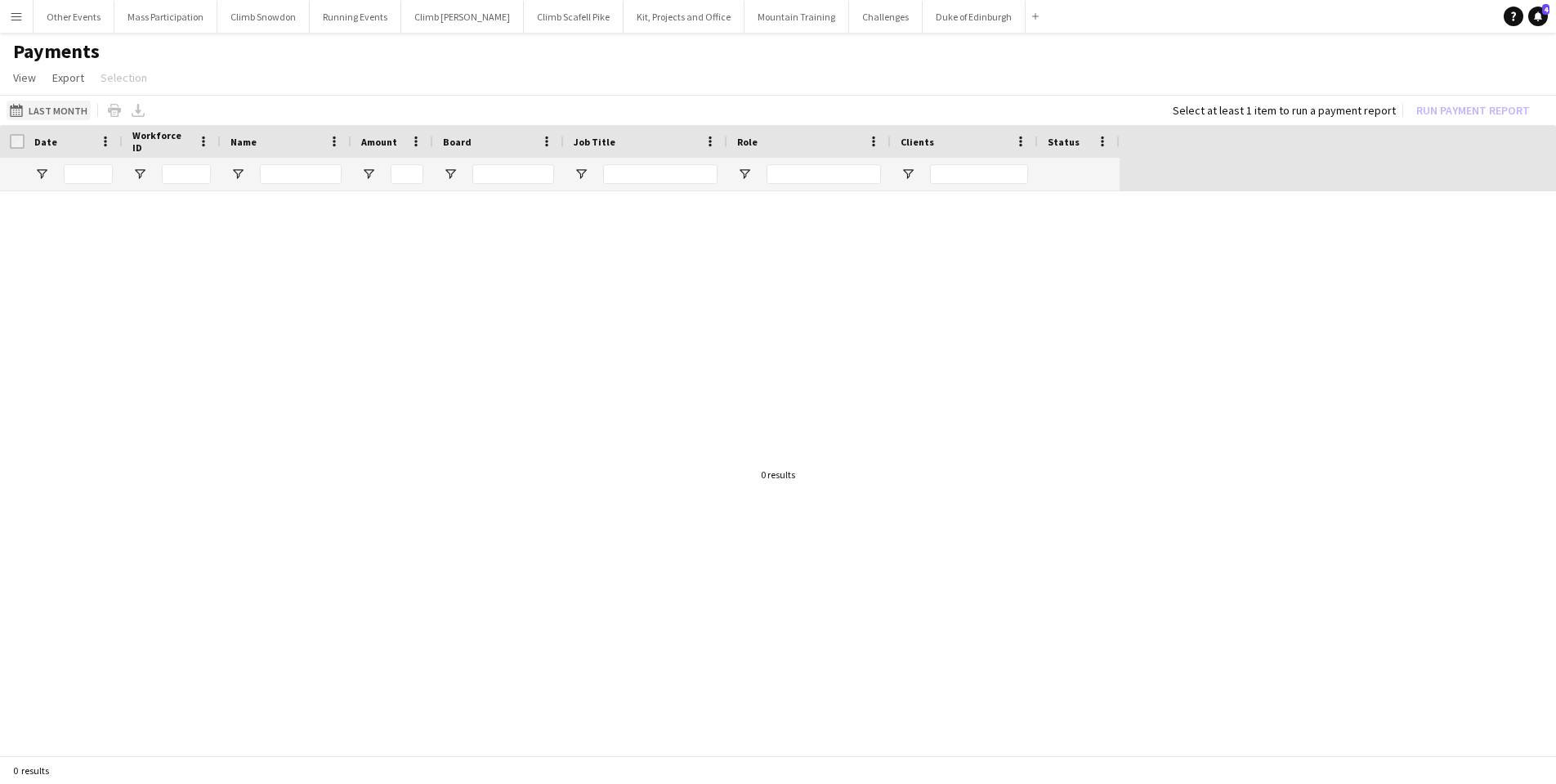
click at [31, 115] on button "Last Month Last Month" at bounding box center [48, 110] width 84 height 19
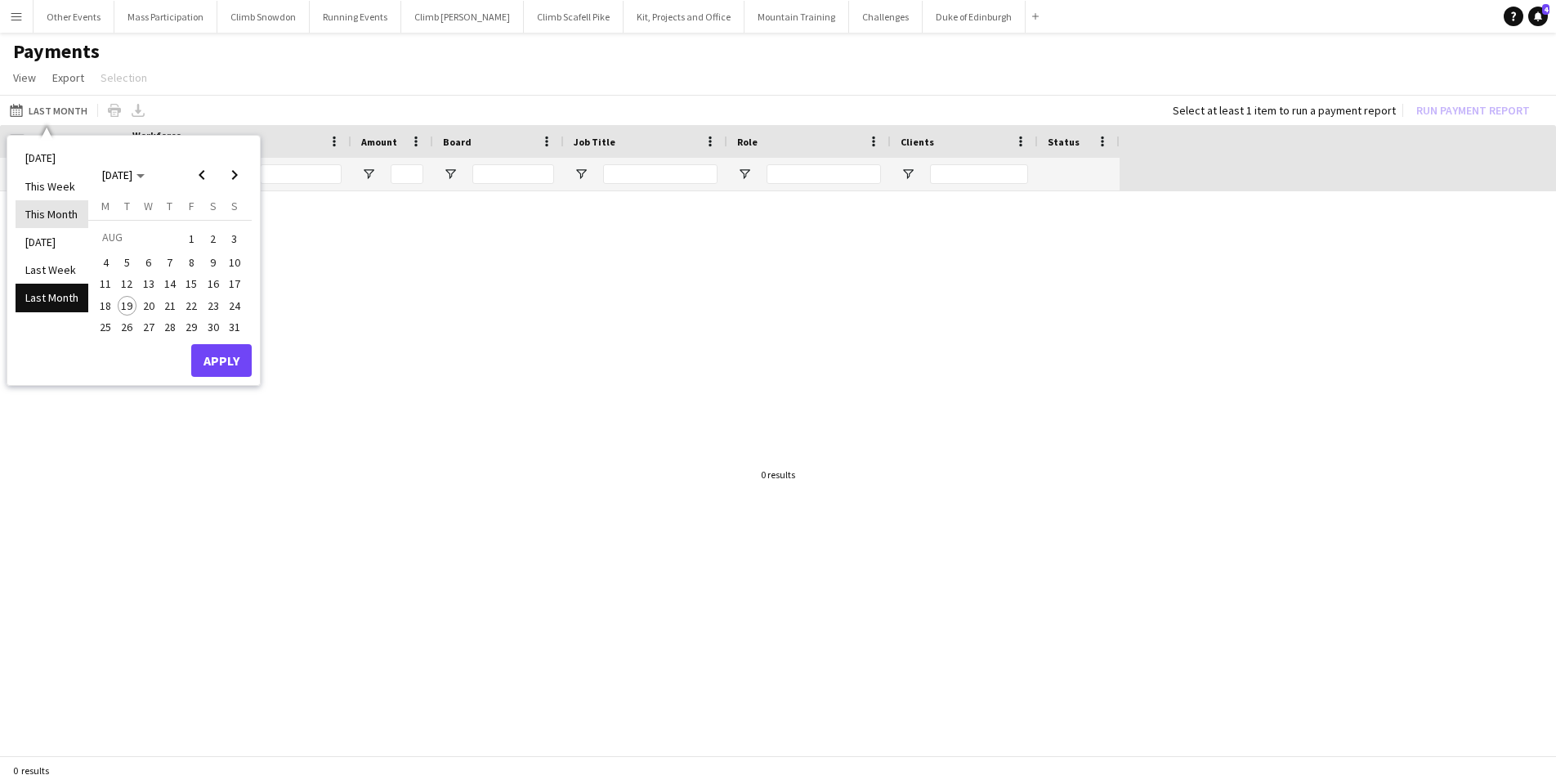
click at [48, 210] on li "This Month" at bounding box center [52, 214] width 73 height 28
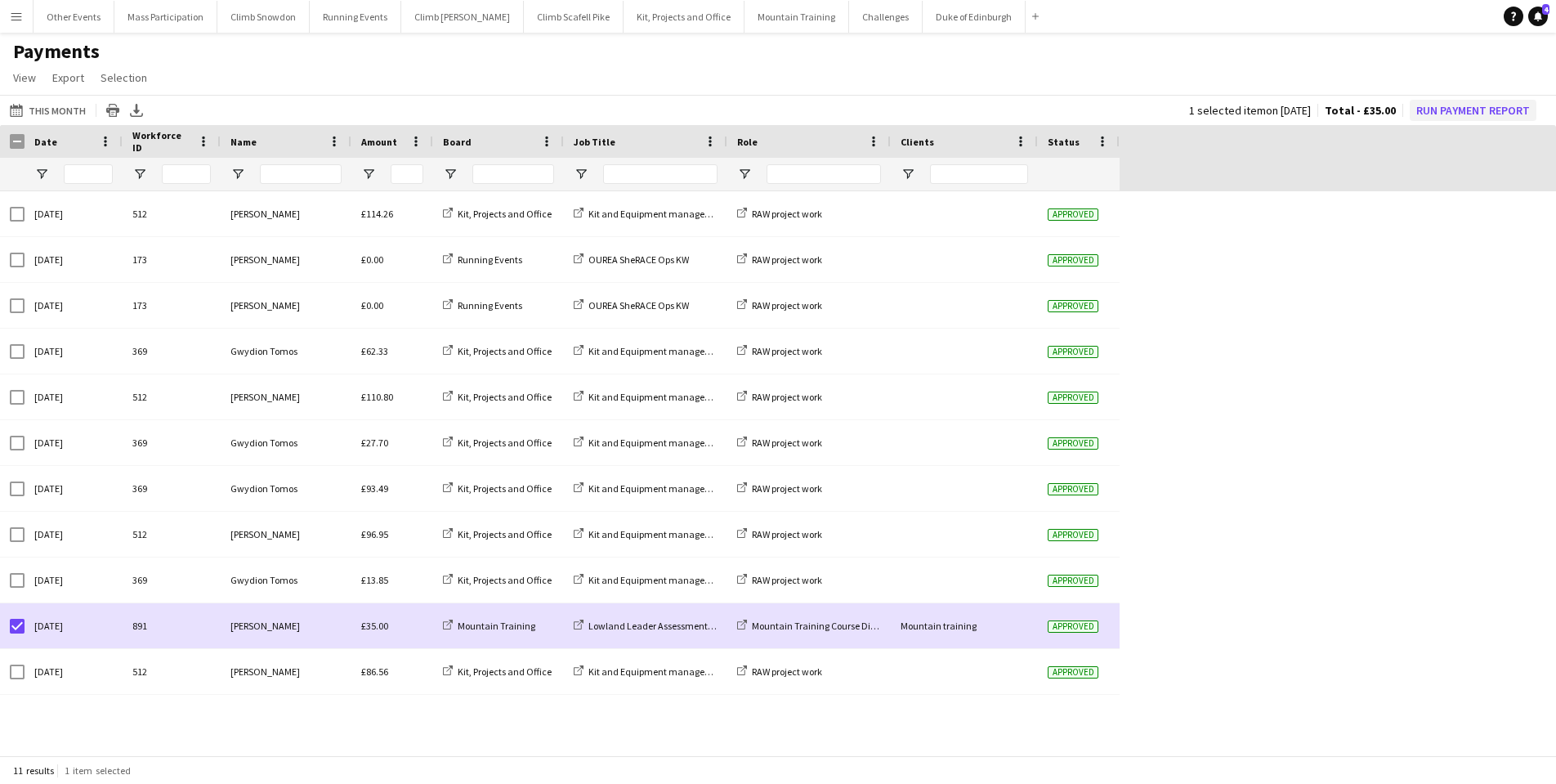
click at [1462, 114] on button "Run Payment Report" at bounding box center [1473, 110] width 127 height 21
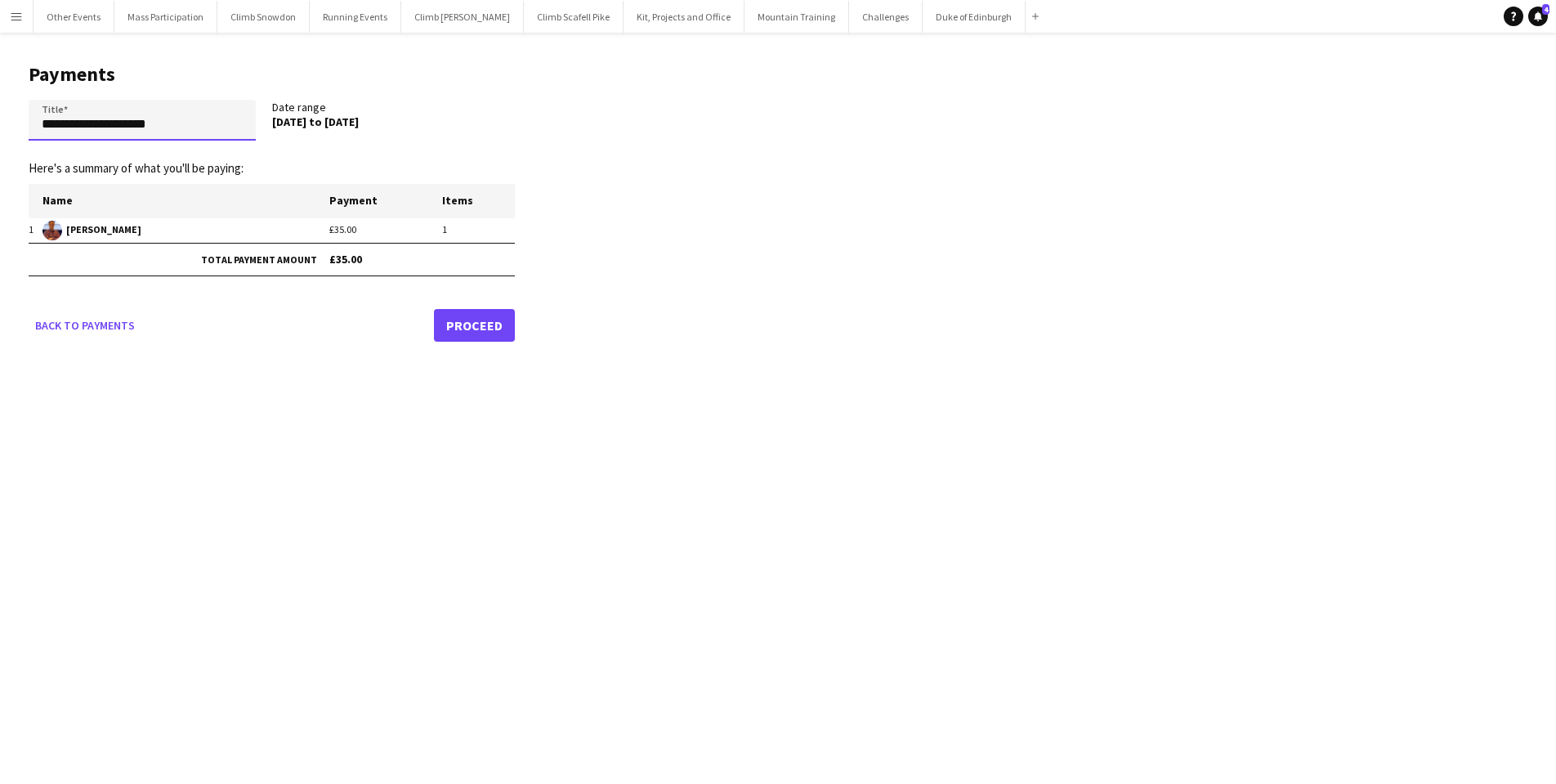
click at [212, 132] on input "**********" at bounding box center [142, 120] width 227 height 41
type input "**********"
click at [471, 321] on link "Proceed" at bounding box center [475, 324] width 81 height 32
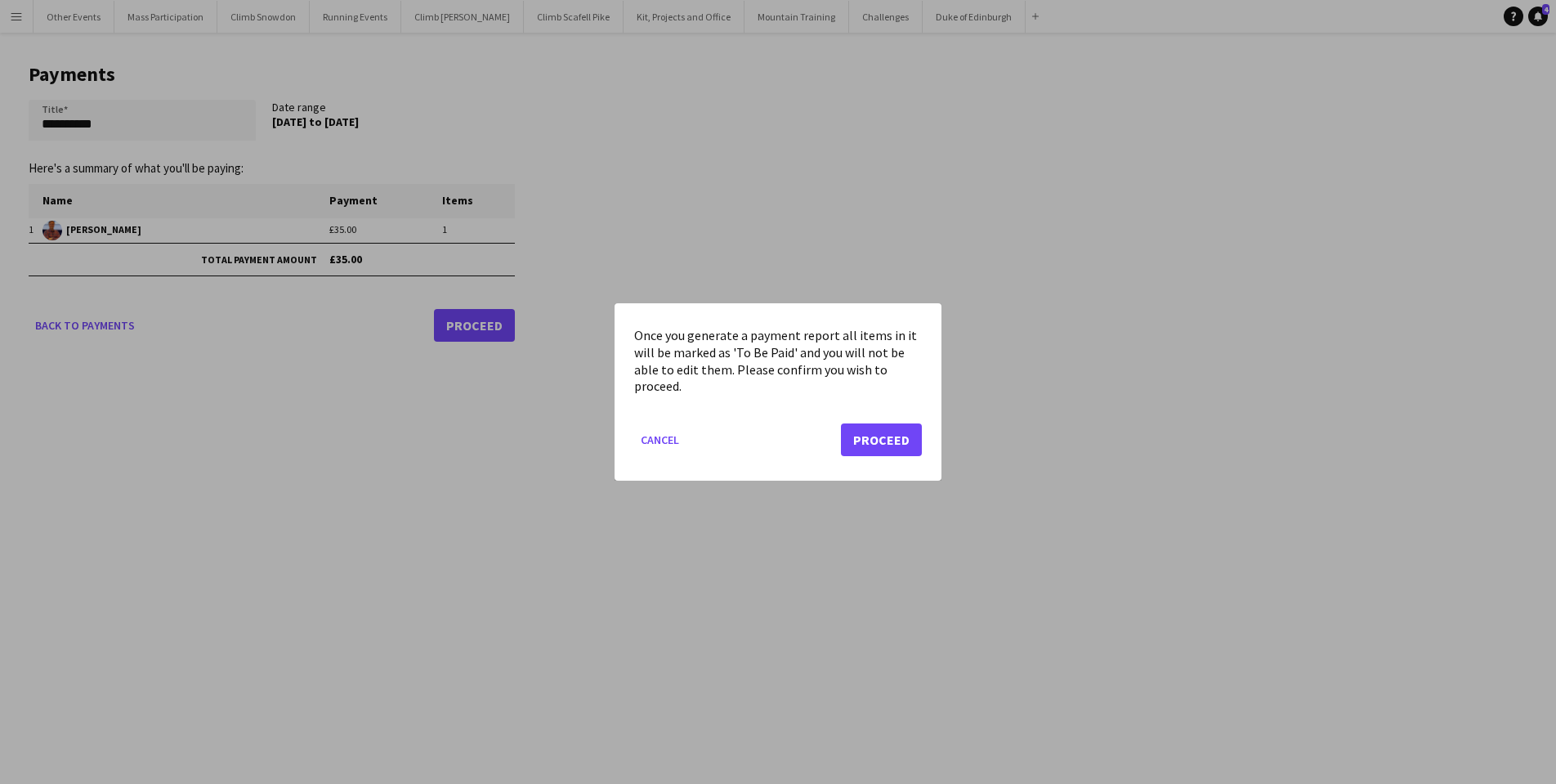
click at [886, 437] on button "Proceed" at bounding box center [881, 439] width 81 height 32
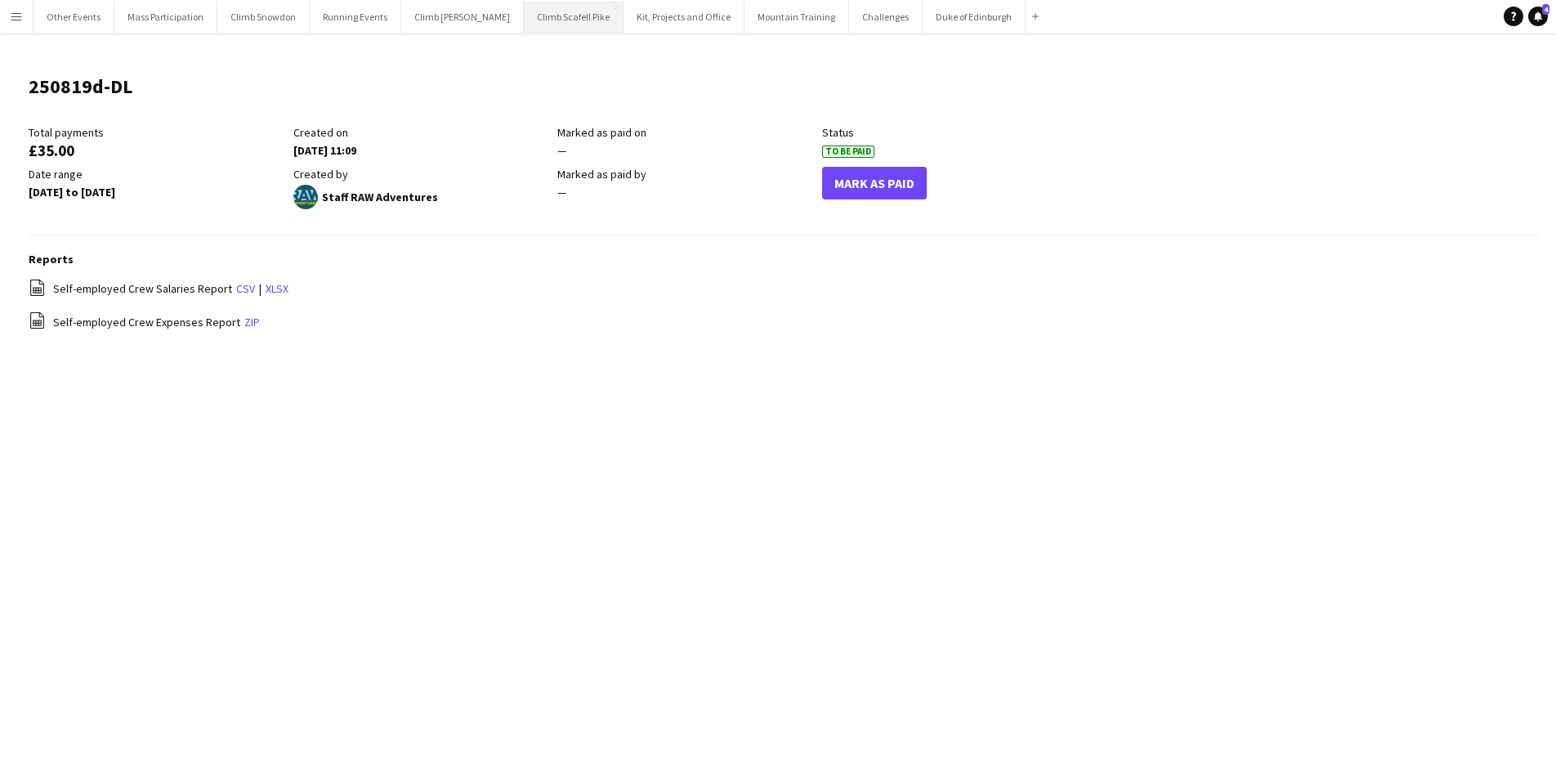
click at [542, 22] on button "Climb Scafell Pike Close" at bounding box center [573, 17] width 100 height 31
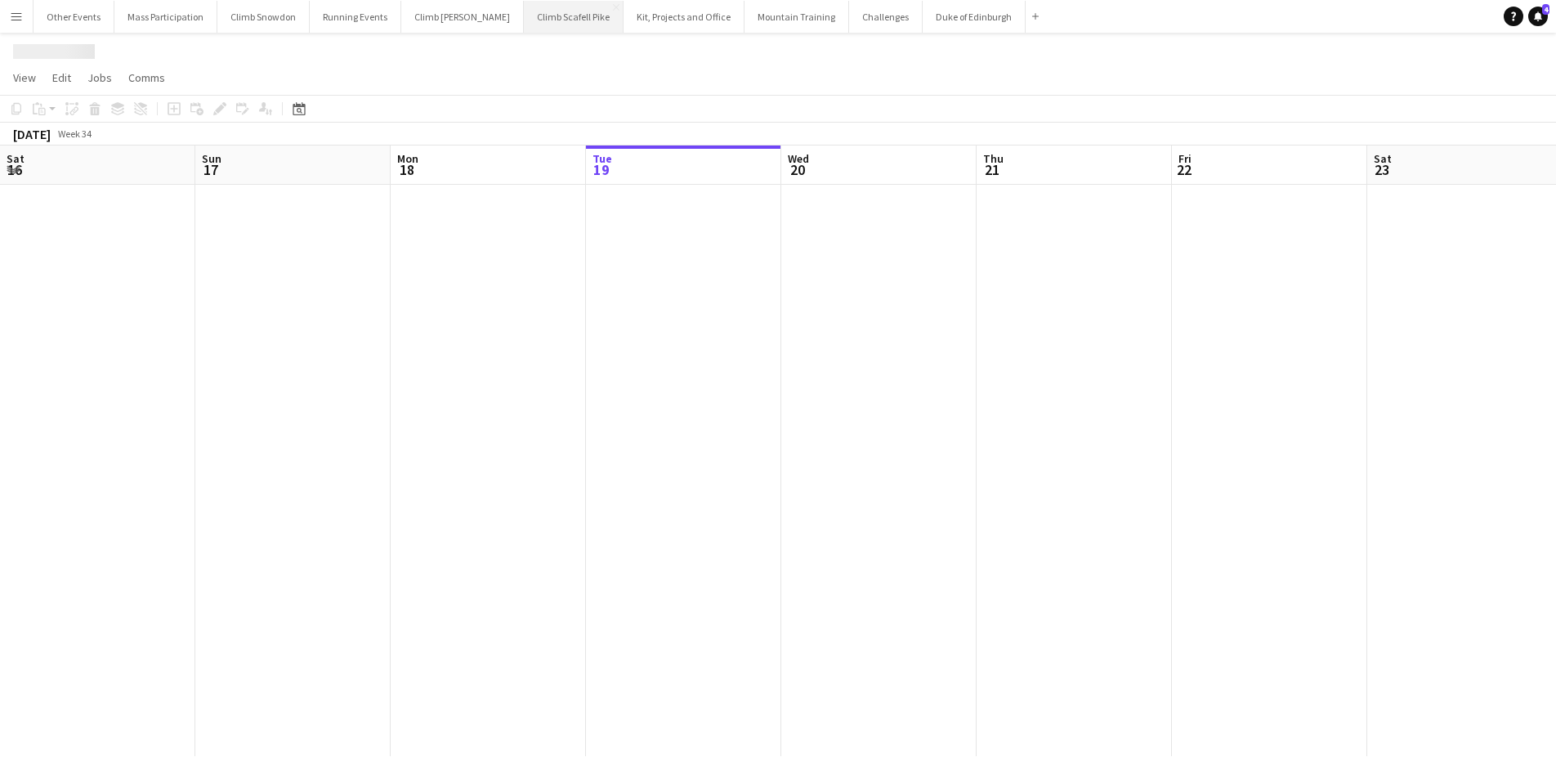
scroll to position [0, 391]
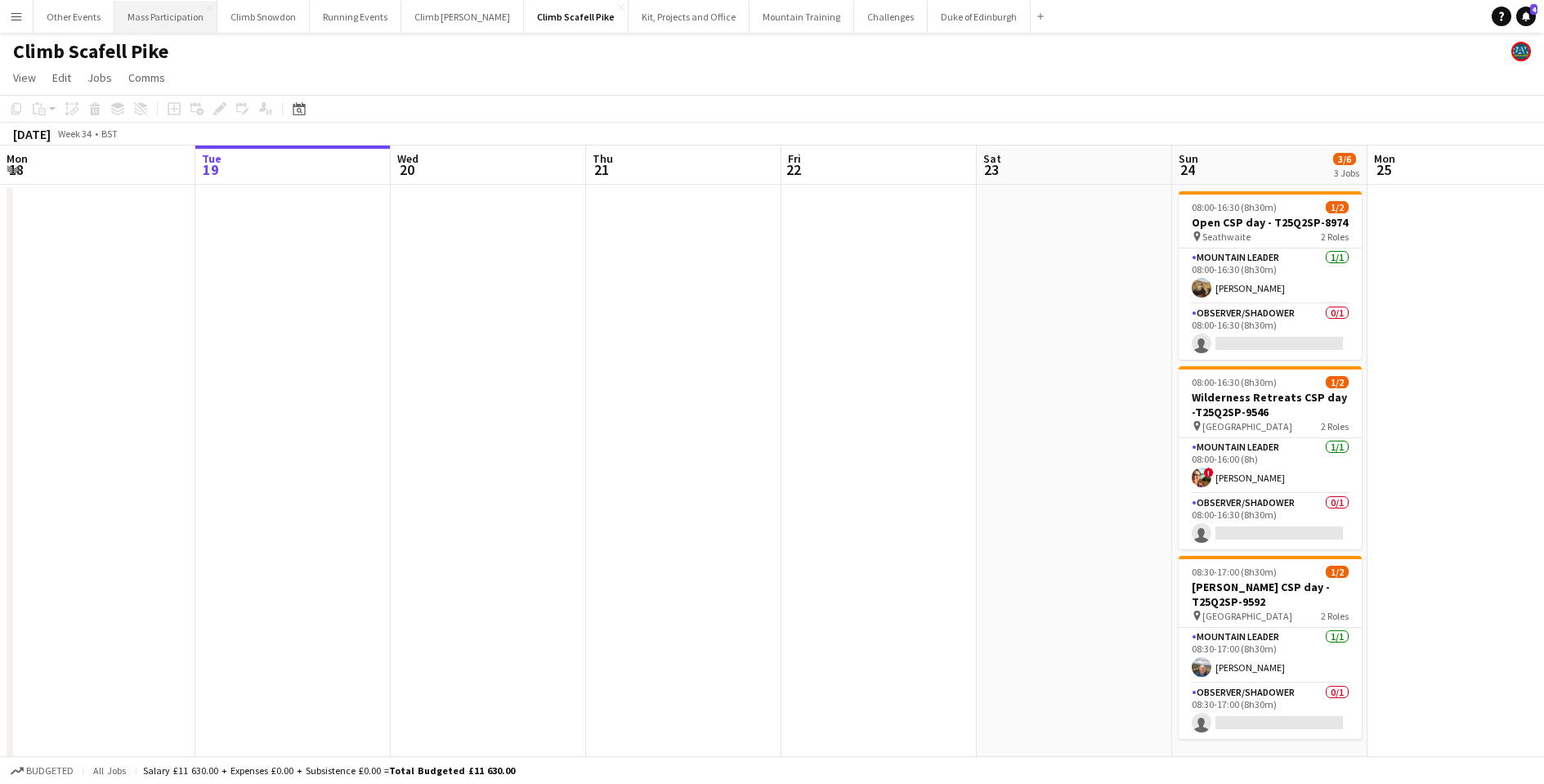
click at [157, 17] on button "Mass Participation Close" at bounding box center [166, 17] width 103 height 31
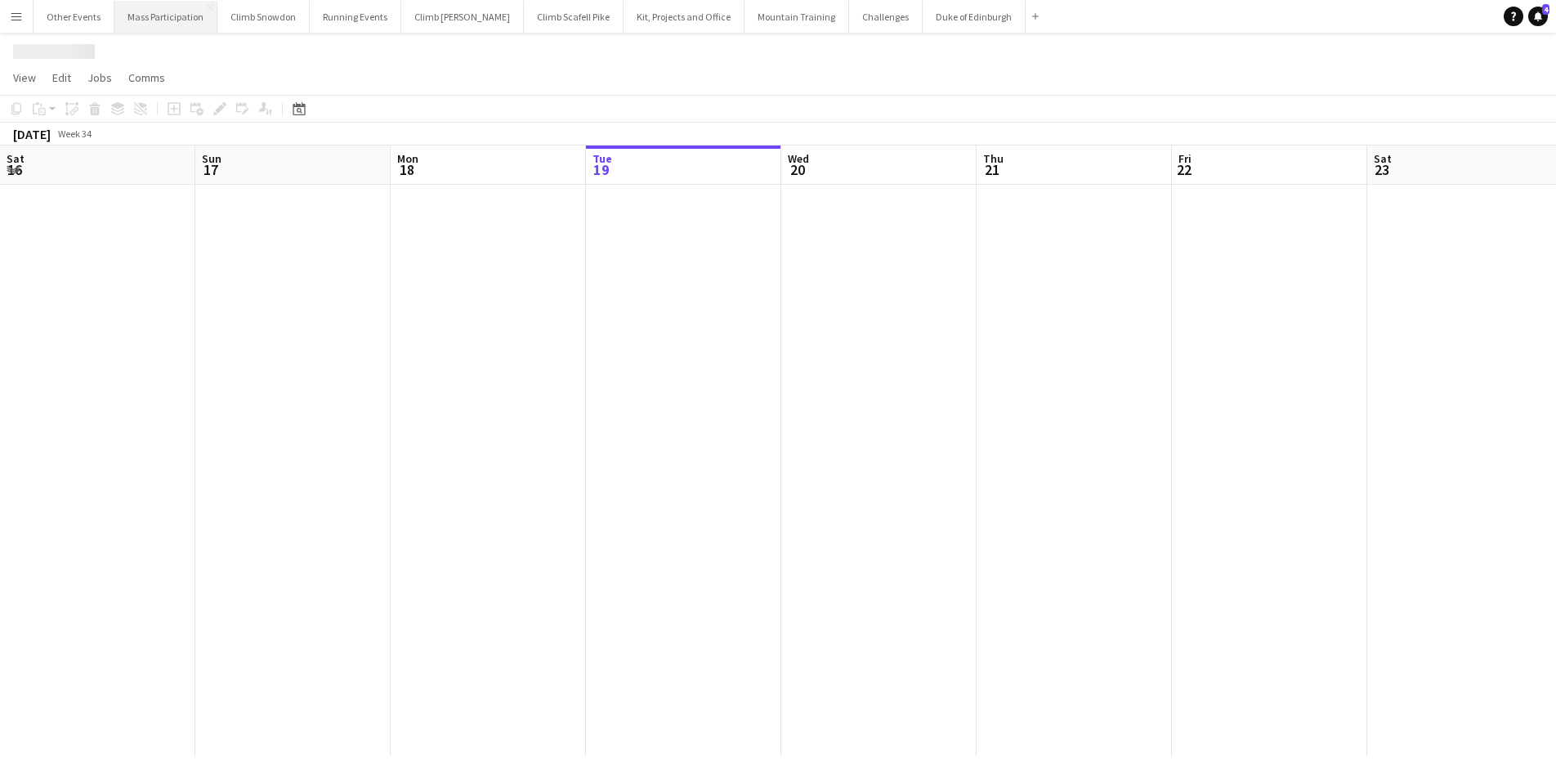
scroll to position [0, 391]
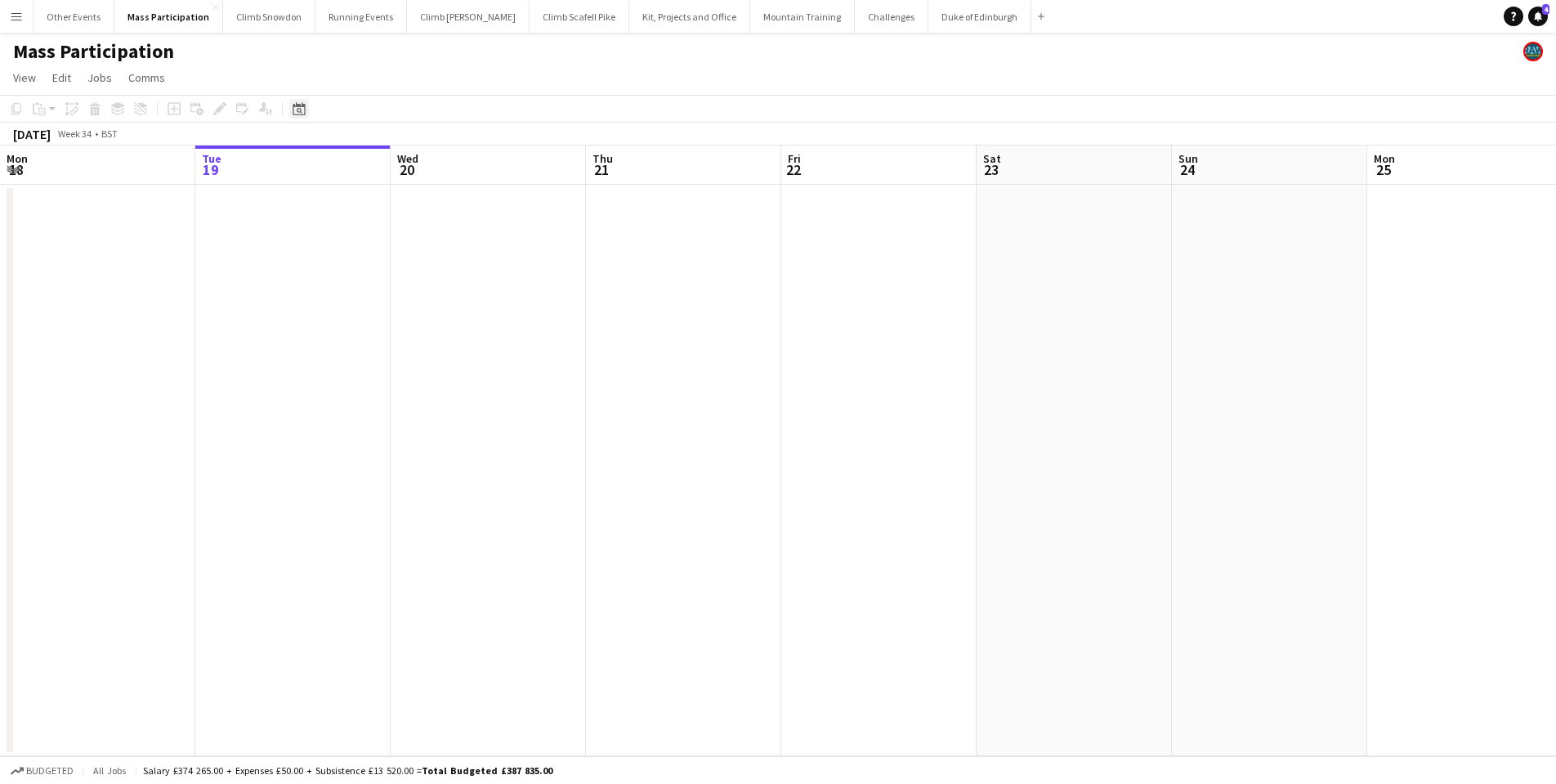
click at [295, 109] on icon "Date picker" at bounding box center [299, 108] width 13 height 13
click at [432, 167] on span "Next month" at bounding box center [431, 164] width 32 height 32
click at [400, 163] on span "Previous month" at bounding box center [399, 164] width 32 height 32
click at [413, 270] on span "13" at bounding box center [410, 270] width 19 height 19
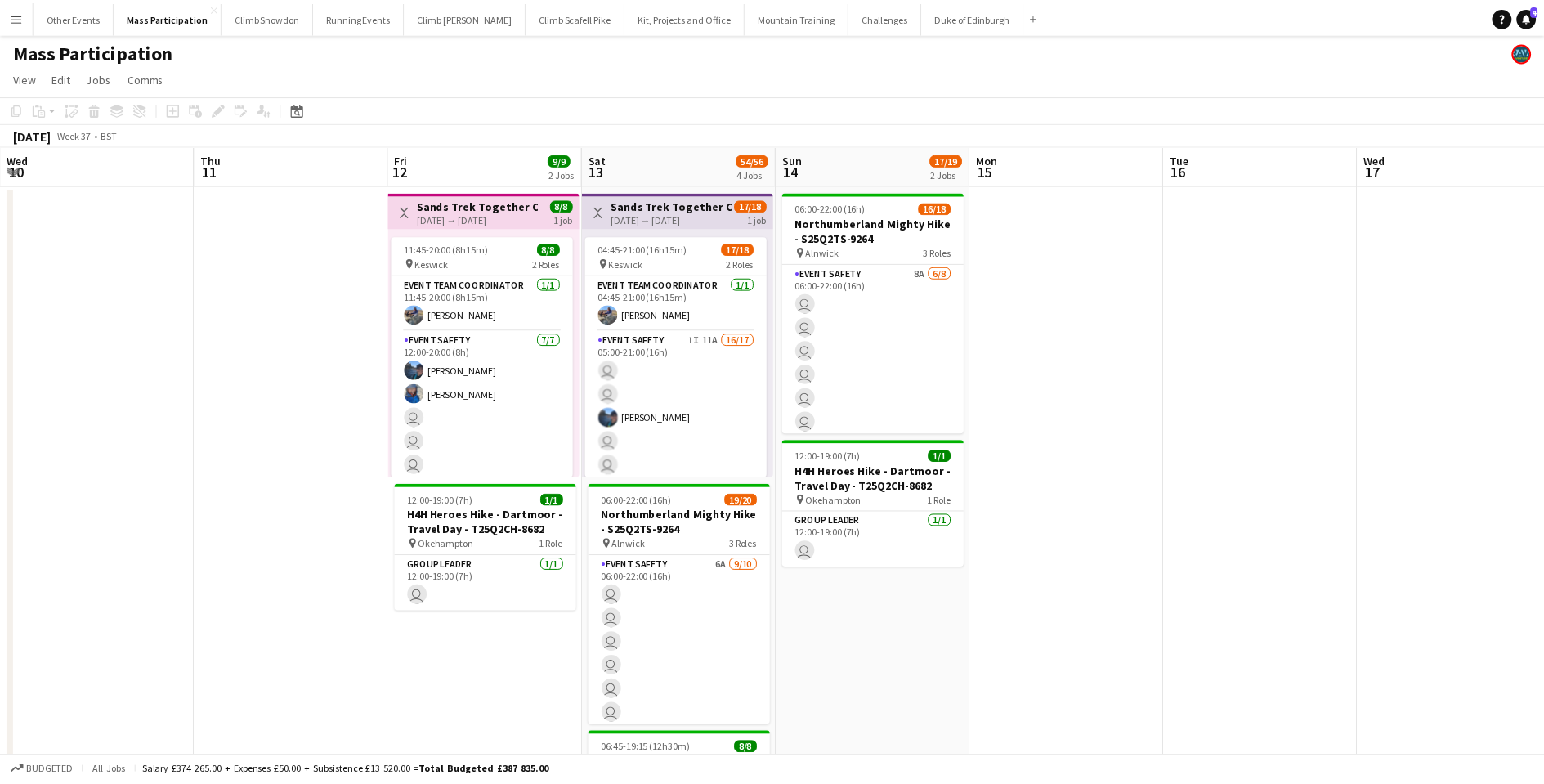
scroll to position [0, 561]
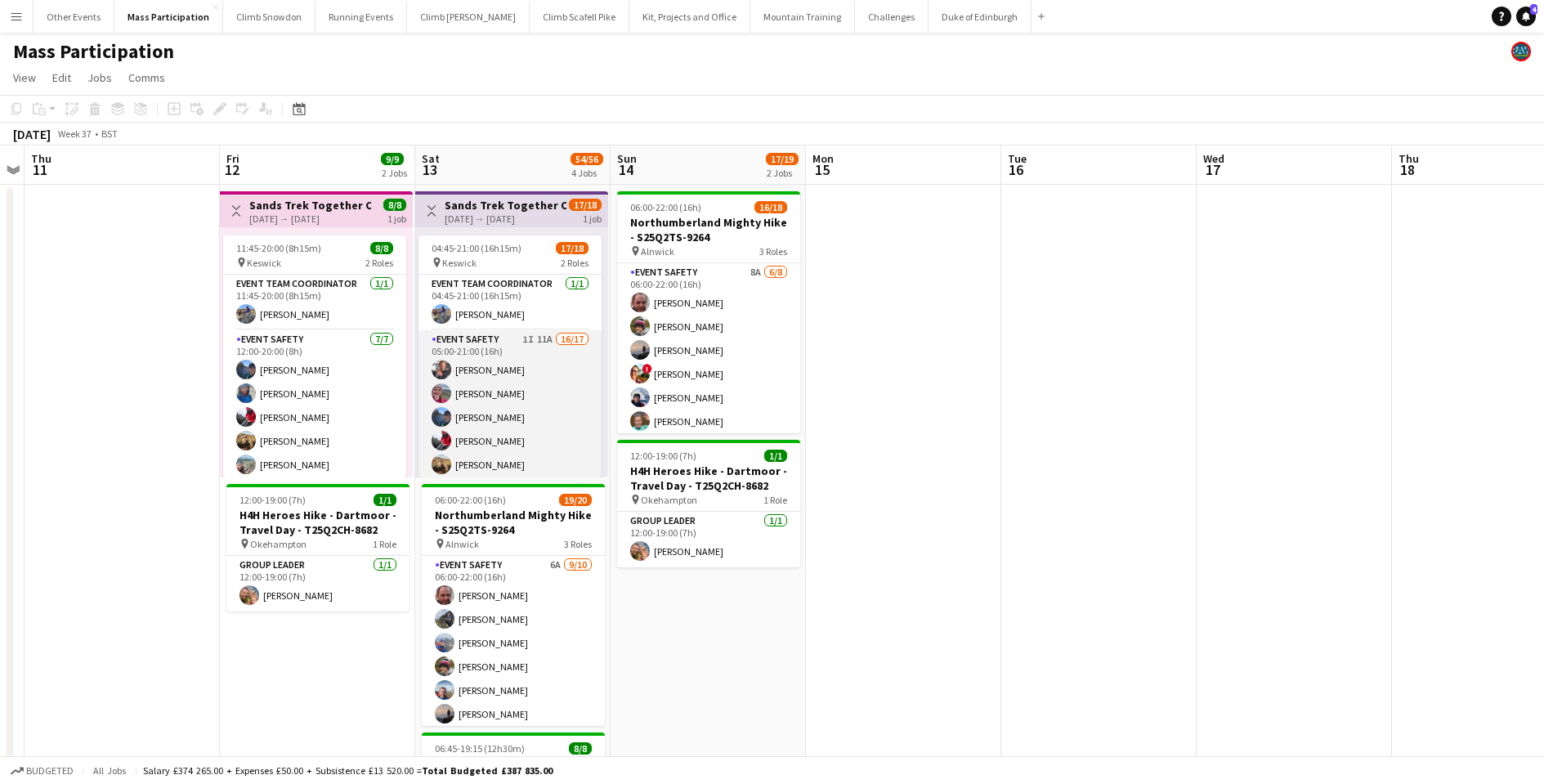
click at [536, 401] on app-card-role "Event Safety 1I 11A 16/17 05:00-21:00 (16h) [PERSON_NAME] [PERSON_NAME] [PERSON…" at bounding box center [510, 547] width 183 height 434
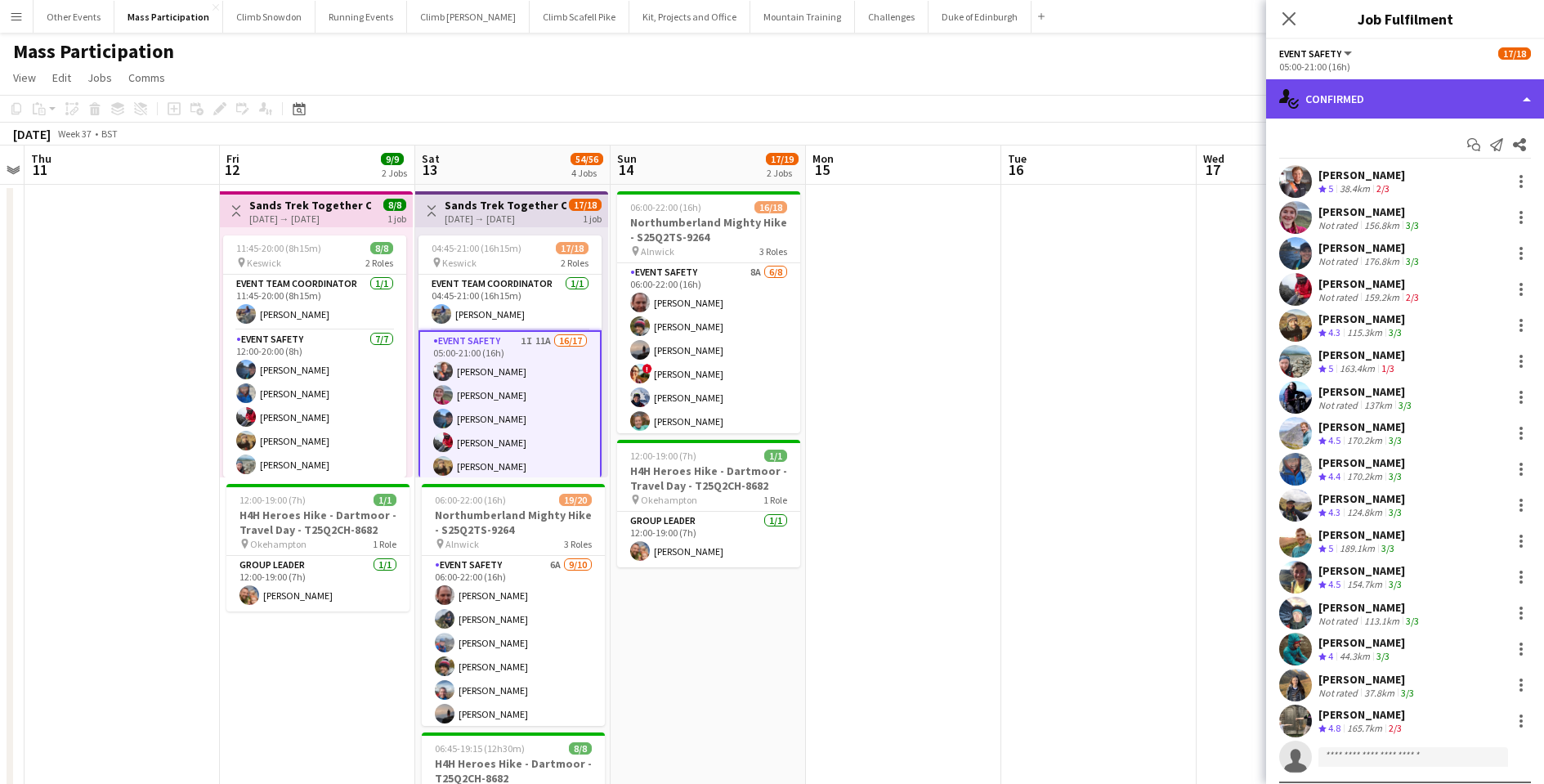
click at [1353, 101] on div "single-neutral-actions-check-2 Confirmed" at bounding box center [1405, 99] width 278 height 39
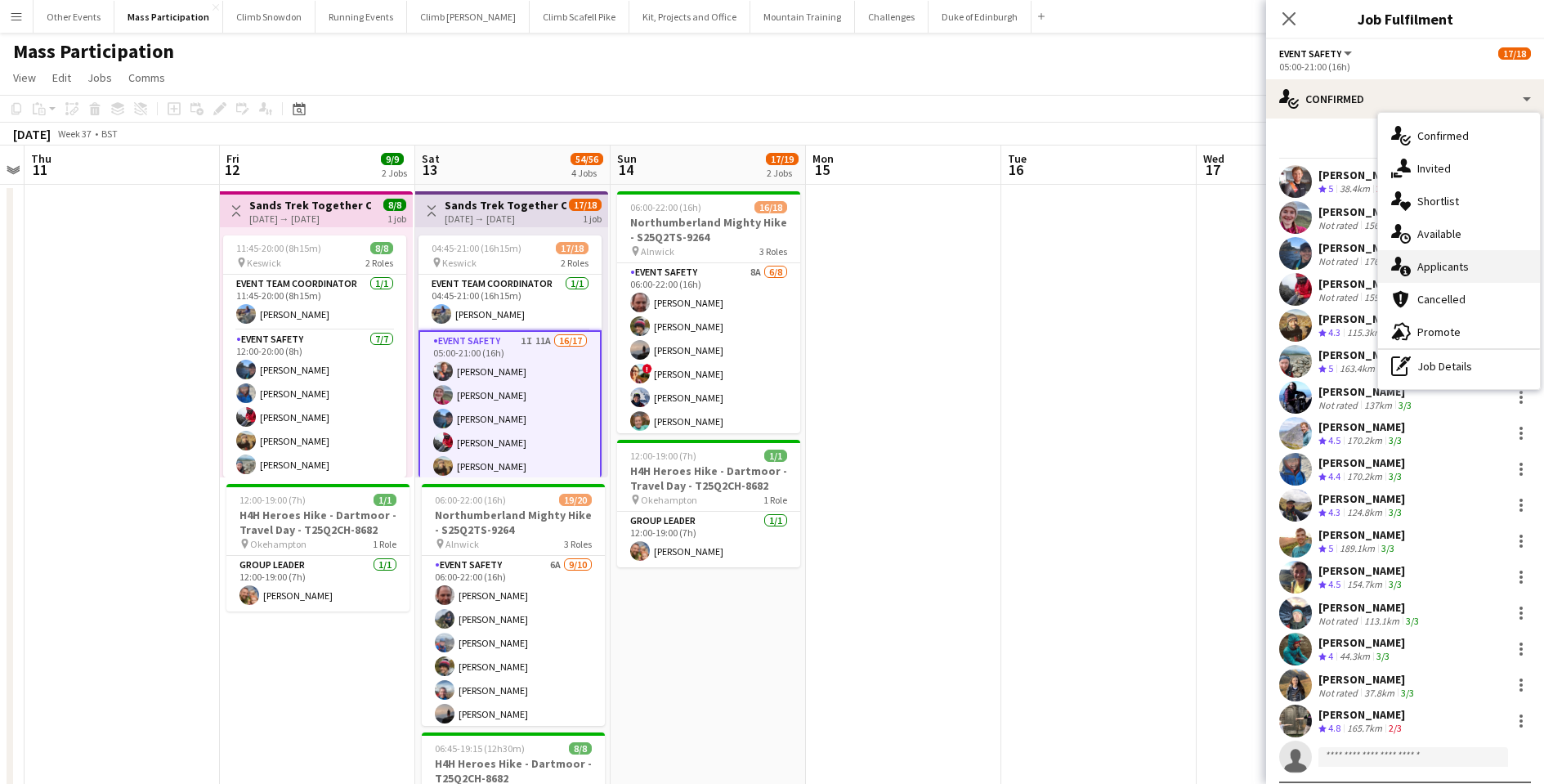
click at [1423, 272] on div "single-neutral-actions-information Applicants" at bounding box center [1458, 266] width 162 height 32
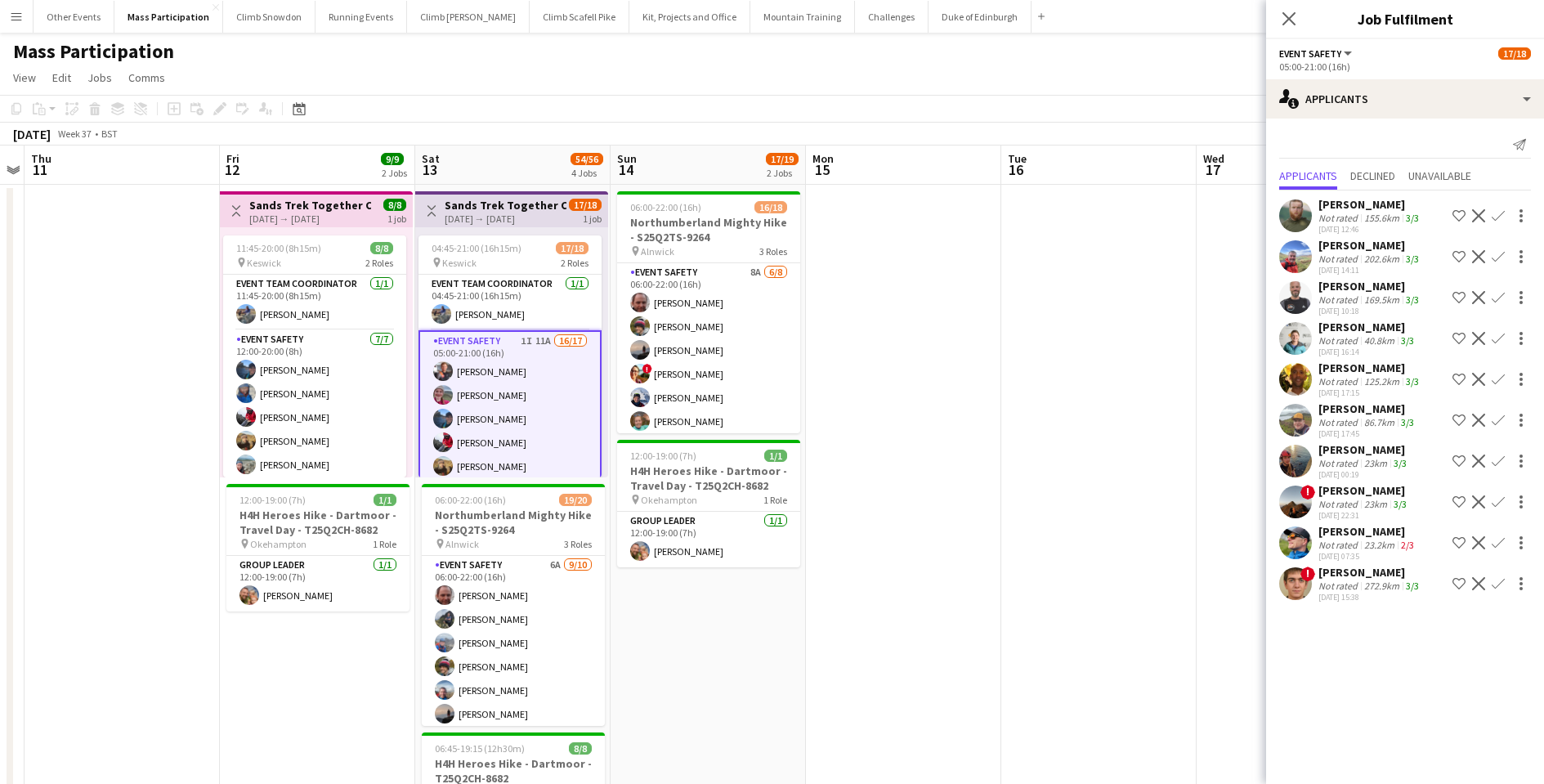
click at [1339, 542] on div "Not rated" at bounding box center [1339, 545] width 43 height 12
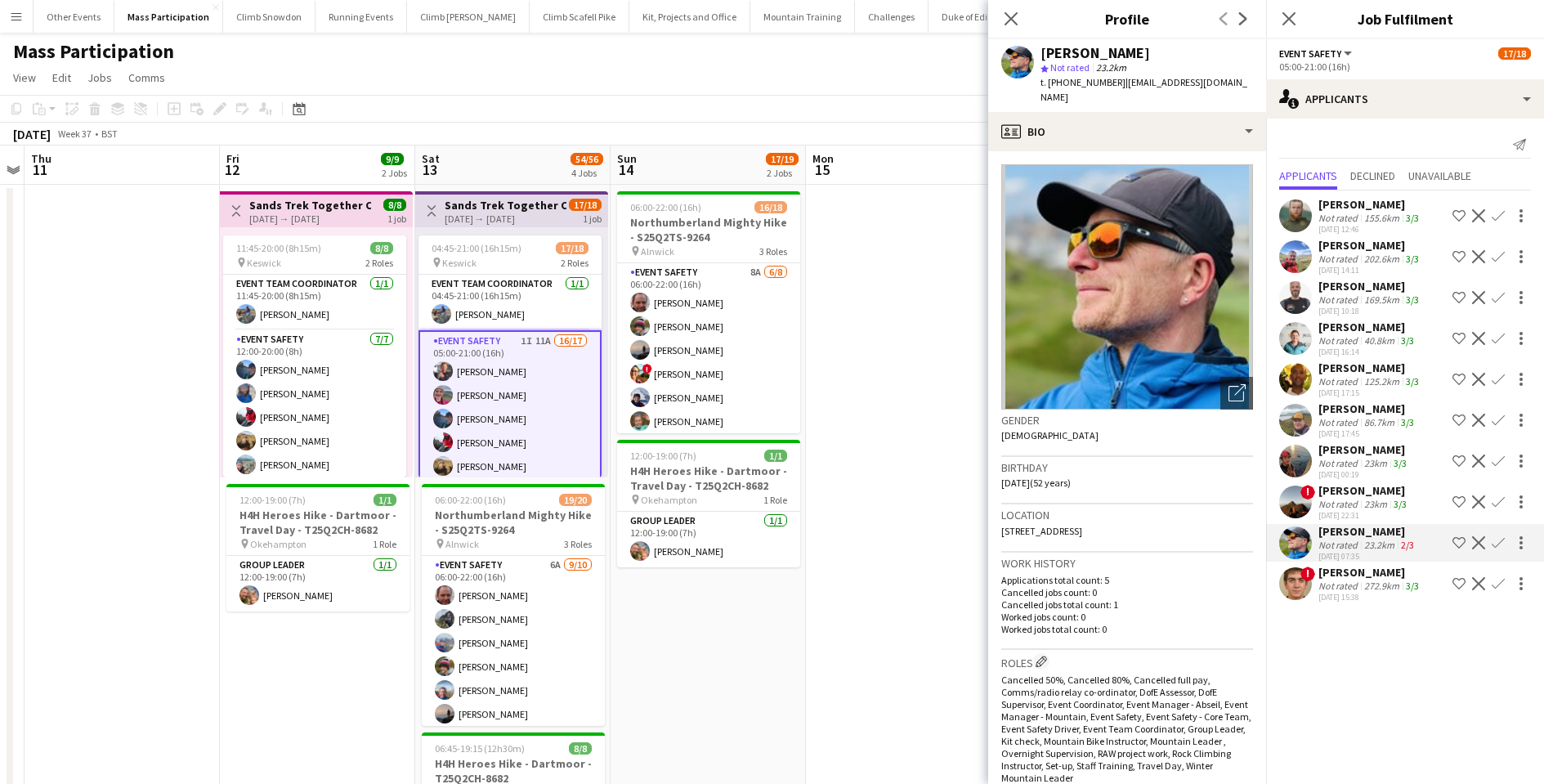
click at [1339, 498] on div "Not rated" at bounding box center [1339, 503] width 43 height 12
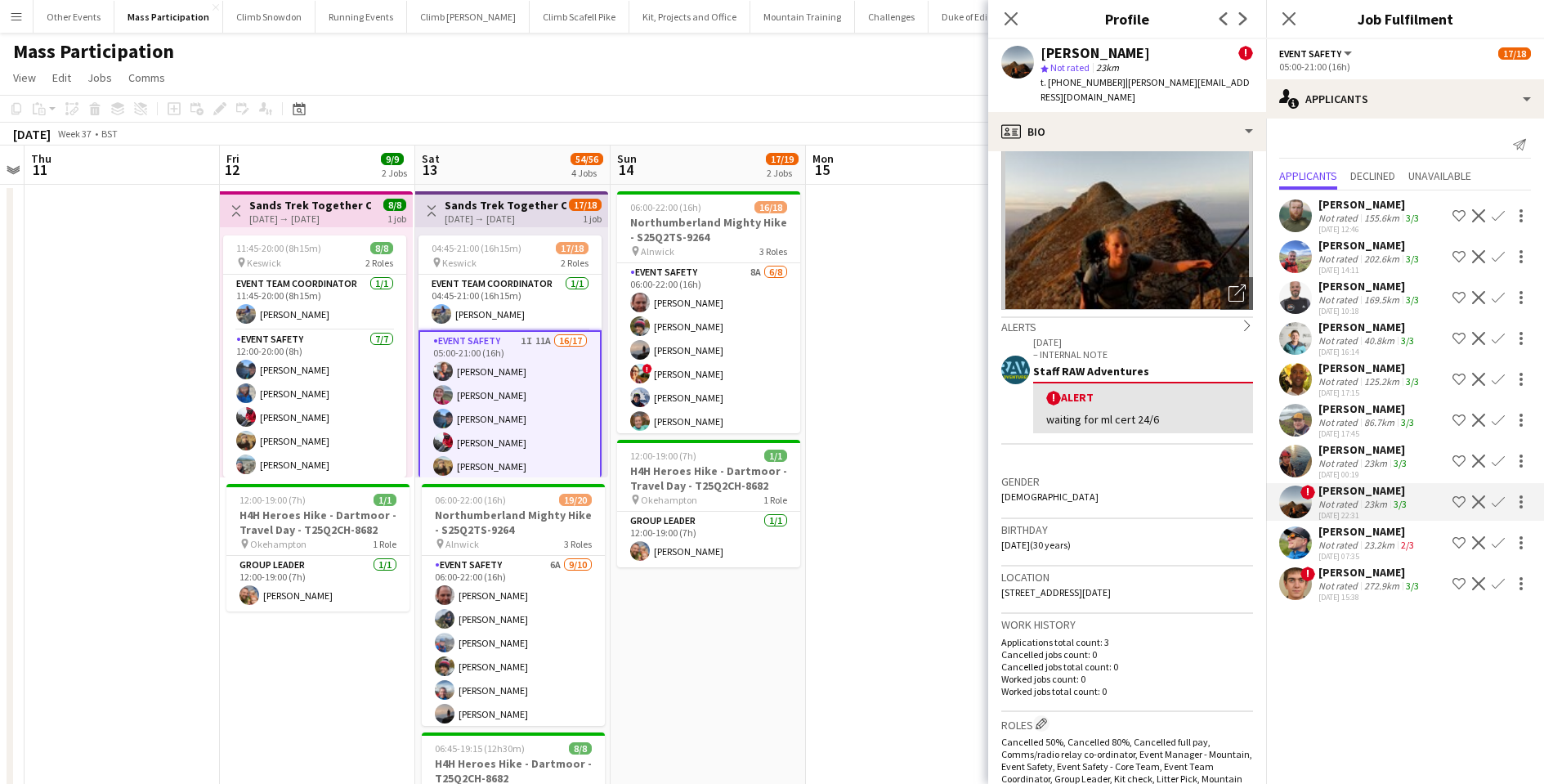
scroll to position [101, 0]
click at [1348, 332] on div "[PERSON_NAME]" at bounding box center [1367, 327] width 99 height 15
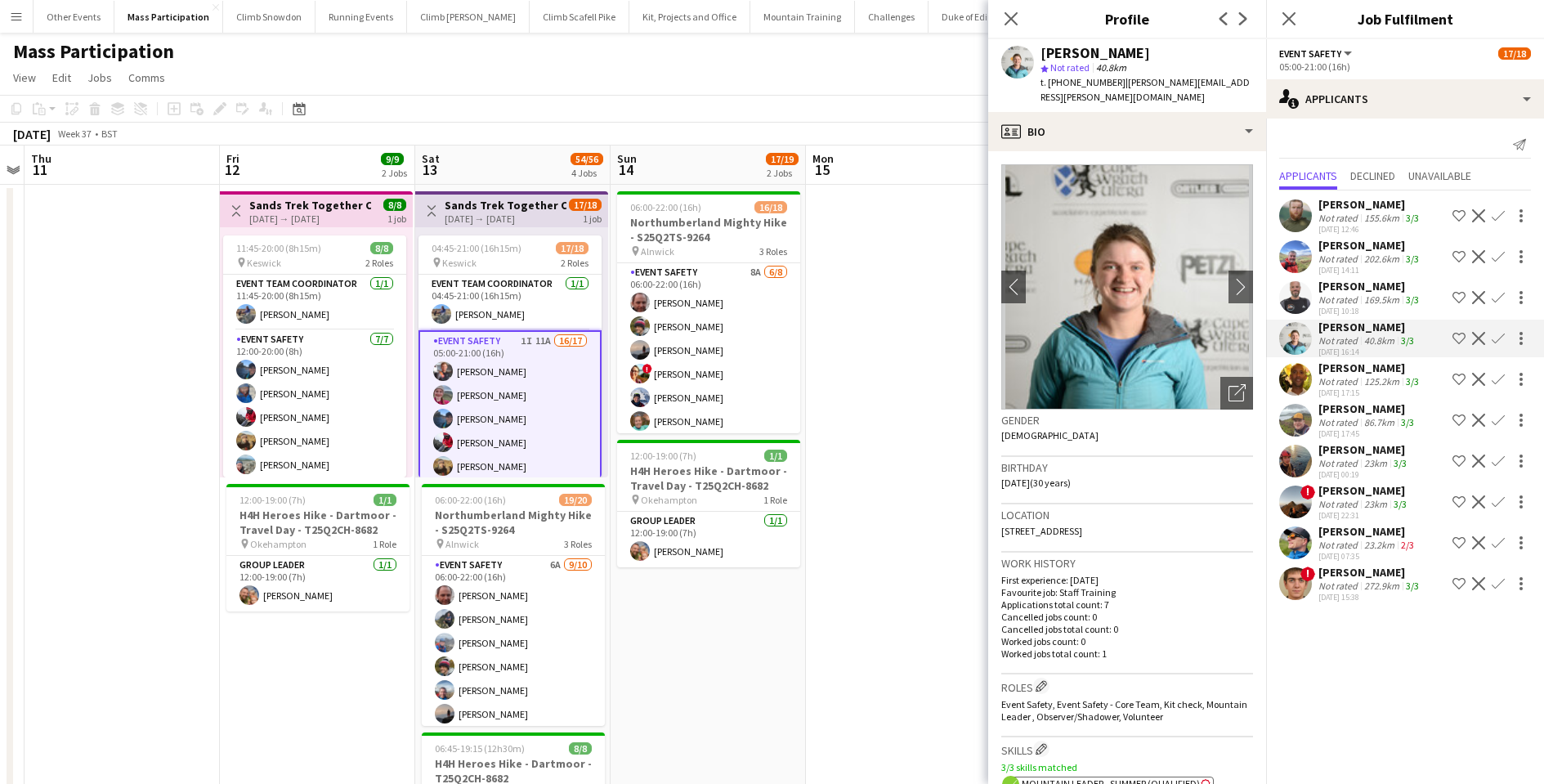
scroll to position [0, 0]
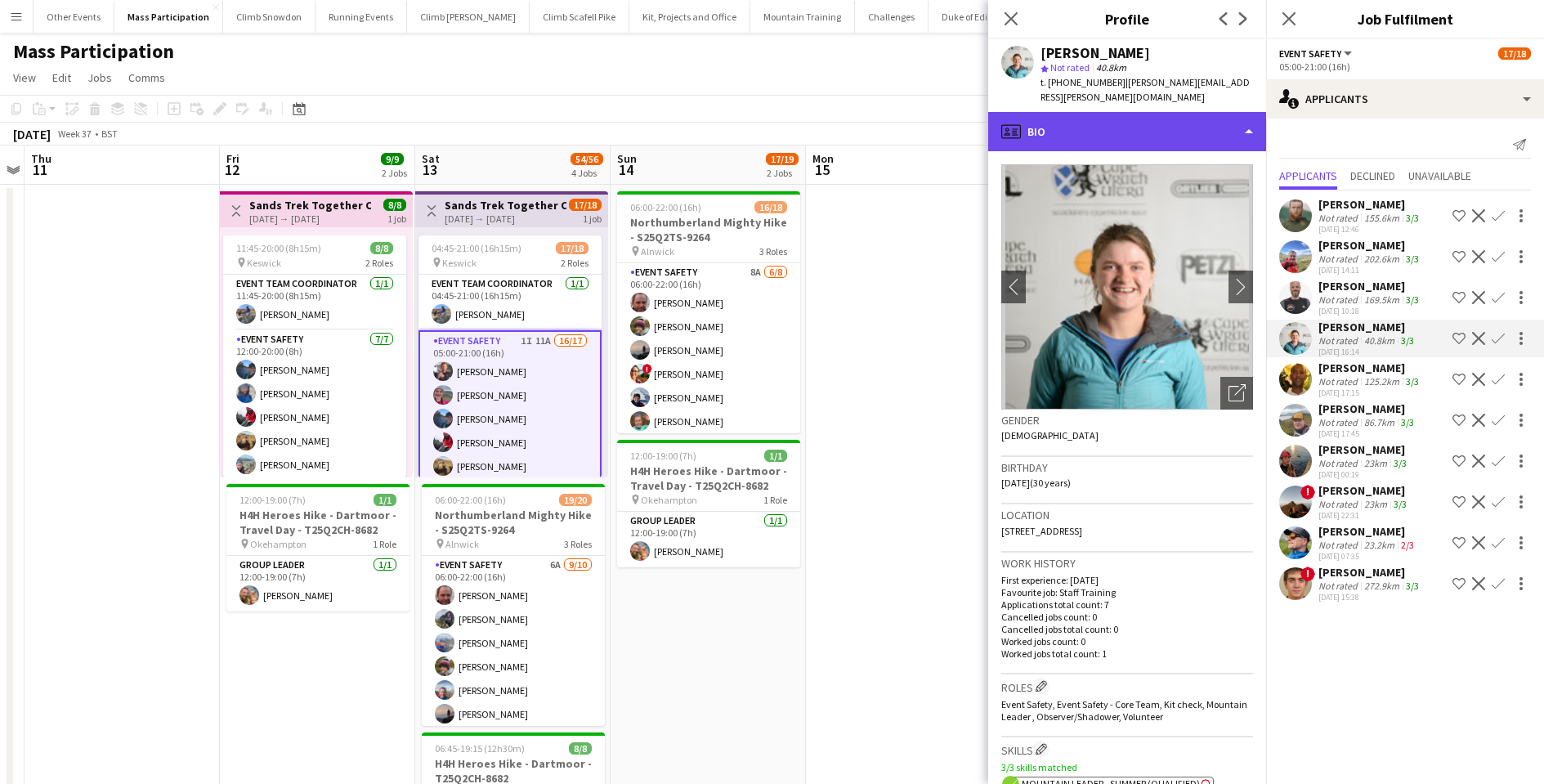
click at [1085, 120] on div "profile Bio" at bounding box center [1127, 131] width 278 height 39
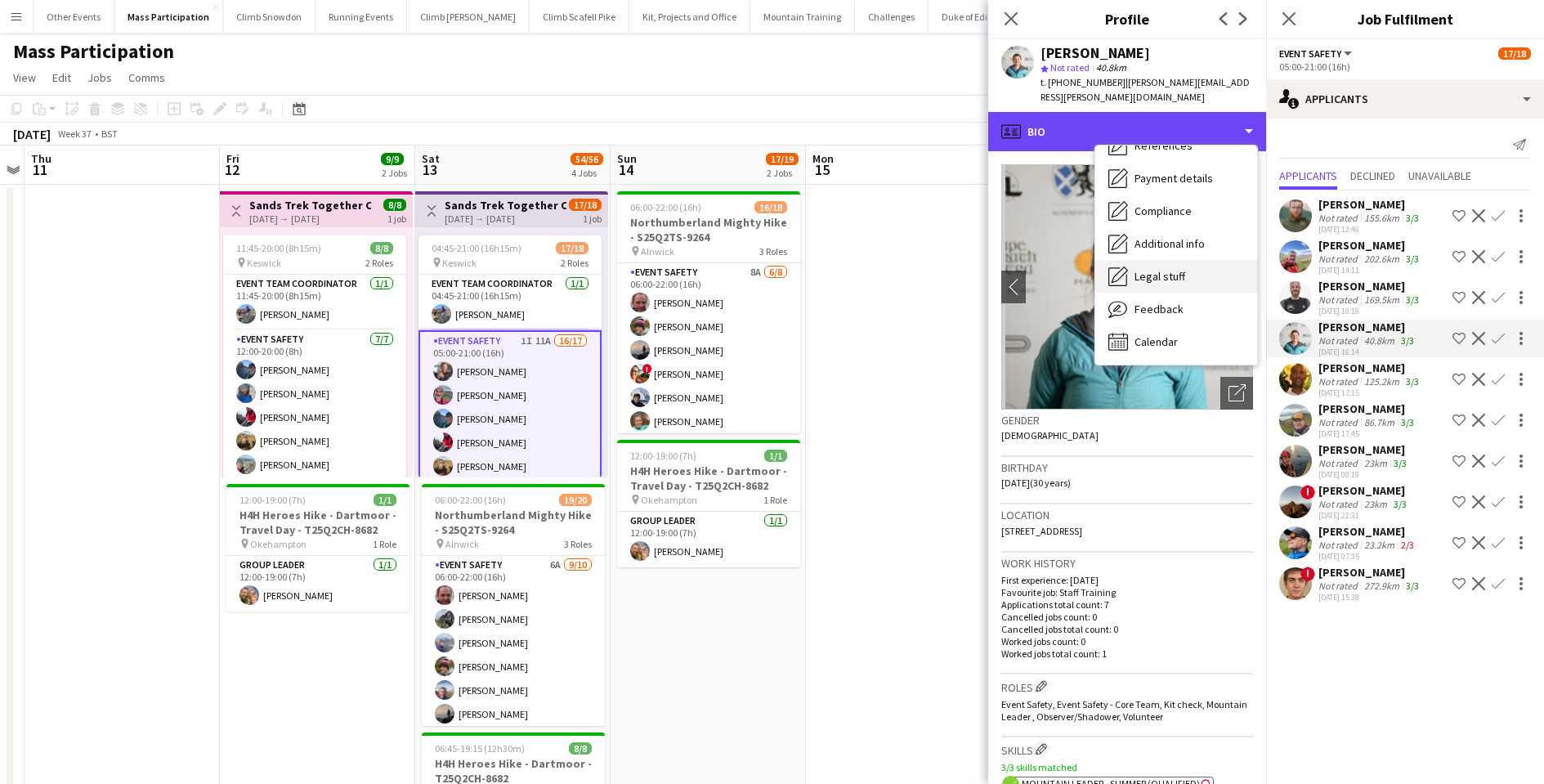
scroll to position [186, 0]
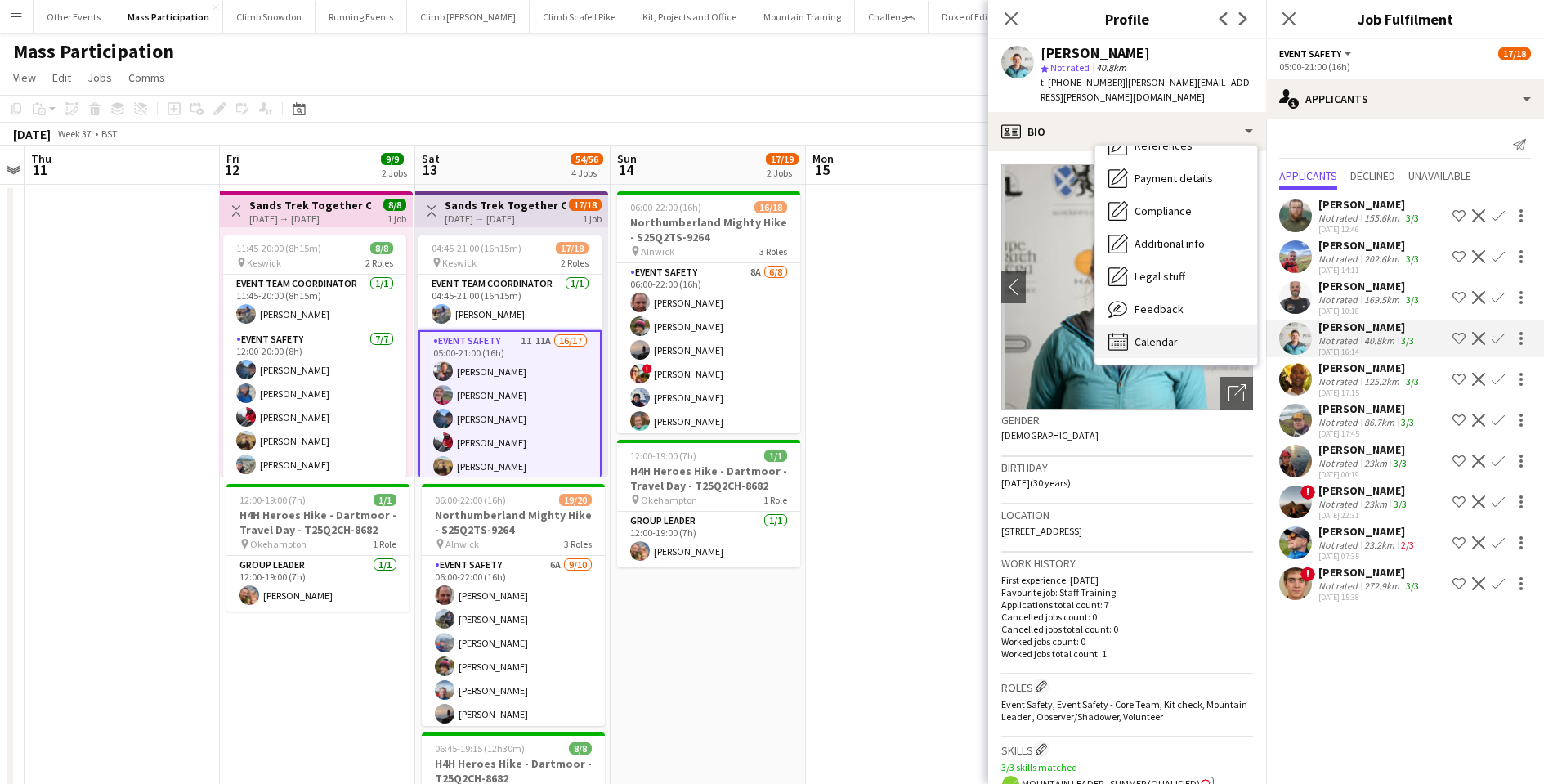
click at [1154, 334] on span "Calendar" at bounding box center [1157, 341] width 44 height 15
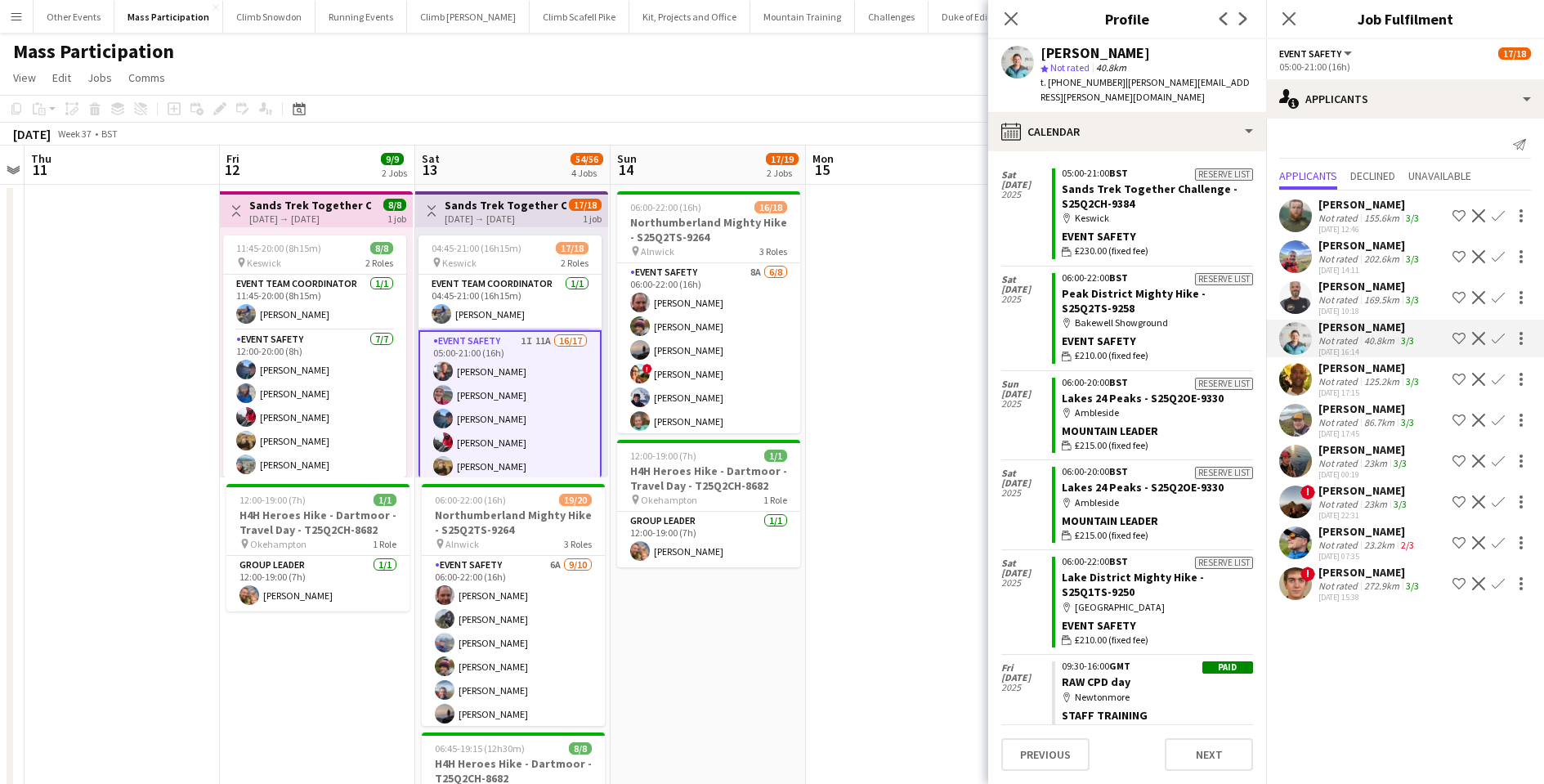
scroll to position [151, 0]
click at [1341, 377] on div "Not rated" at bounding box center [1339, 381] width 43 height 12
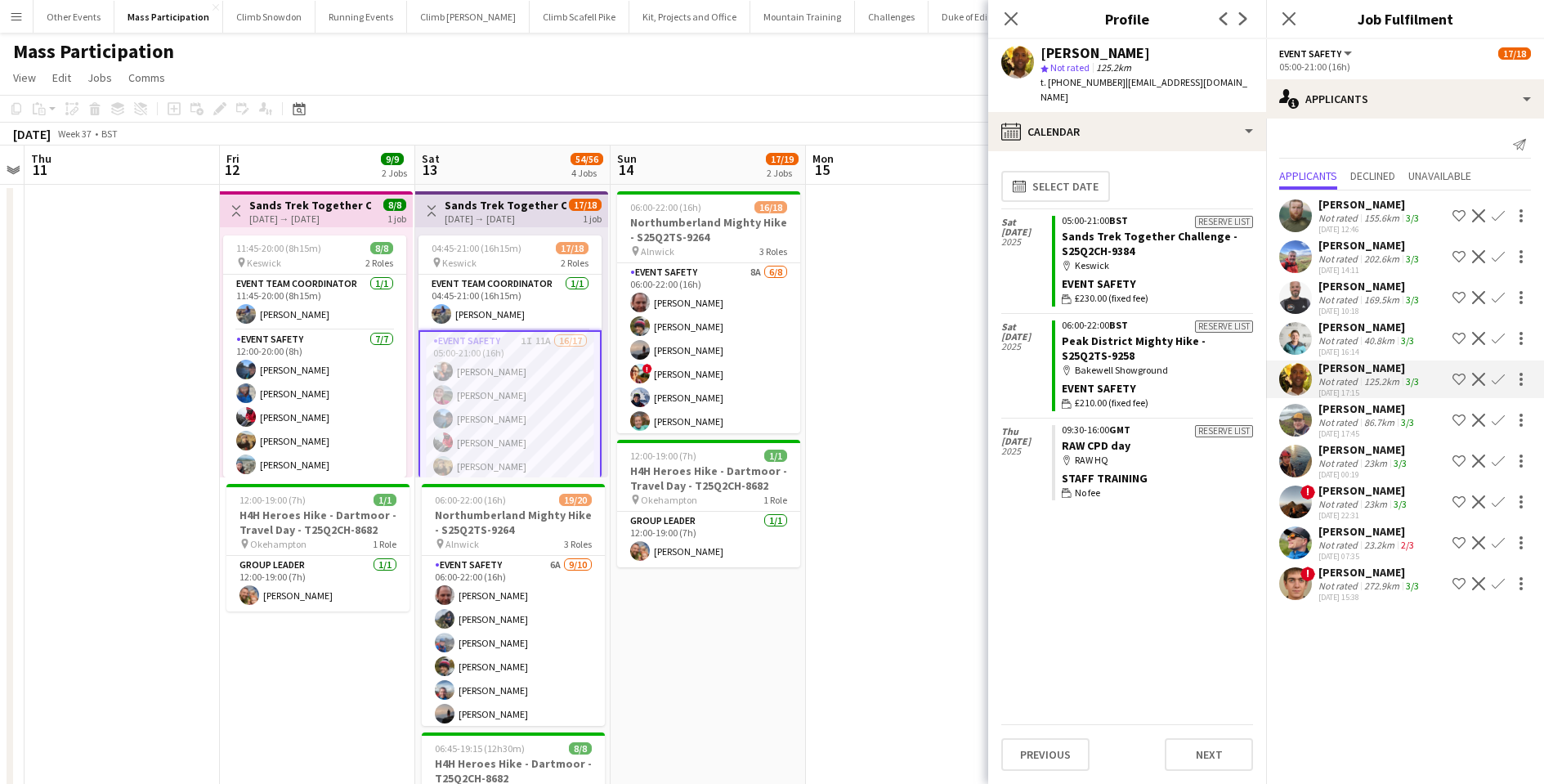
click at [1346, 297] on div "Not rated" at bounding box center [1339, 300] width 43 height 12
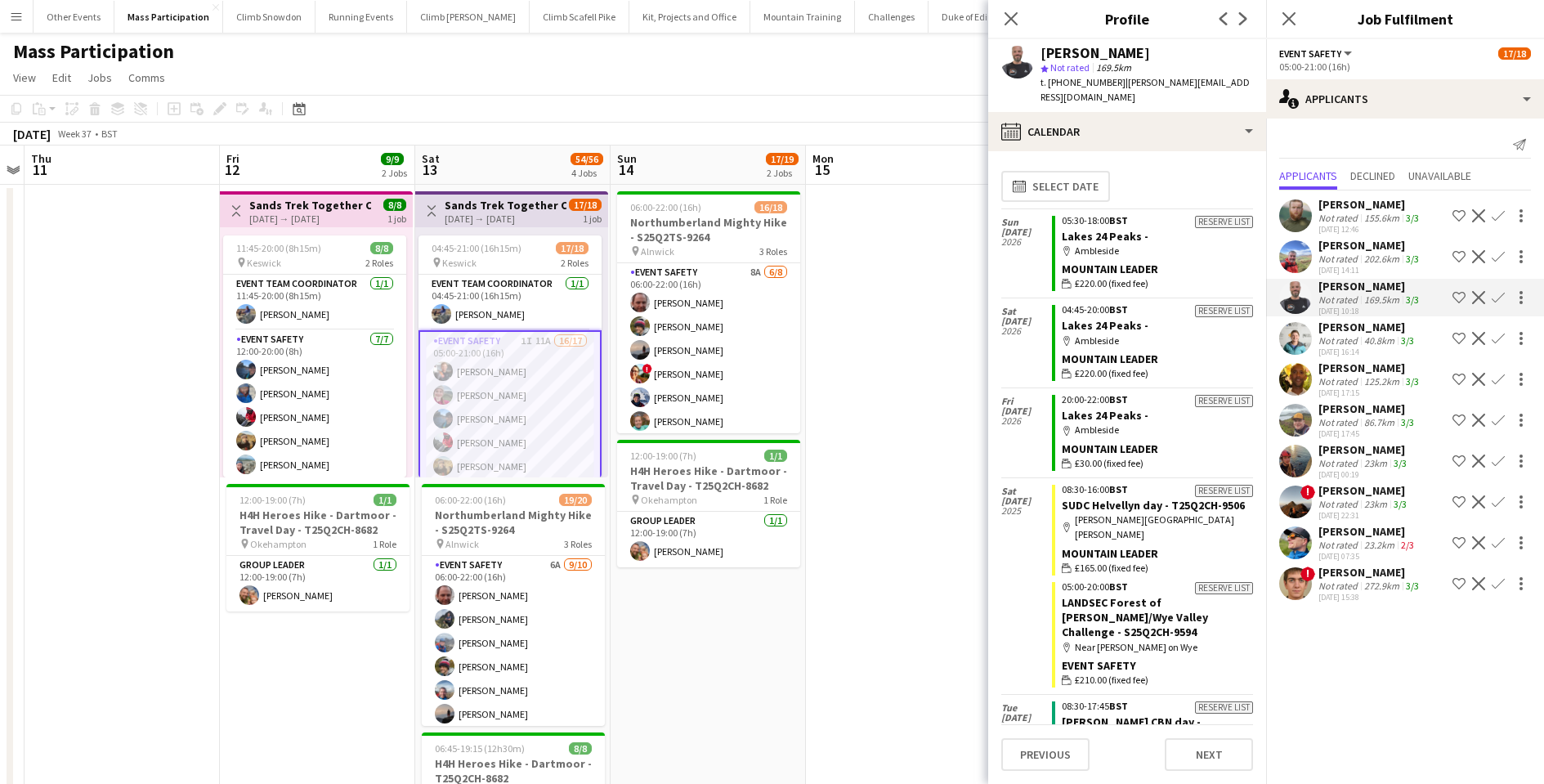
scroll to position [0, 0]
click at [1355, 206] on div "[PERSON_NAME]" at bounding box center [1370, 204] width 104 height 15
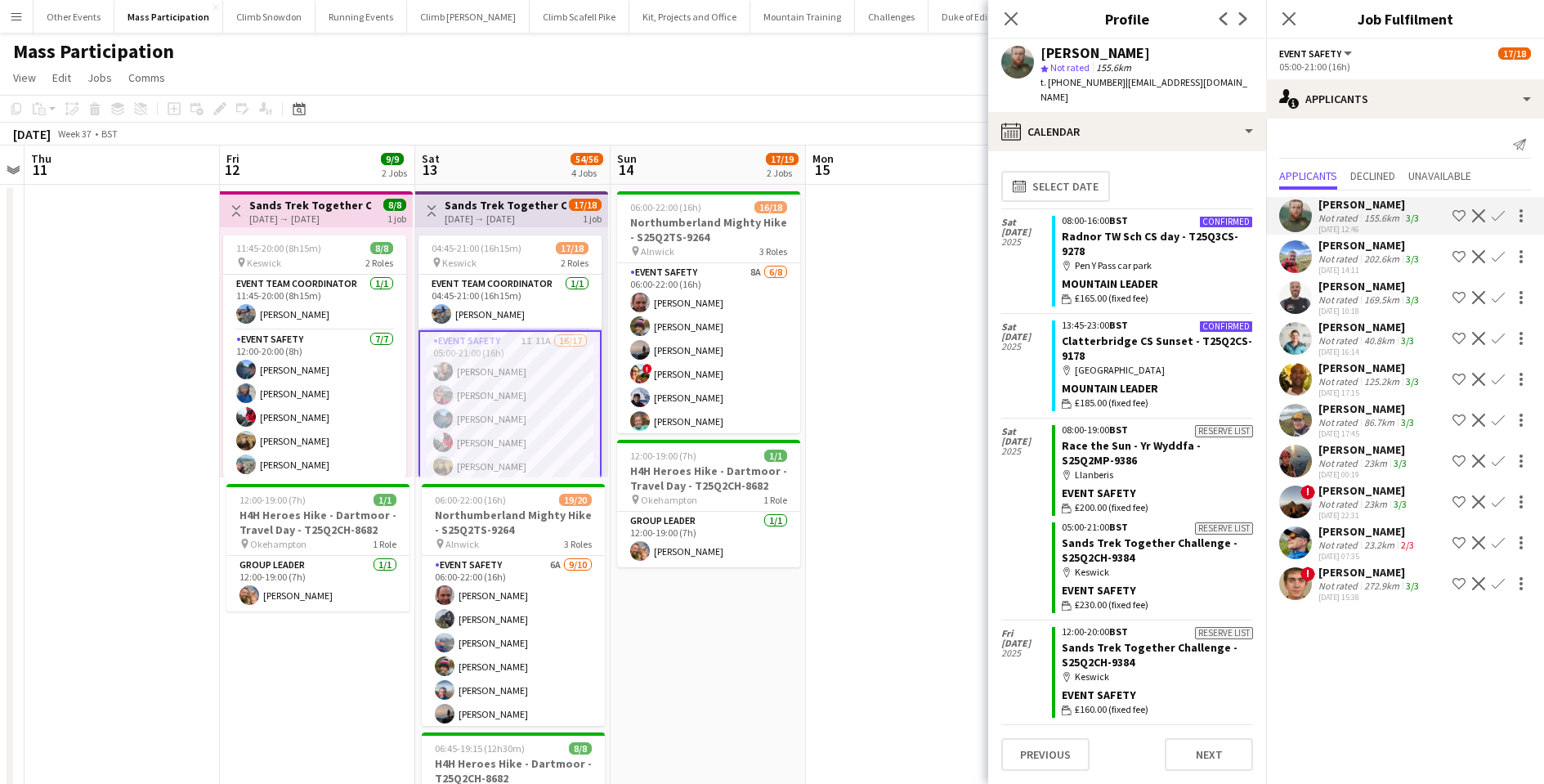
click at [1348, 586] on div "Not rated" at bounding box center [1339, 586] width 43 height 12
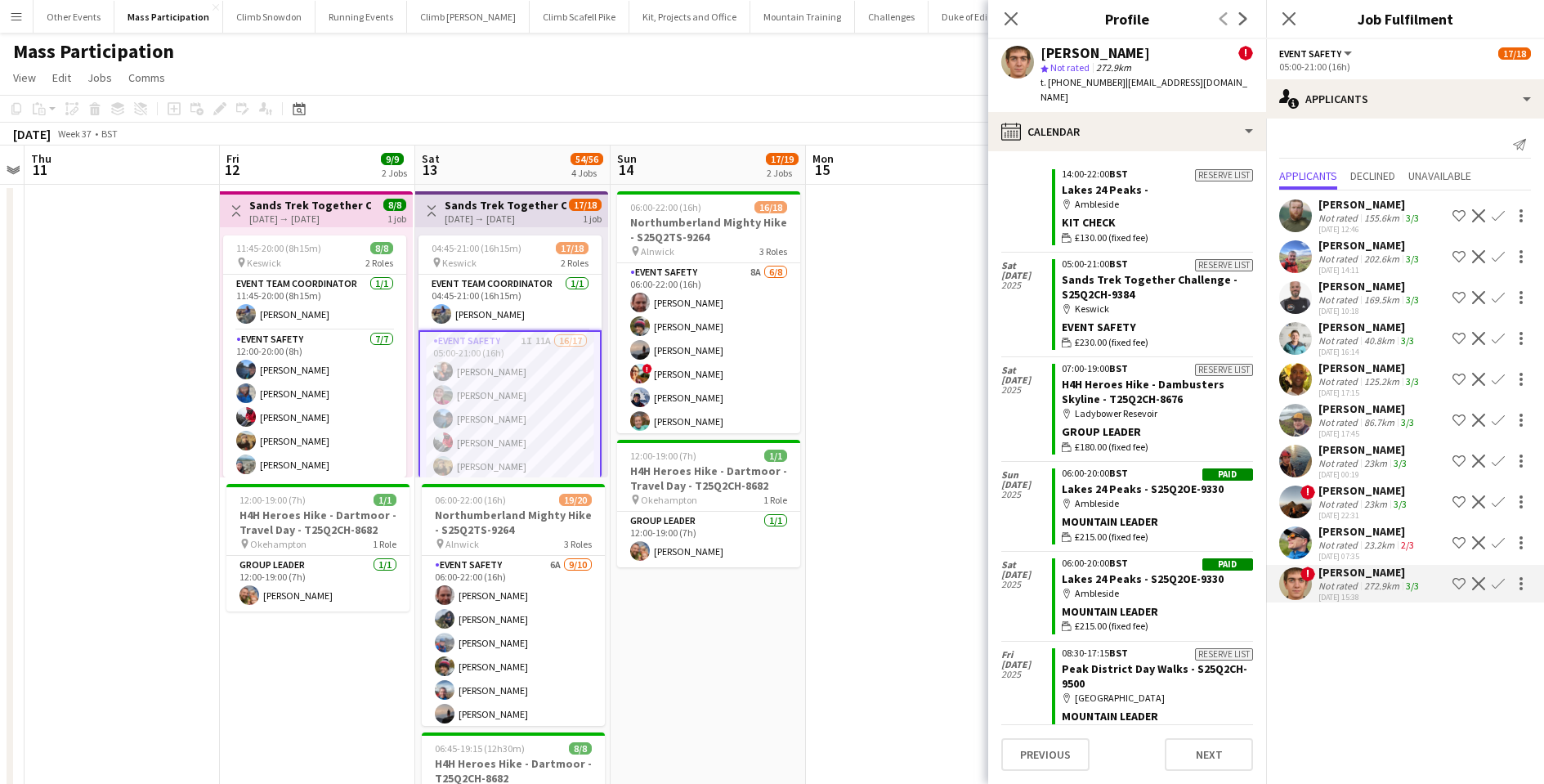
scroll to position [308, 0]
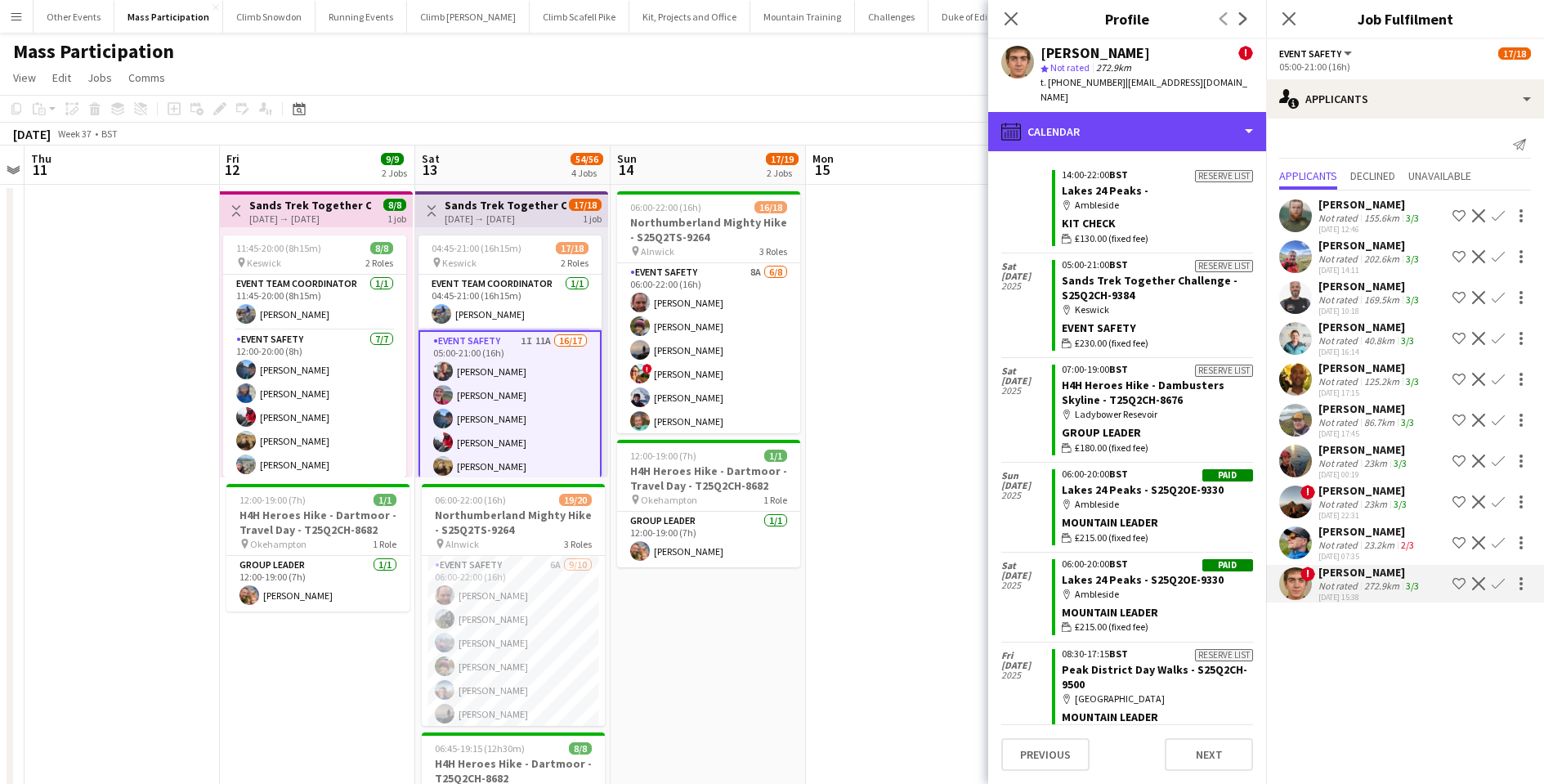
click at [1084, 115] on div "calendar-full Calendar" at bounding box center [1127, 131] width 278 height 39
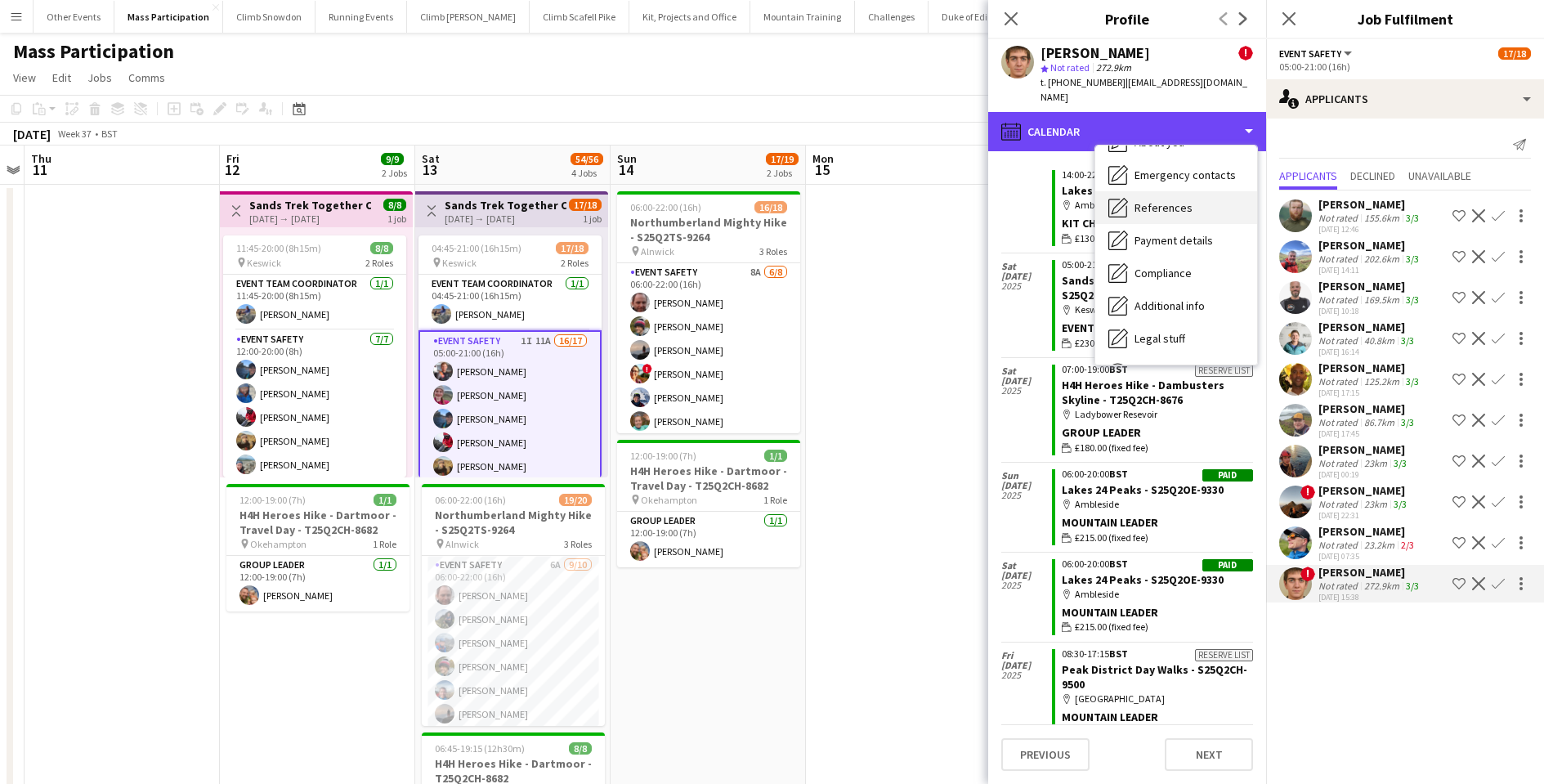
scroll to position [165, 0]
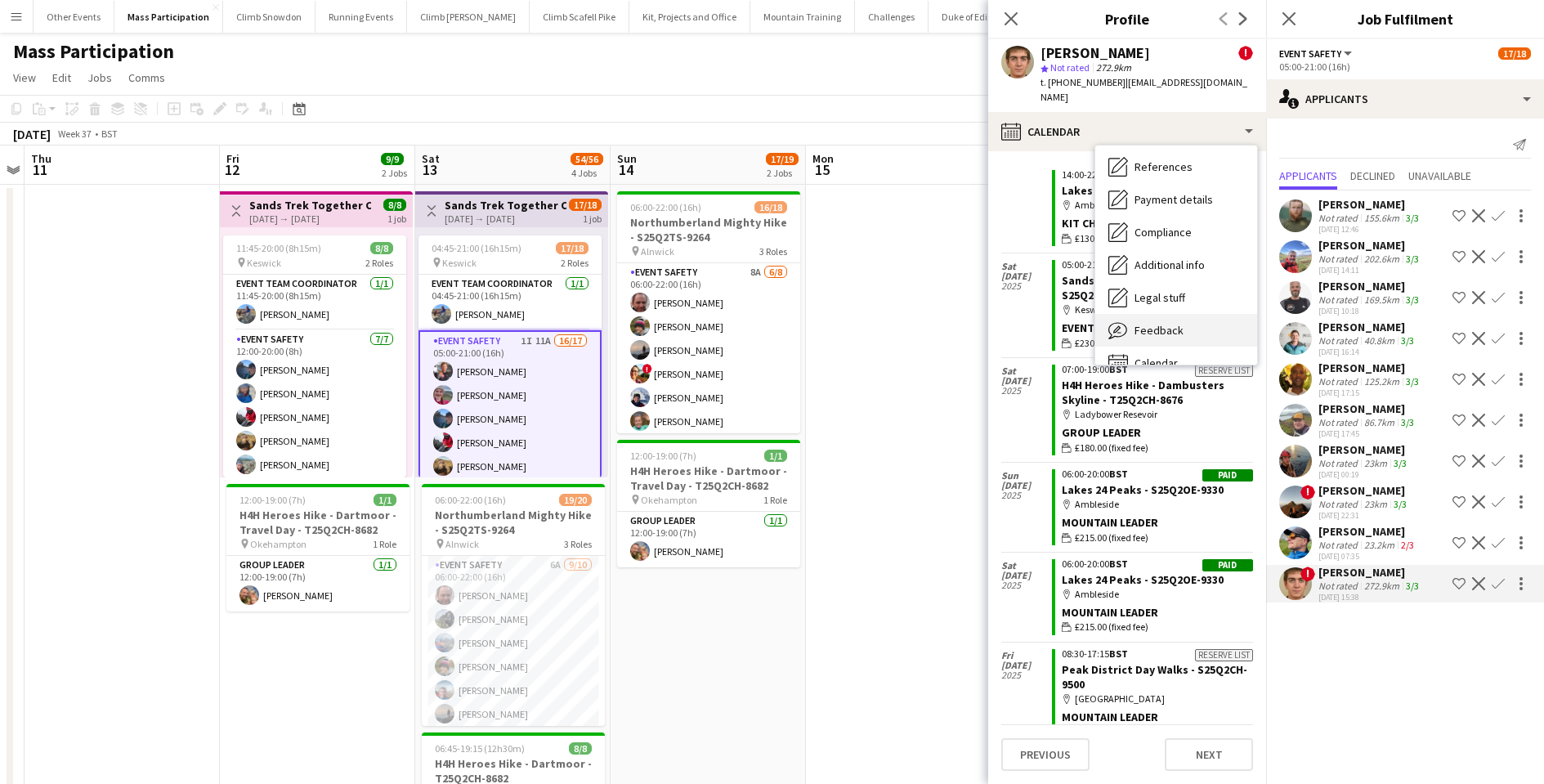
click at [1147, 323] on span "Feedback" at bounding box center [1159, 330] width 49 height 15
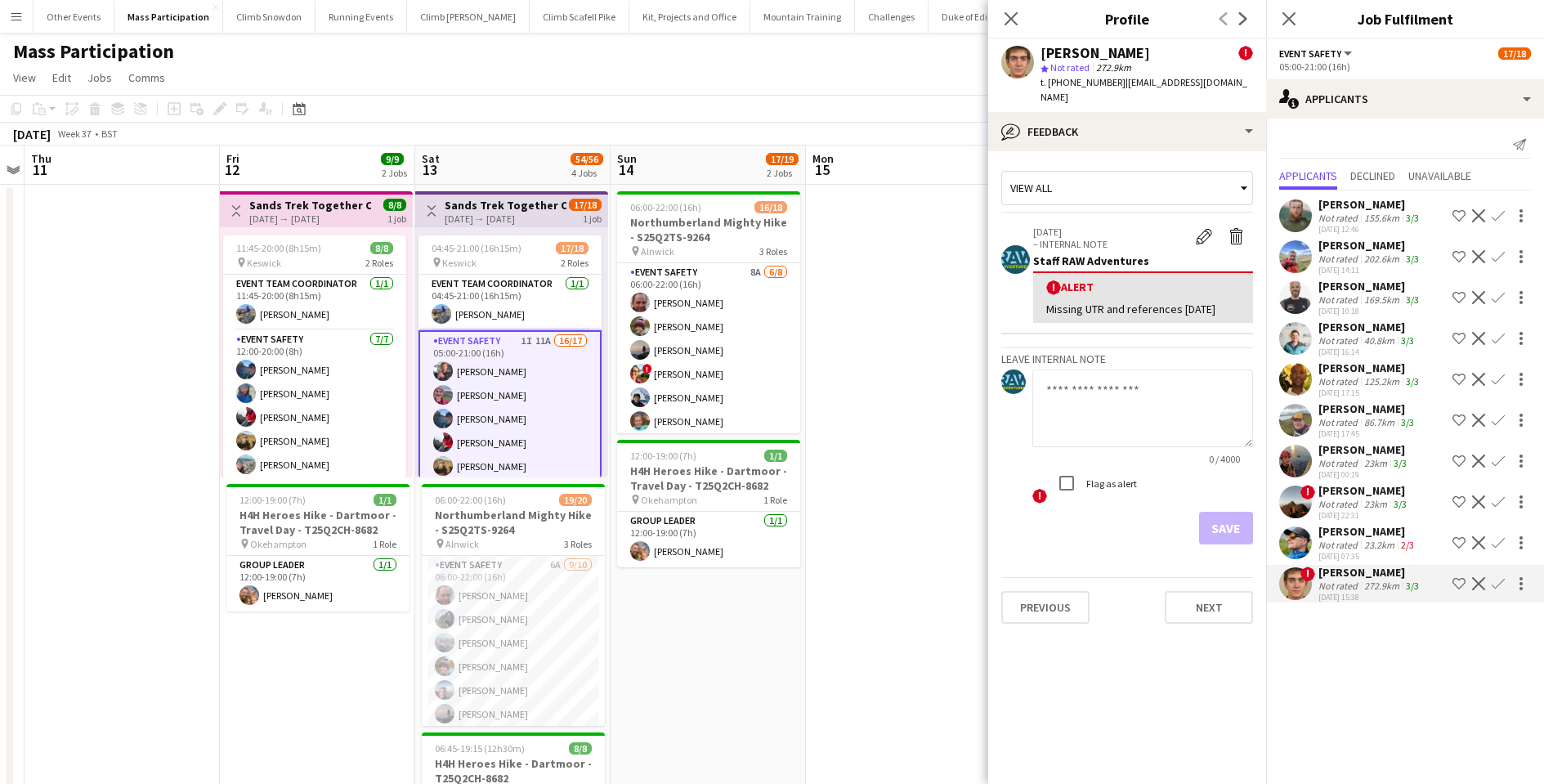
click at [1097, 390] on textarea at bounding box center [1143, 408] width 220 height 78
type textarea "**********"
click at [1228, 519] on button "Save" at bounding box center [1227, 527] width 54 height 32
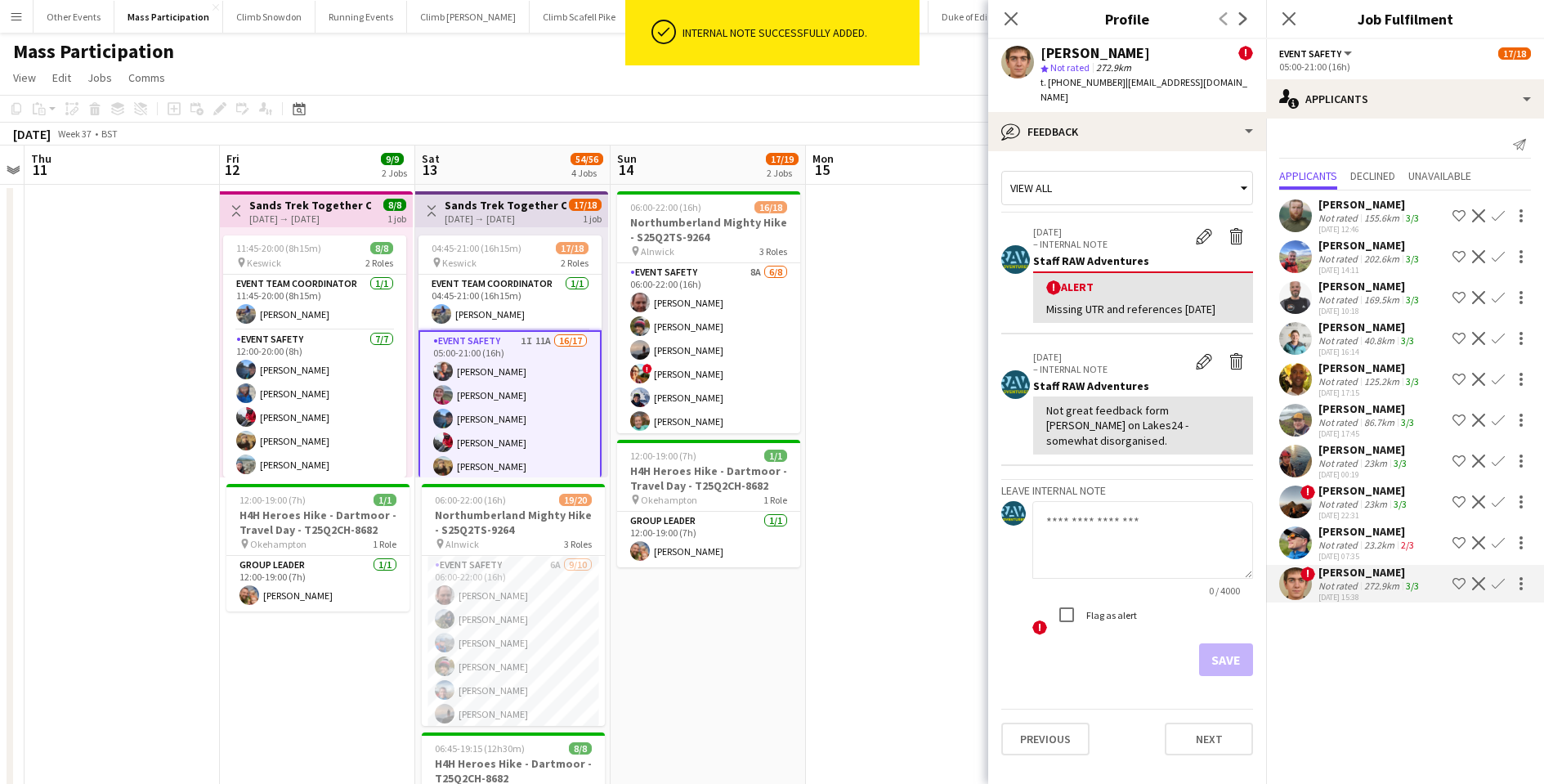
click at [904, 358] on app-date-cell at bounding box center [903, 719] width 195 height 1071
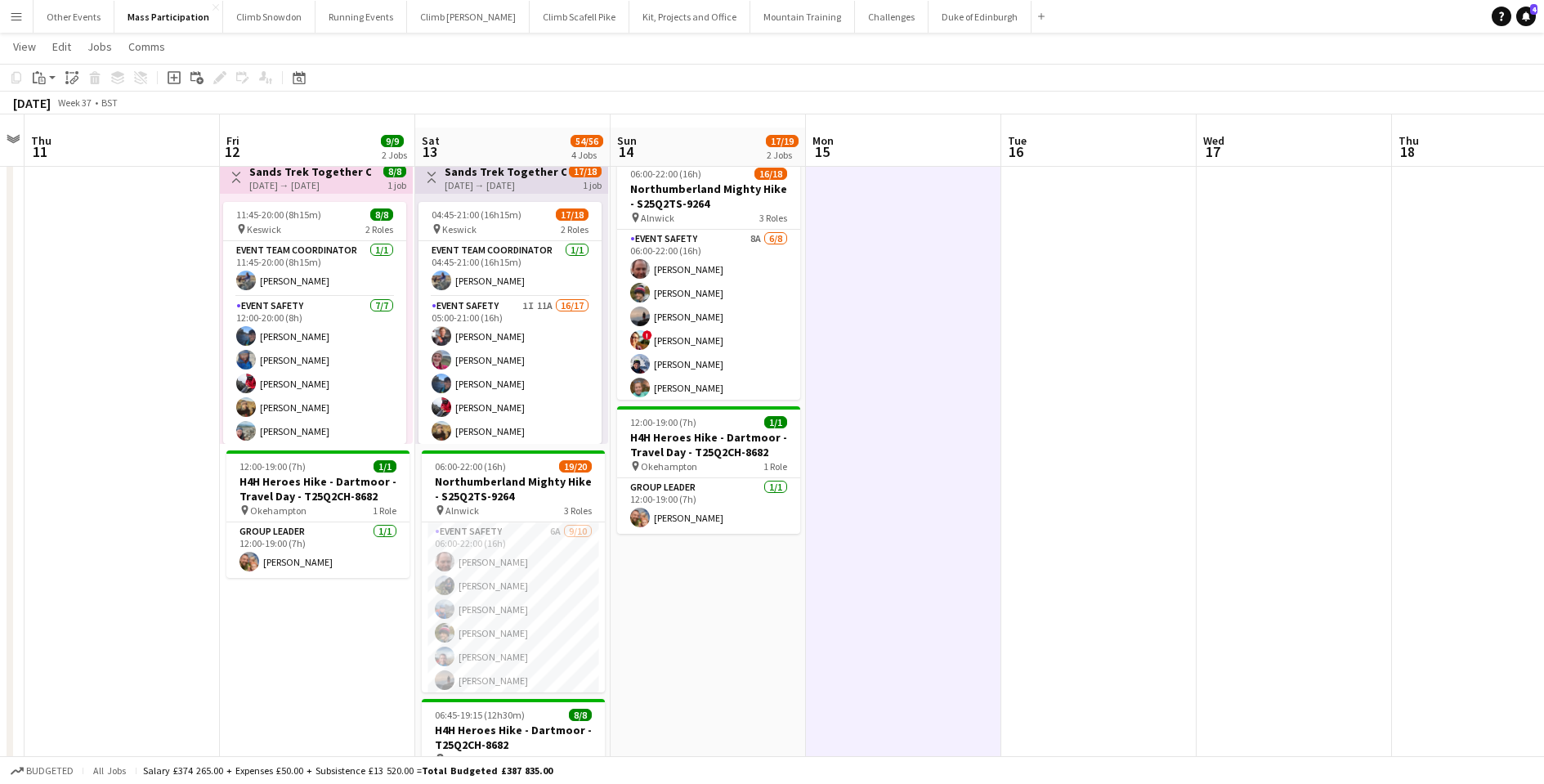
scroll to position [4, 0]
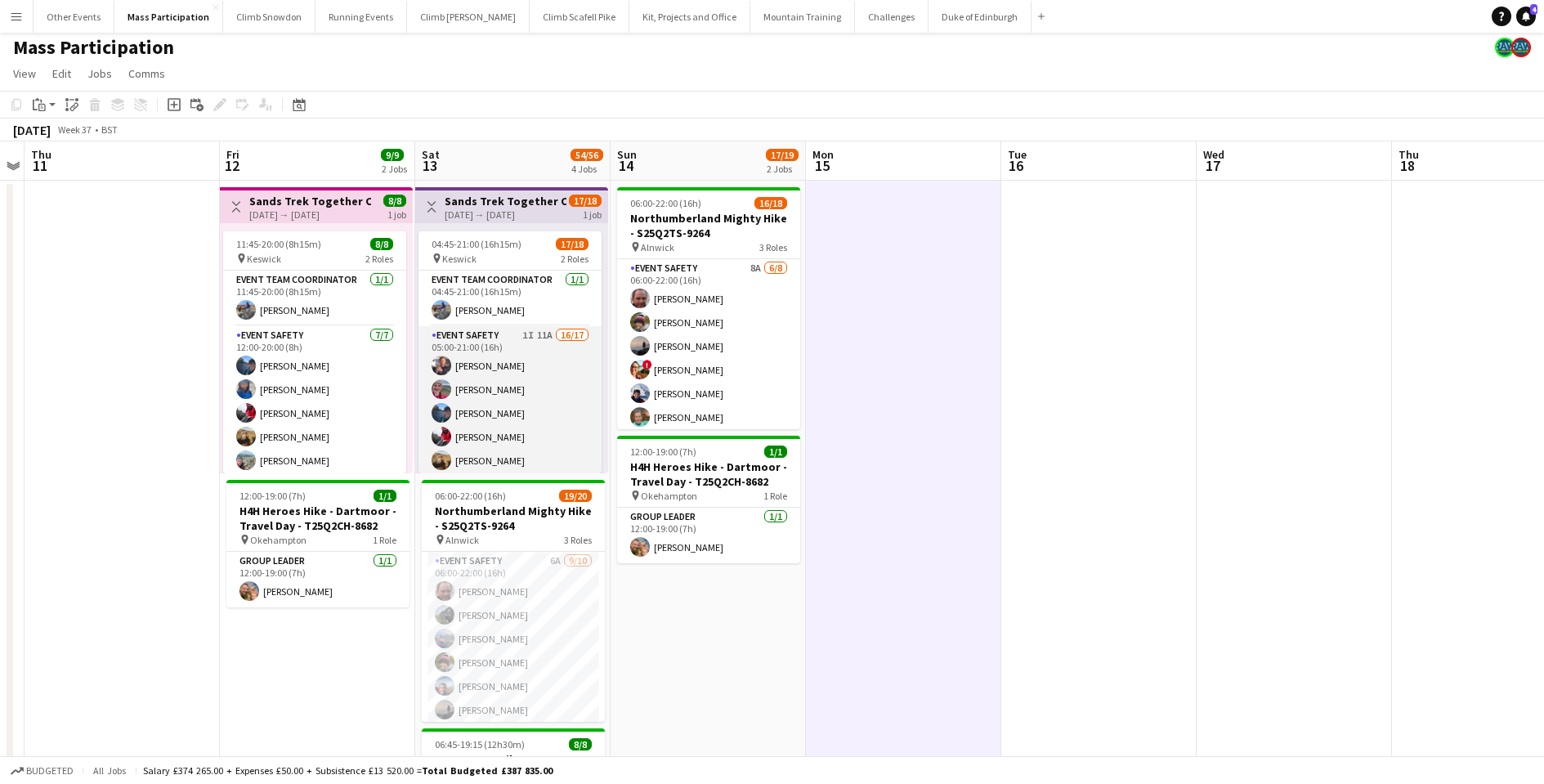
click at [511, 435] on app-card-role "Event Safety 1I 11A 16/17 05:00-21:00 (16h) [PERSON_NAME] [PERSON_NAME] [PERSON…" at bounding box center [510, 543] width 183 height 434
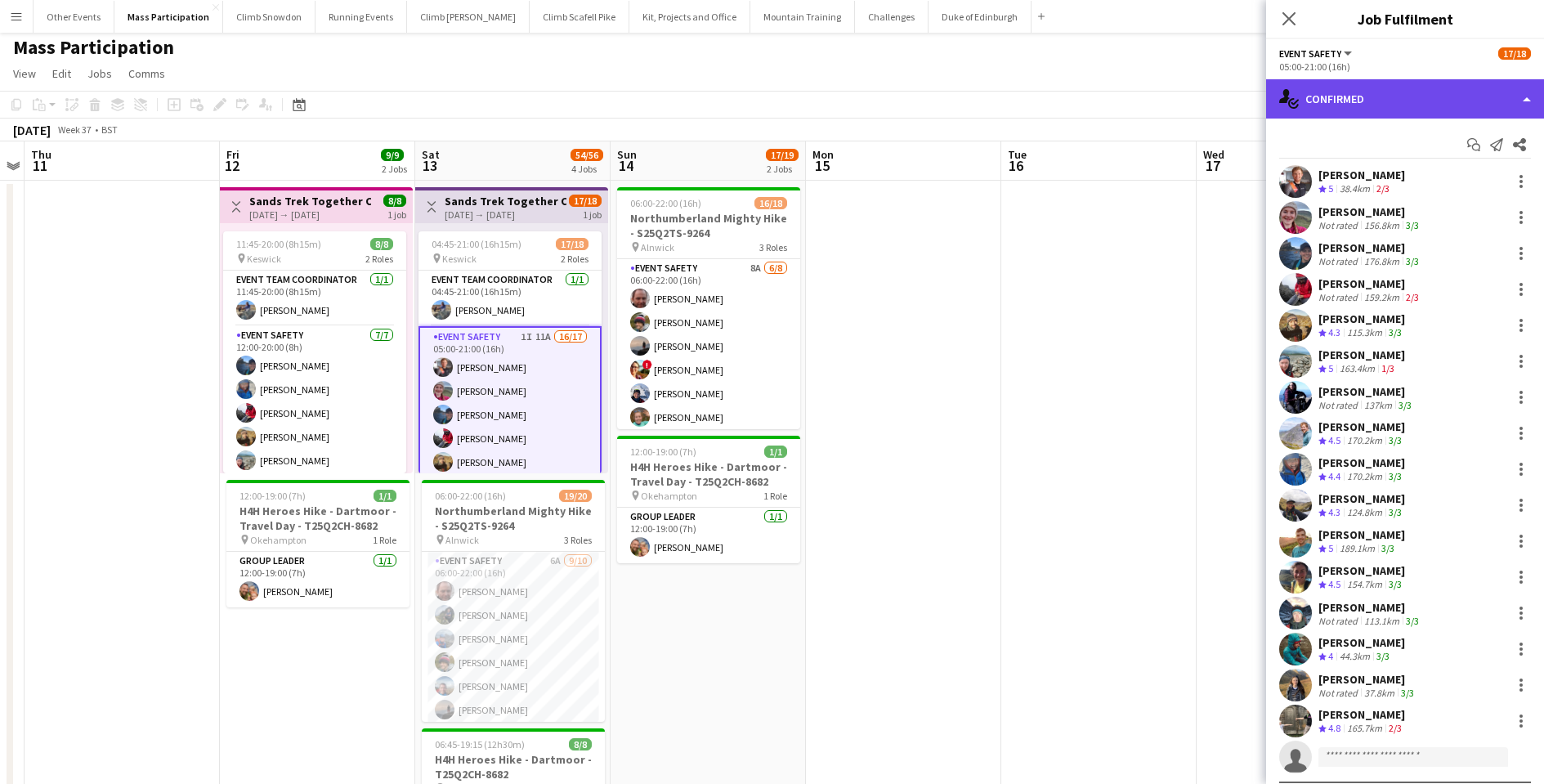
click at [1353, 101] on div "single-neutral-actions-check-2 Confirmed" at bounding box center [1405, 99] width 278 height 39
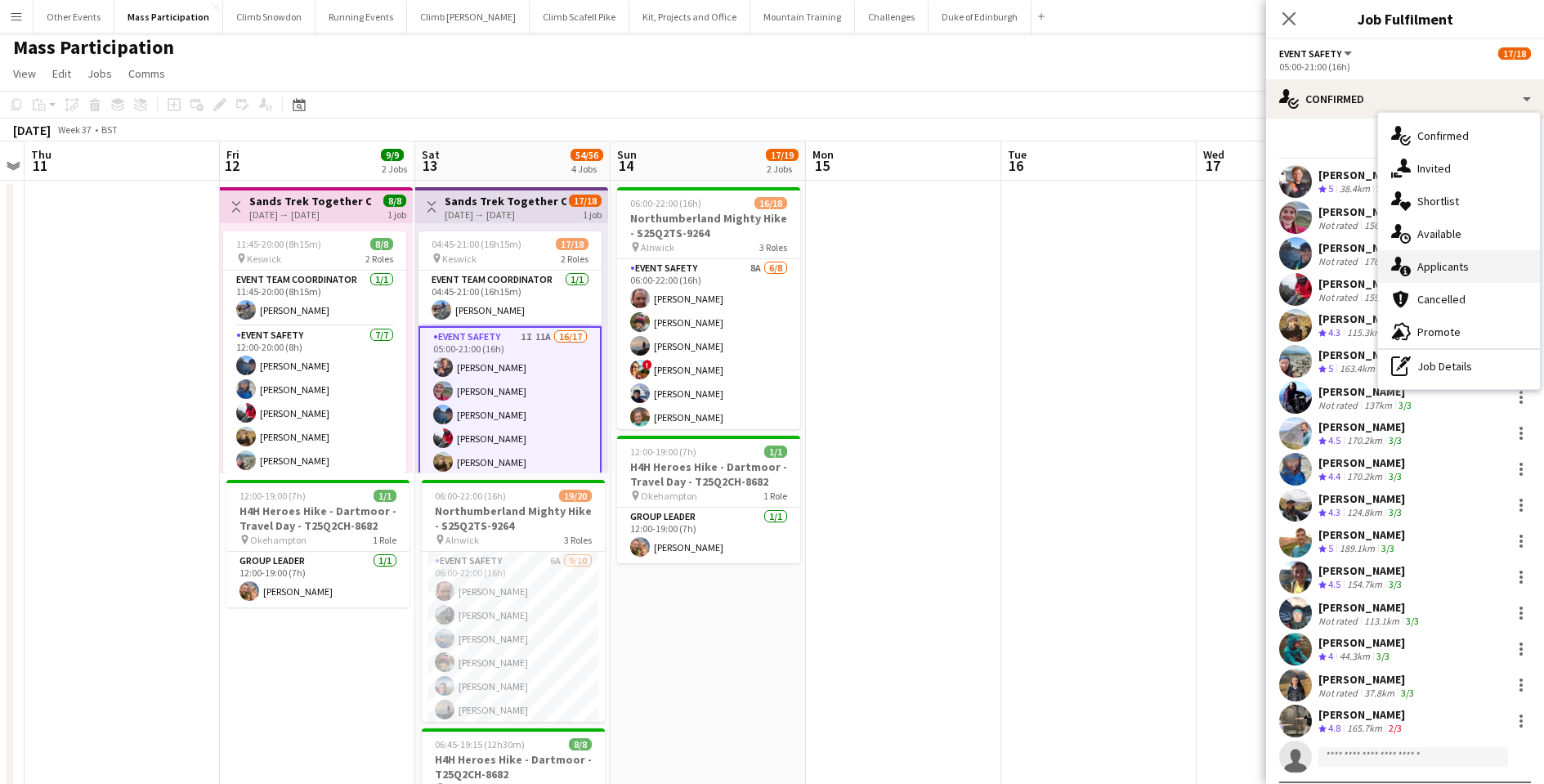
click at [1431, 262] on div "single-neutral-actions-information Applicants" at bounding box center [1458, 266] width 162 height 32
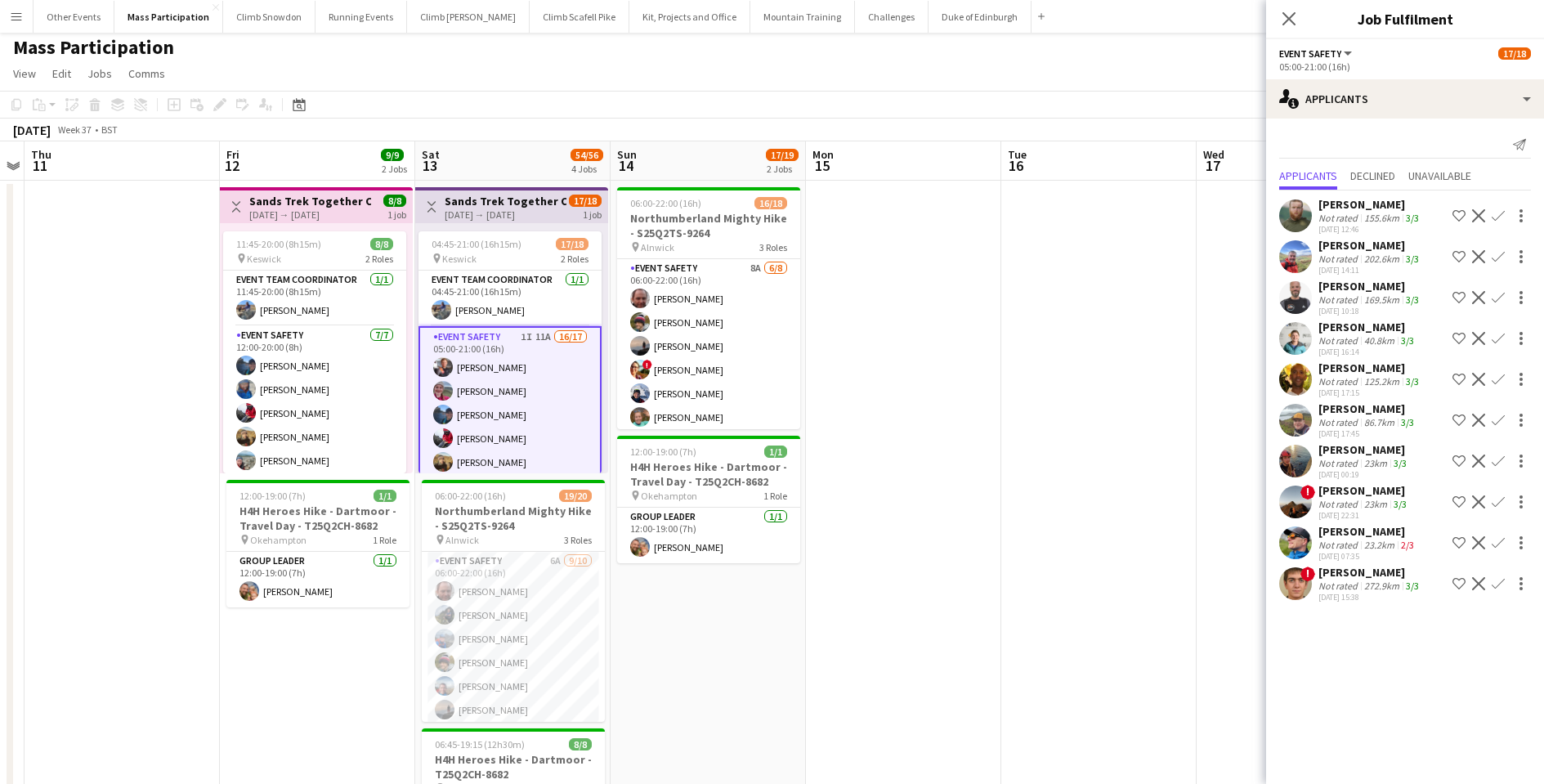
click at [715, 656] on app-date-cell "06:00-22:00 (16h) 16/18 Northumberland Mighty Hike - S25Q2TS-9264 pin Alnwick 3…" at bounding box center [707, 716] width 195 height 1071
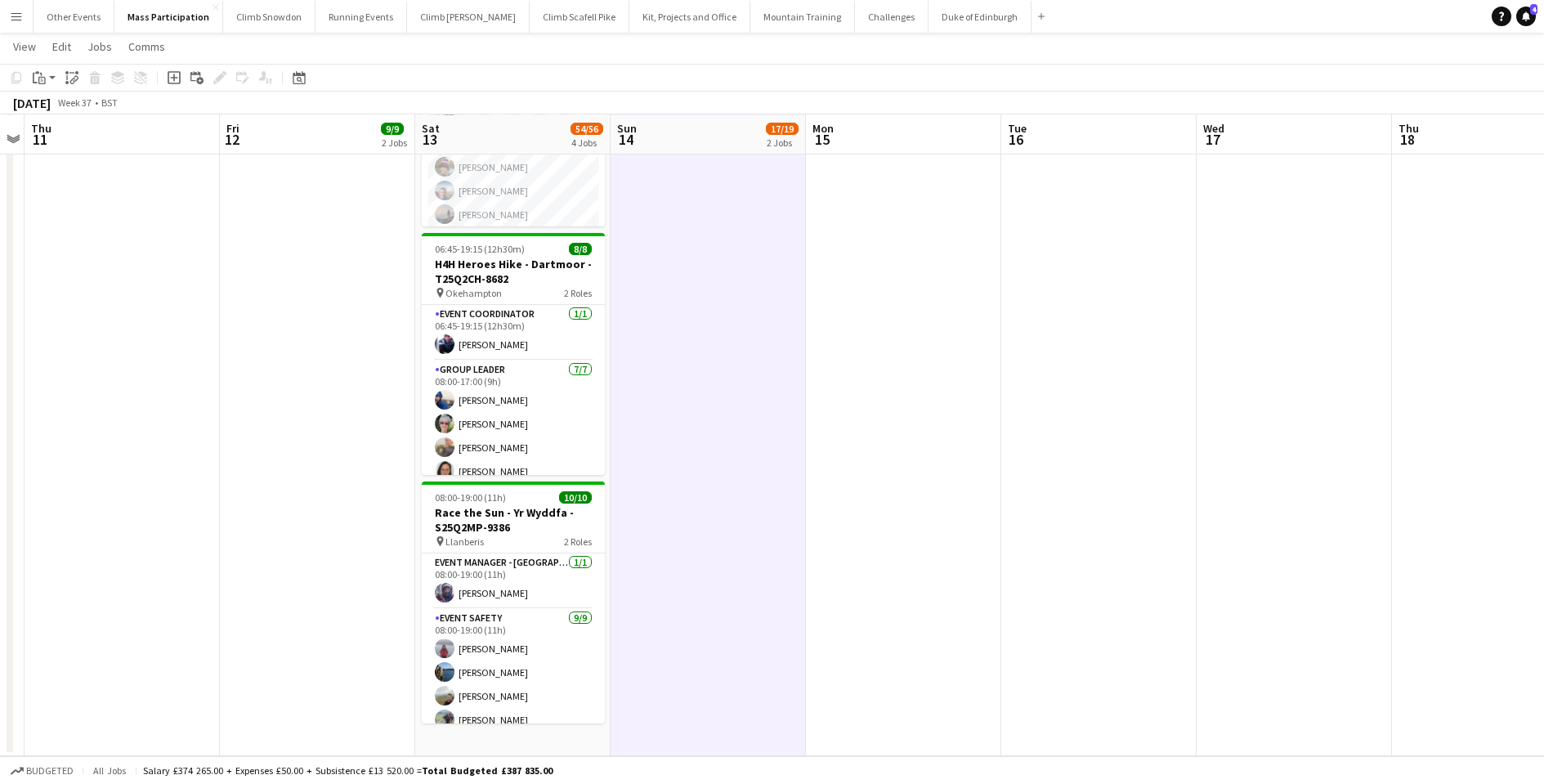
scroll to position [497, 0]
